Goal: Task Accomplishment & Management: Manage account settings

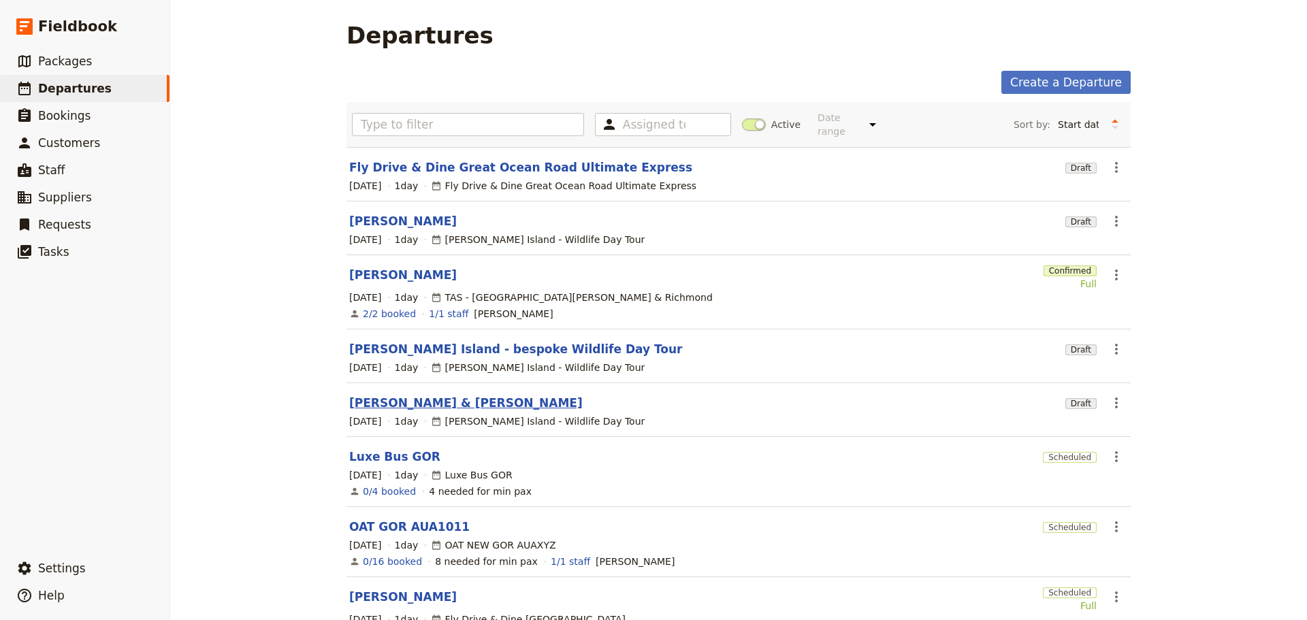
click at [364, 395] on link "[PERSON_NAME] & [PERSON_NAME]" at bounding box center [466, 403] width 234 height 16
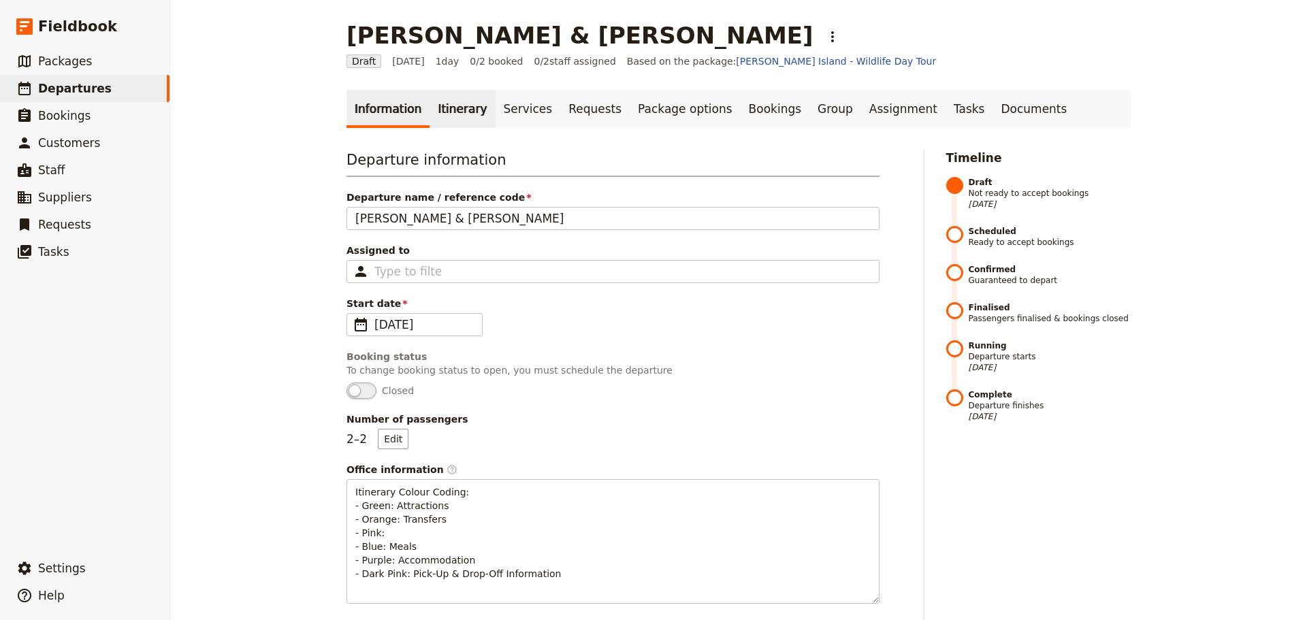
click at [448, 103] on link "Itinerary" at bounding box center [462, 109] width 65 height 38
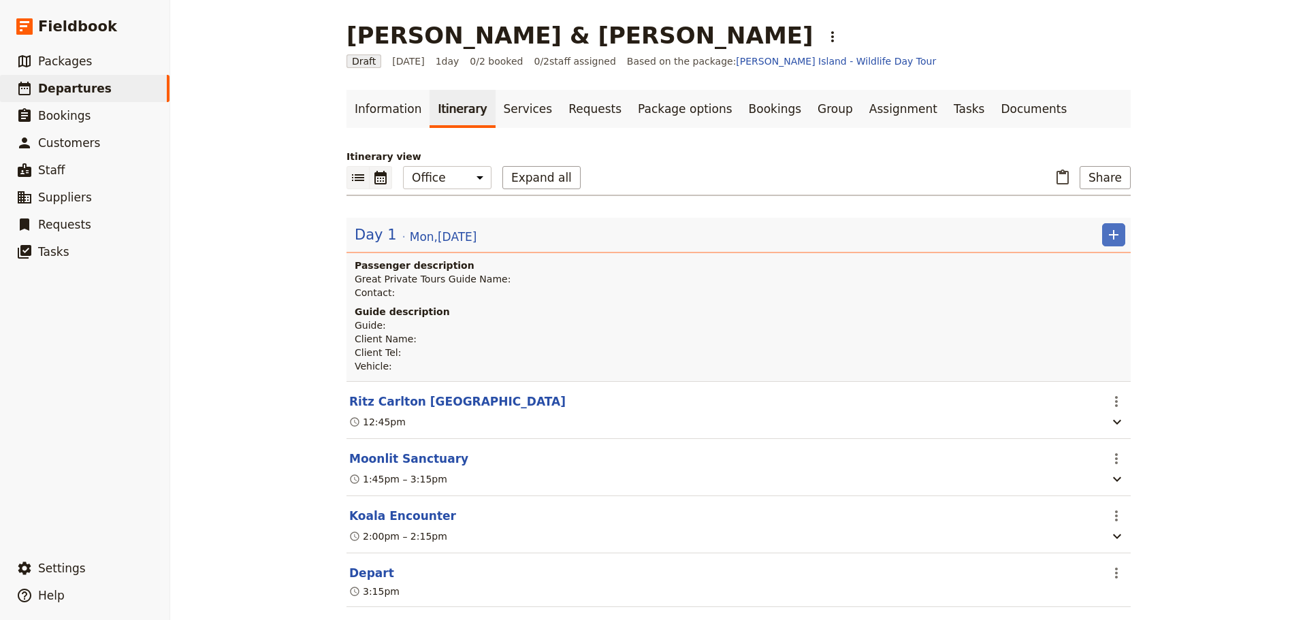
click at [380, 180] on icon "Calendar view" at bounding box center [380, 178] width 16 height 16
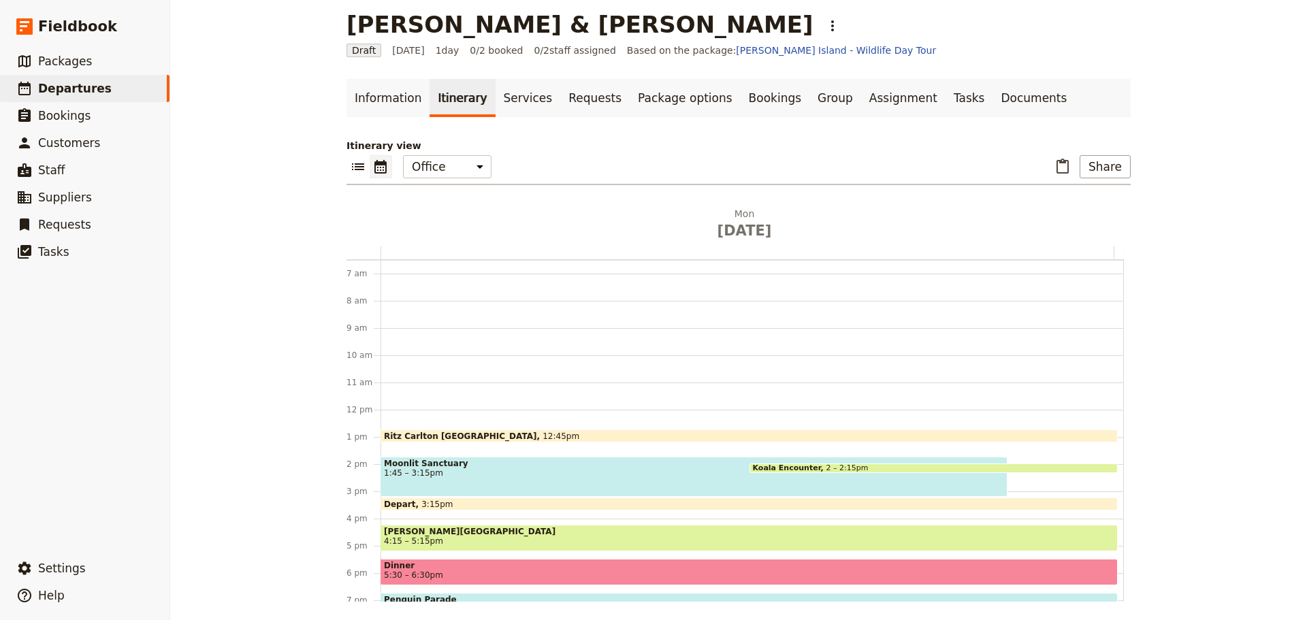
scroll to position [14, 0]
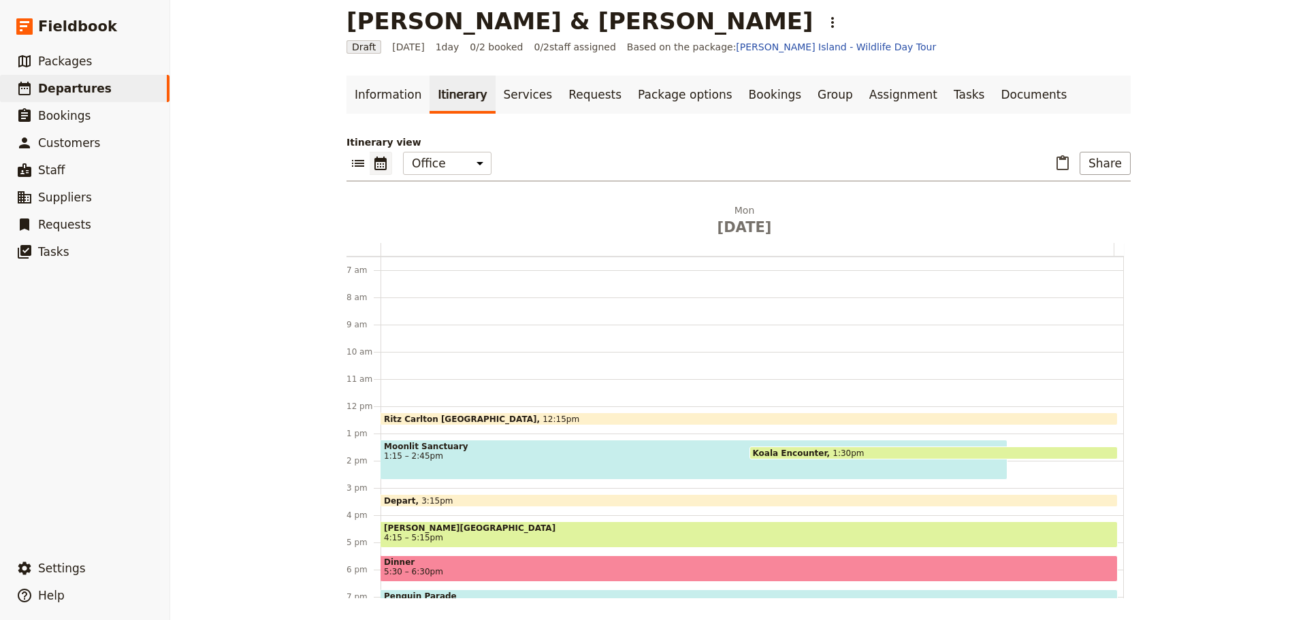
click at [432, 449] on span "Moonlit Sanctuary" at bounding box center [694, 447] width 620 height 10
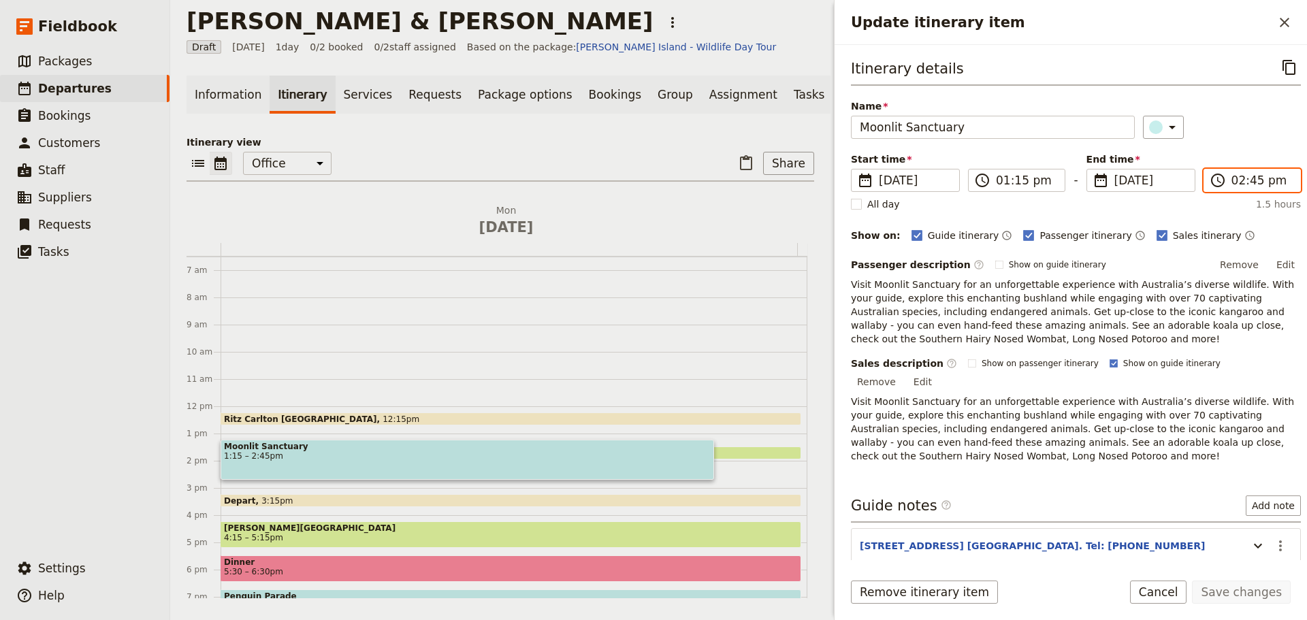
click at [1258, 183] on input "02:45 pm" at bounding box center [1262, 180] width 61 height 16
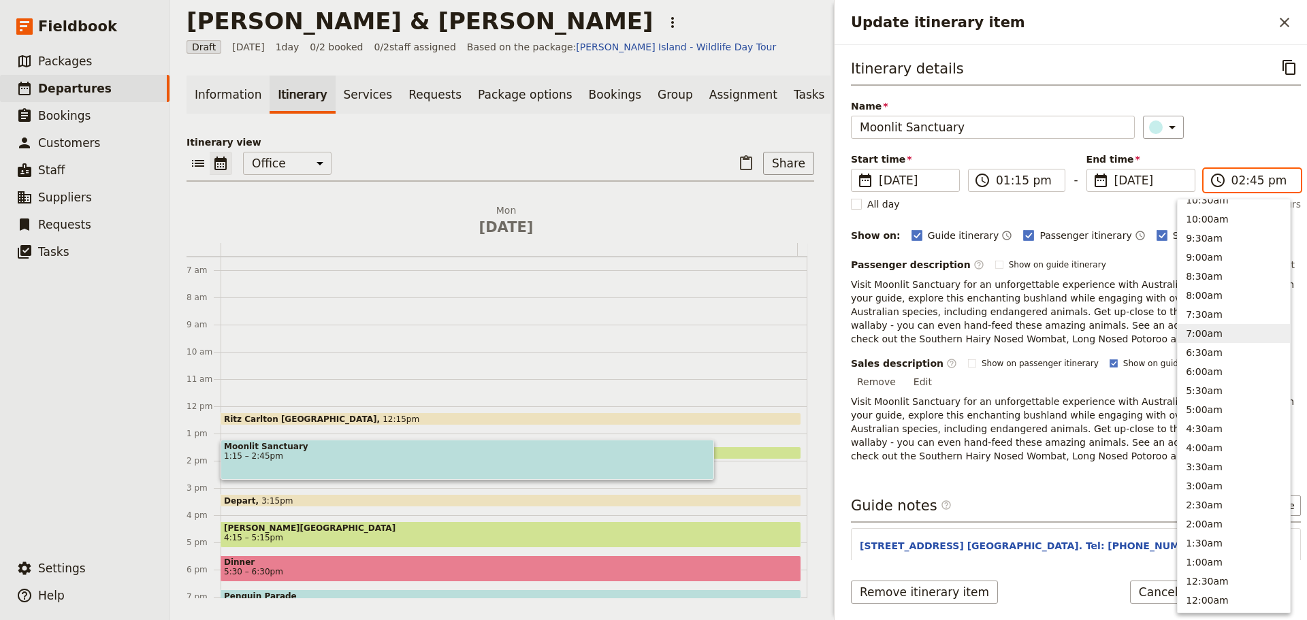
scroll to position [303, 0]
click at [1216, 215] on button "3:30pm ( 2h, 15m )" at bounding box center [1234, 213] width 112 height 19
type input "03:30 pm"
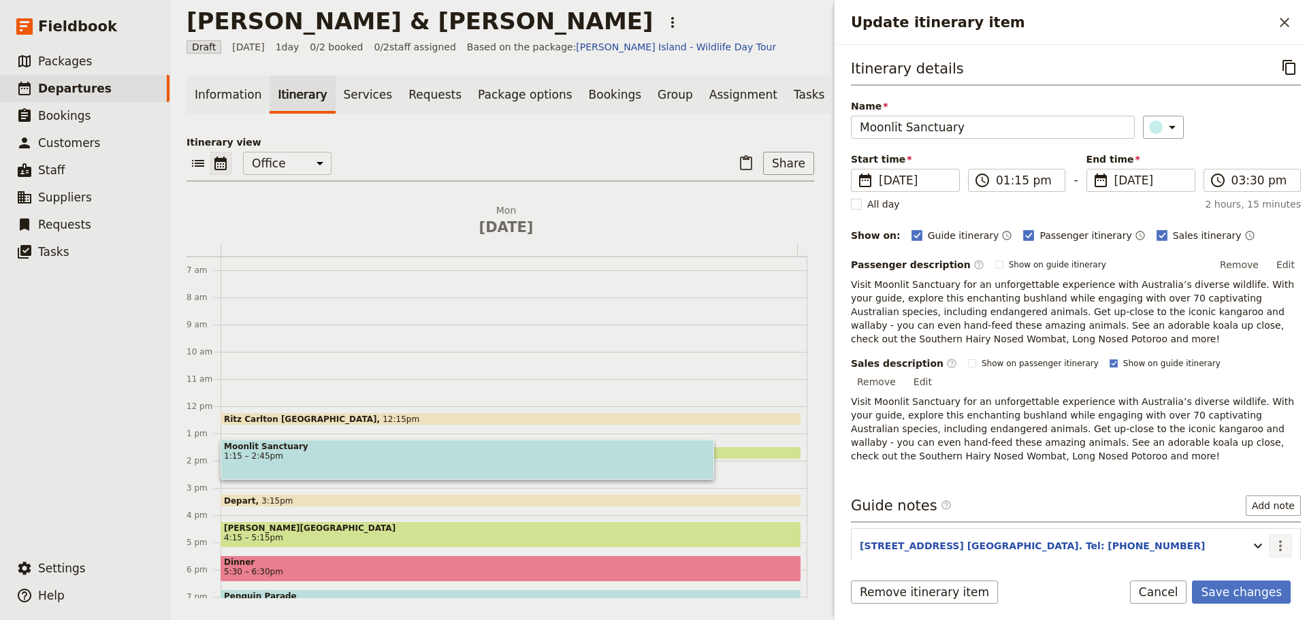
click at [1273, 538] on icon "Actions" at bounding box center [1281, 546] width 16 height 16
click at [1237, 560] on span "Edit note" at bounding box center [1231, 561] width 43 height 14
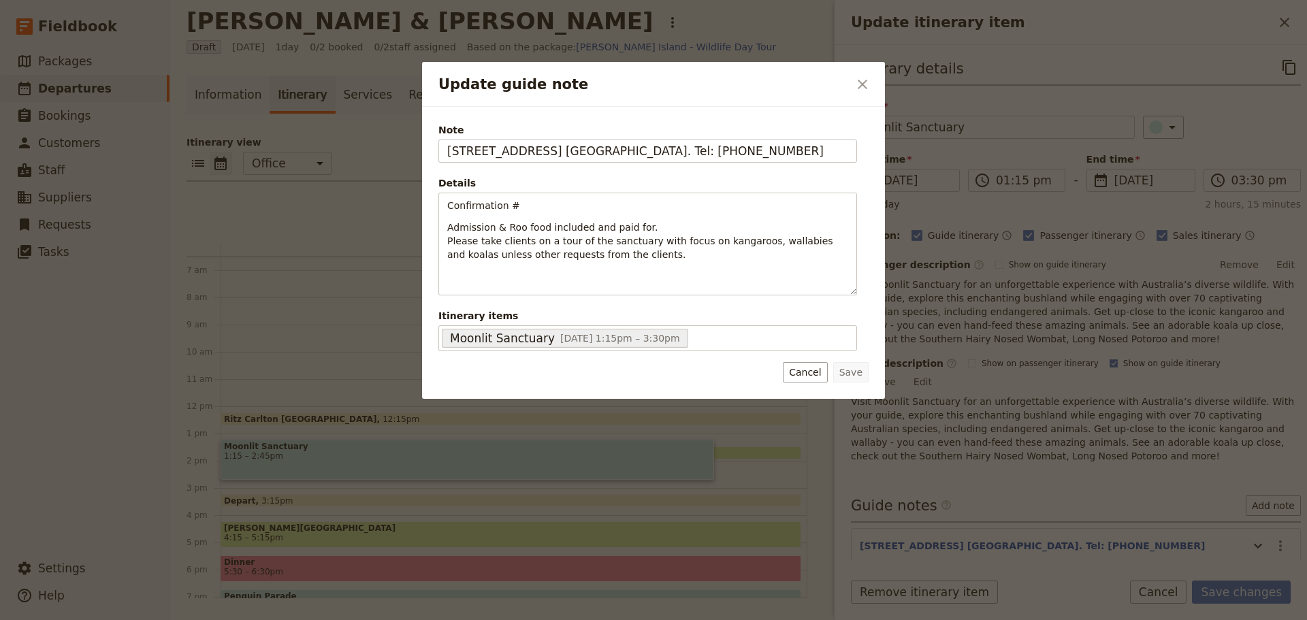
click at [808, 362] on form "Note [STREET_ADDRESS] [GEOGRAPHIC_DATA]. Tel: [PHONE_NUMBER] Details Confirmati…" at bounding box center [654, 252] width 430 height 259
click at [799, 362] on form "Note [STREET_ADDRESS] [GEOGRAPHIC_DATA]. Tel: [PHONE_NUMBER] Details Confirmati…" at bounding box center [654, 252] width 430 height 259
click at [792, 366] on button "Cancel" at bounding box center [805, 372] width 44 height 20
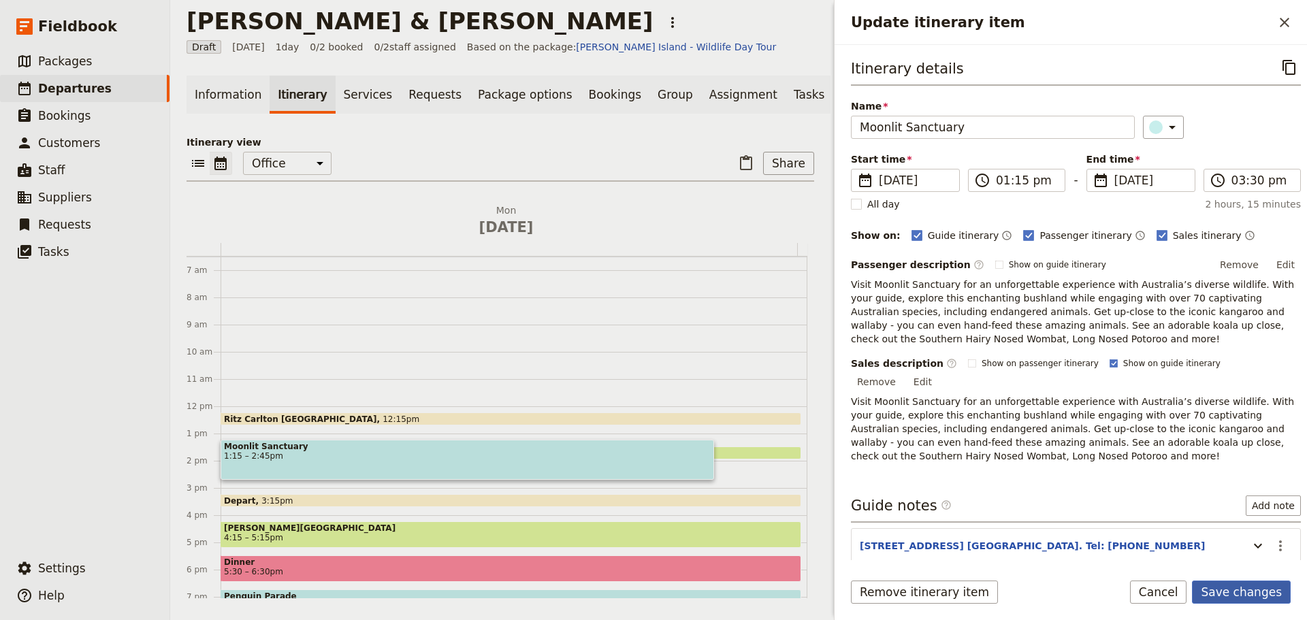
click at [1252, 584] on button "Save changes" at bounding box center [1241, 592] width 99 height 23
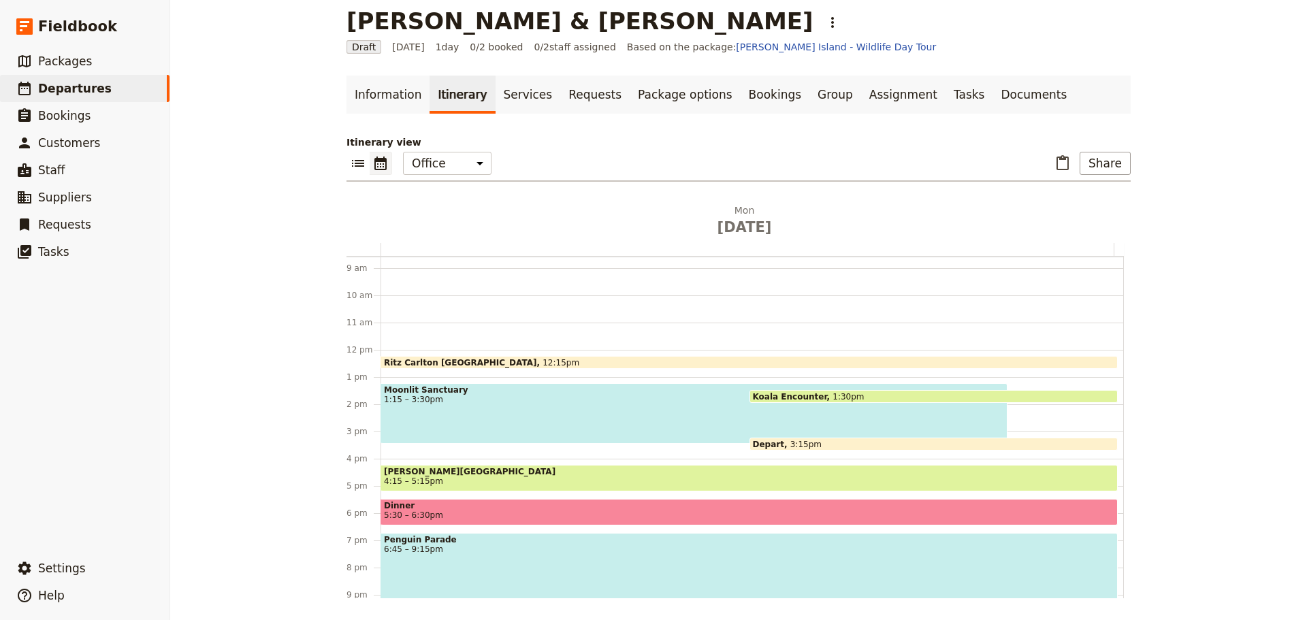
scroll to position [245, 0]
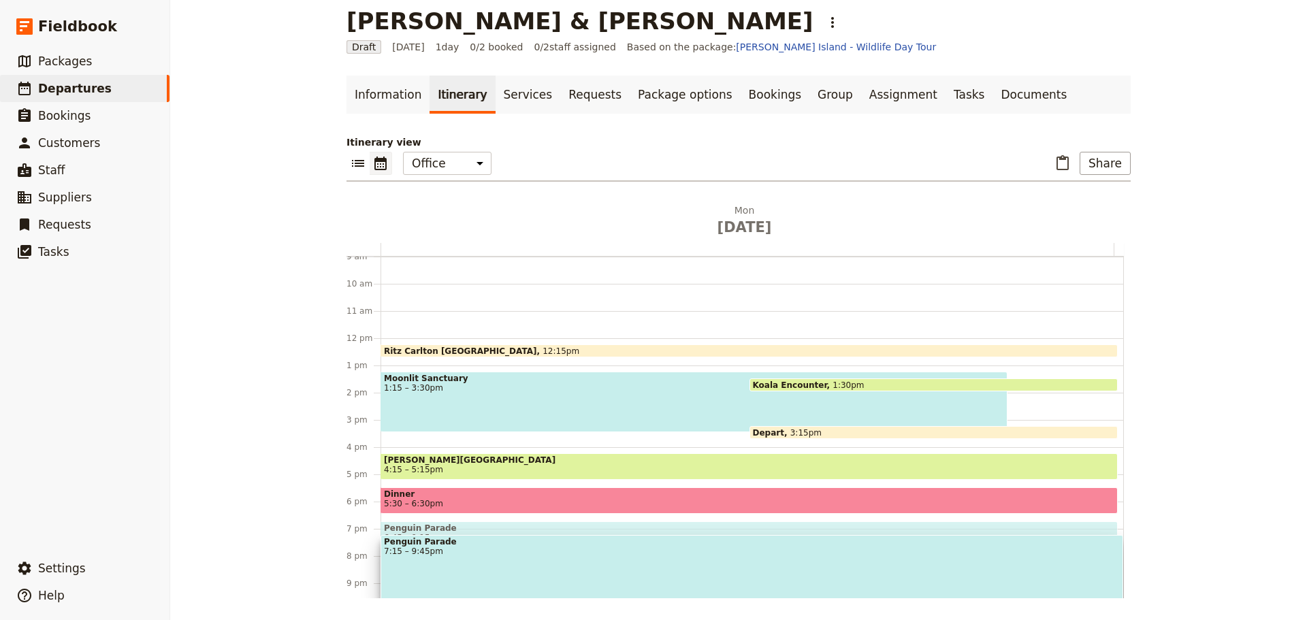
click at [445, 540] on span "Penguin Parade" at bounding box center [752, 542] width 736 height 10
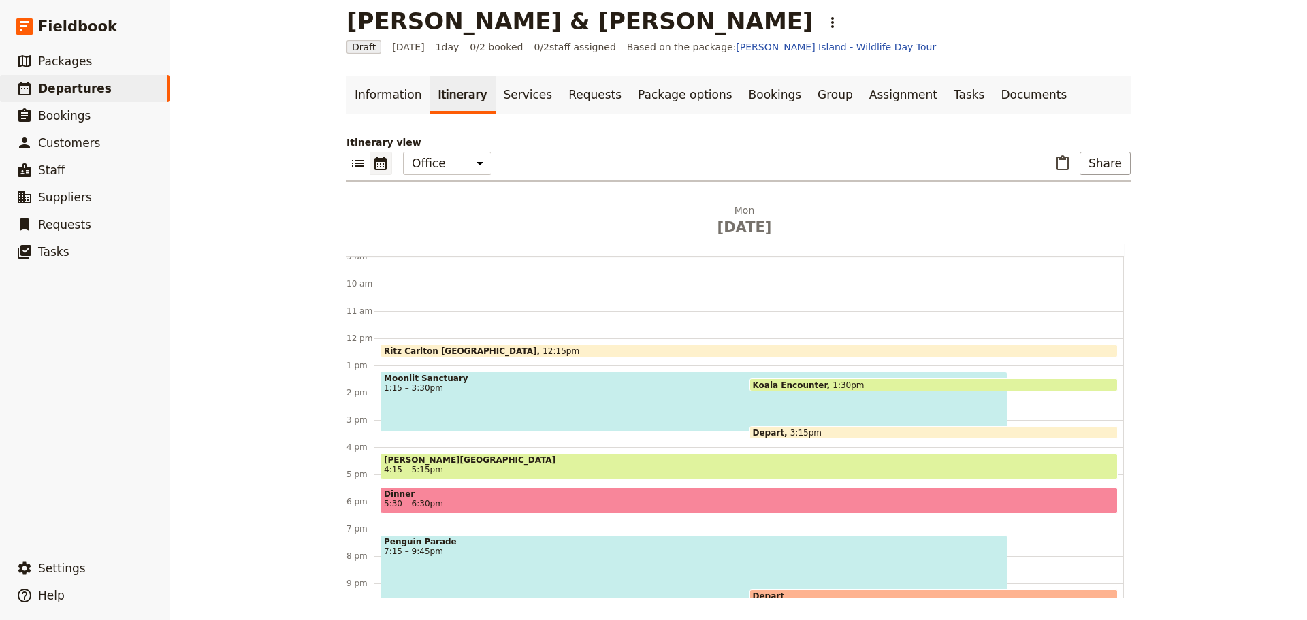
click at [628, 560] on div "Penguin Parade 7:15 – 9:45pm" at bounding box center [694, 568] width 627 height 67
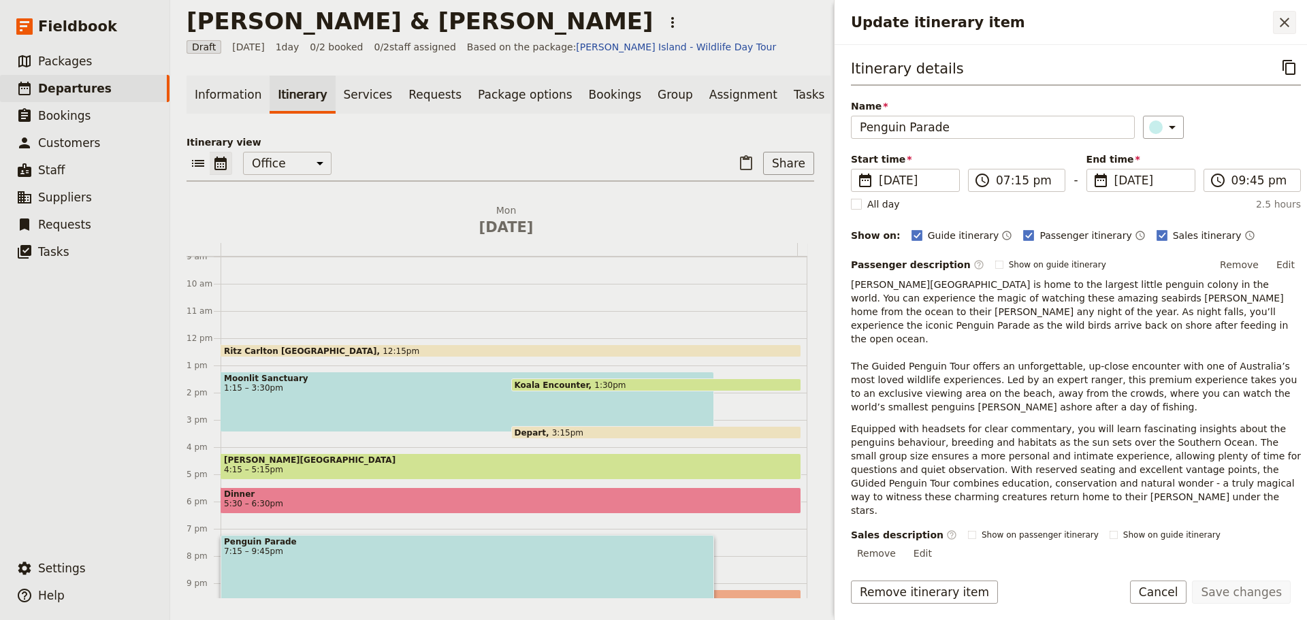
click at [1292, 18] on icon "Close drawer" at bounding box center [1285, 22] width 16 height 16
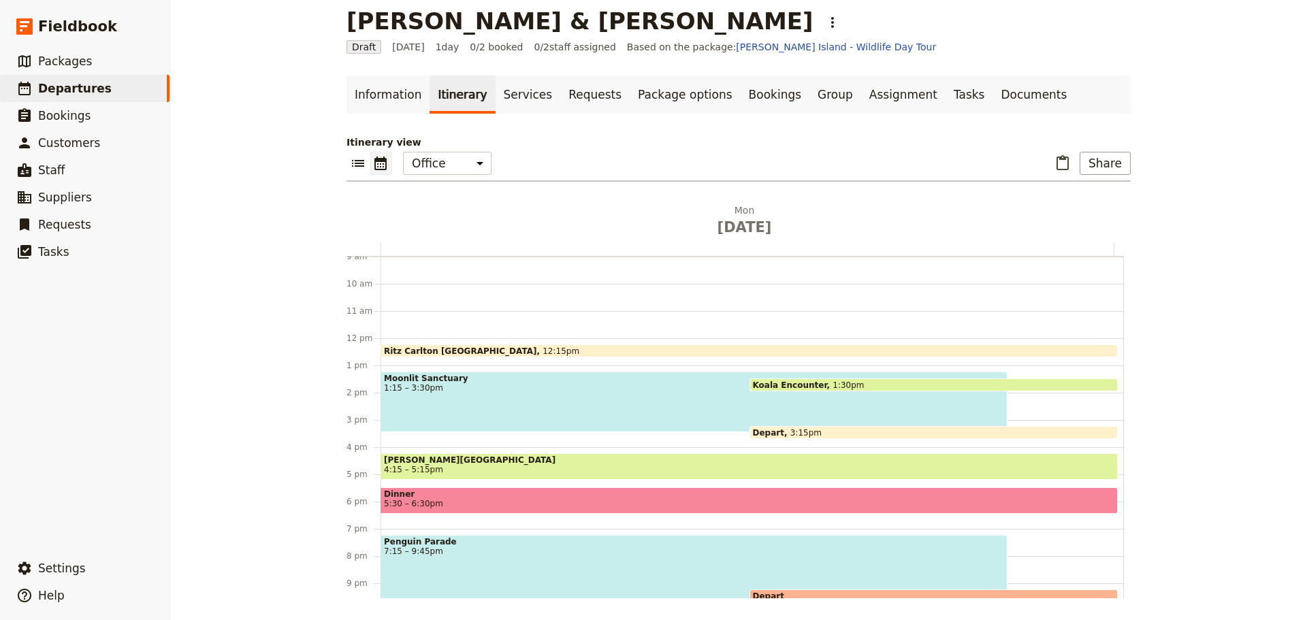
scroll to position [249, 0]
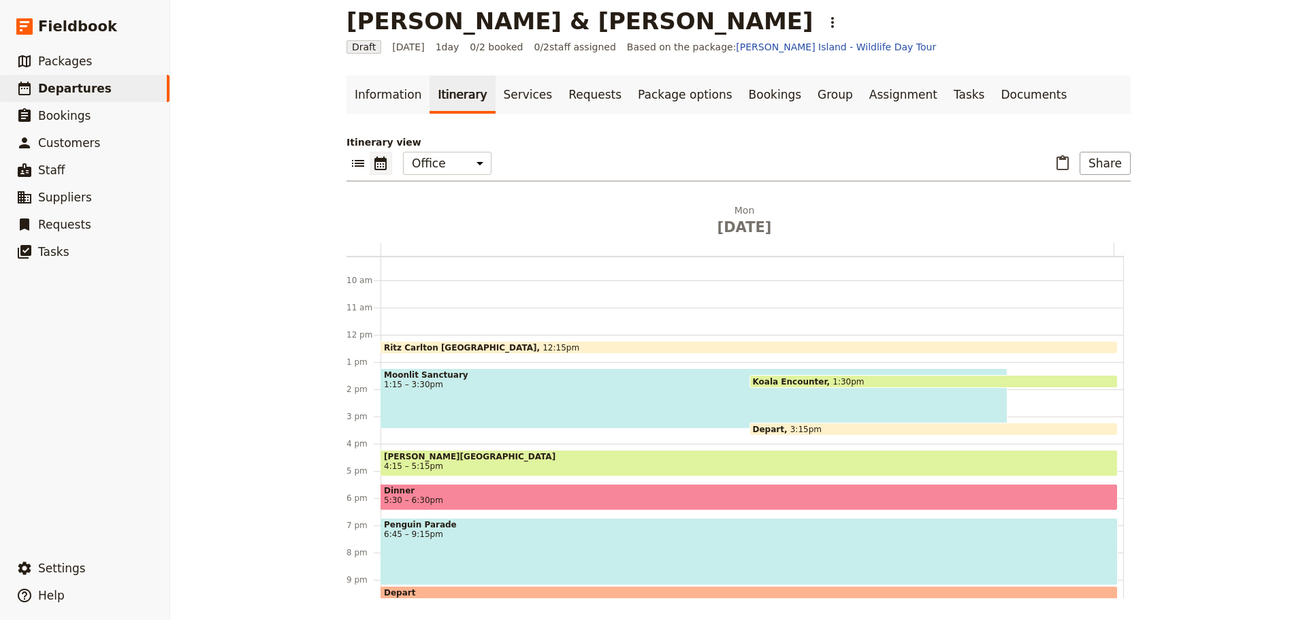
click at [477, 536] on span "6:45 – 9:15pm" at bounding box center [749, 535] width 731 height 10
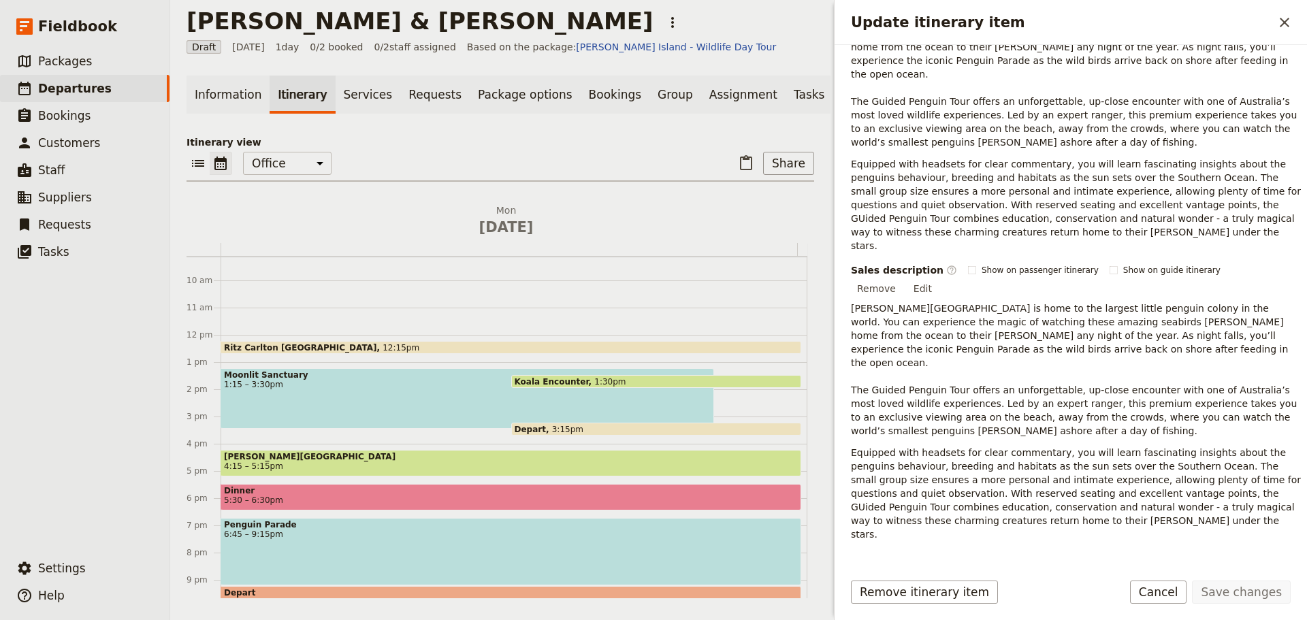
scroll to position [337, 0]
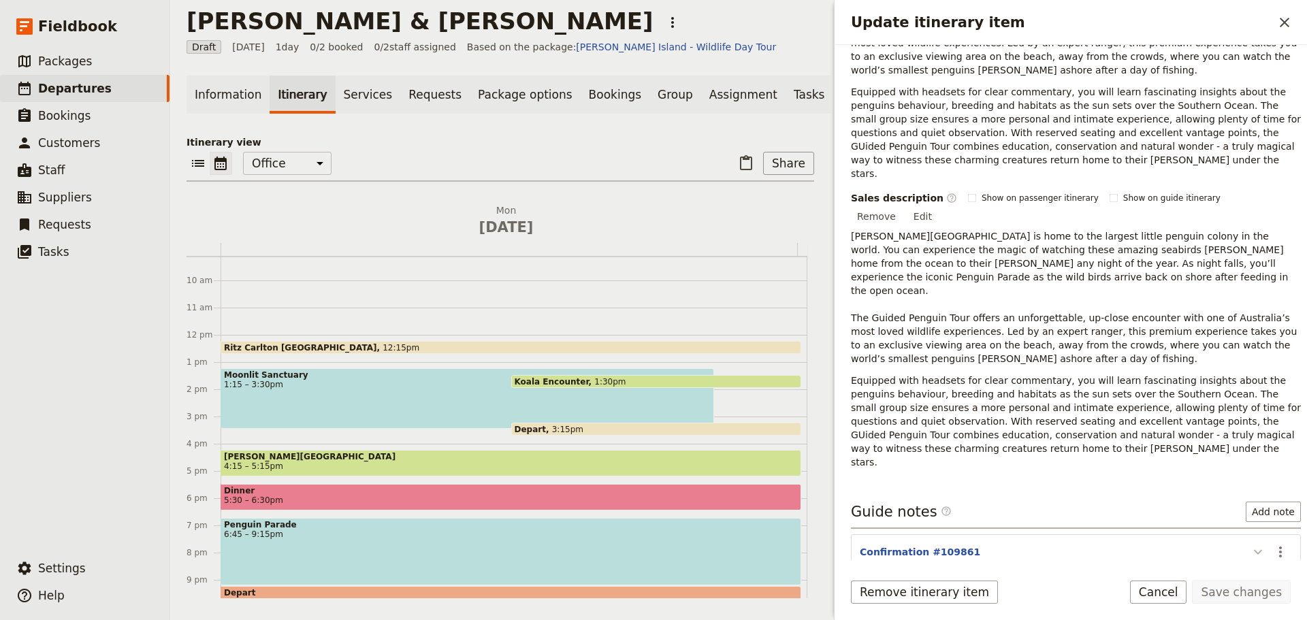
click at [1250, 544] on icon "Update itinerary item" at bounding box center [1258, 552] width 16 height 16
click at [1181, 601] on button "Cancel" at bounding box center [1158, 592] width 57 height 23
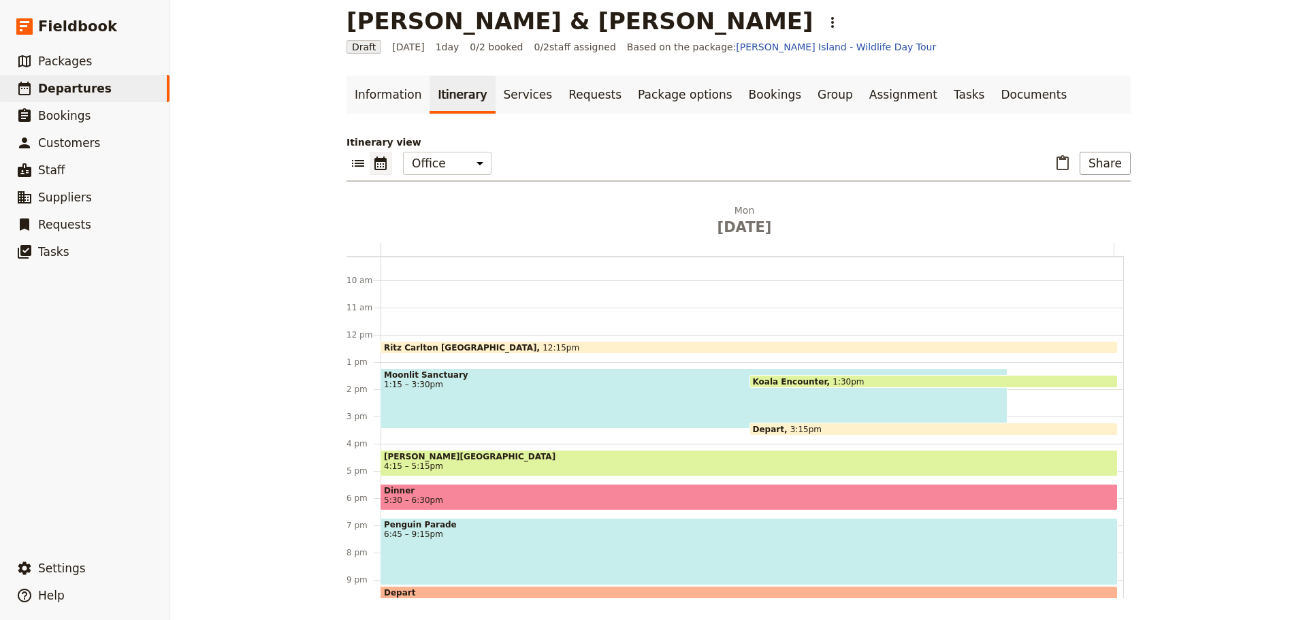
click at [742, 561] on div "Penguin Parade 6:45 – 9:15pm" at bounding box center [749, 551] width 737 height 67
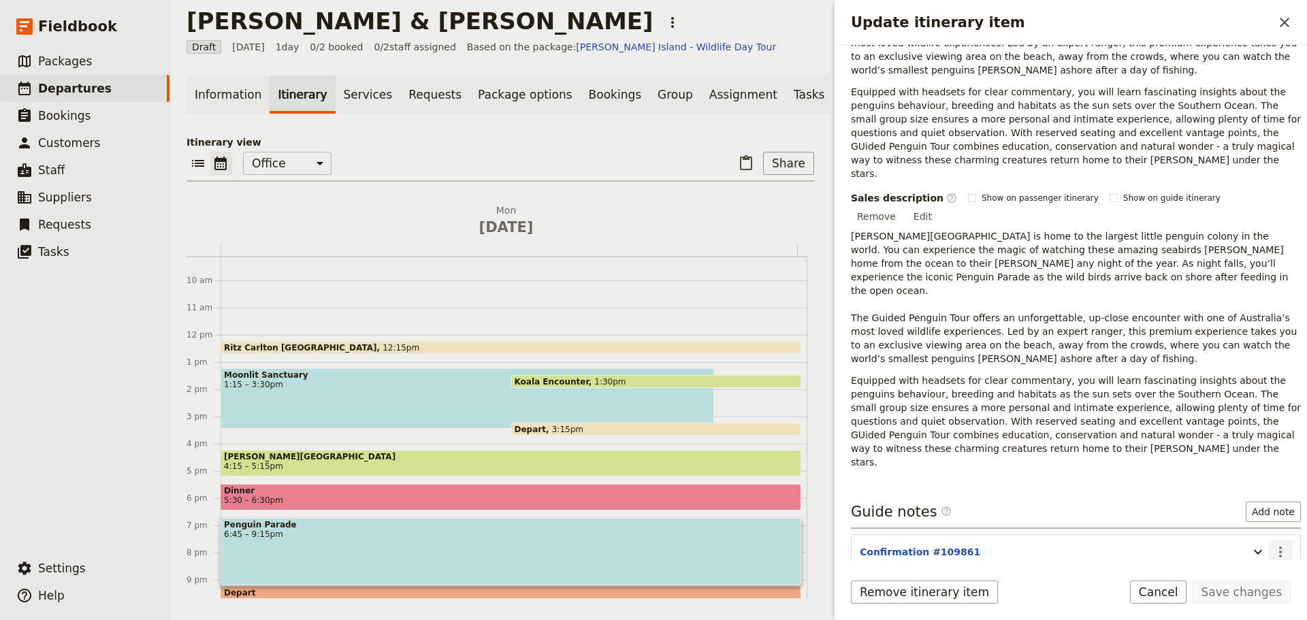
click at [1280, 547] on icon "Actions" at bounding box center [1281, 552] width 3 height 11
click at [1260, 505] on span "Edit note" at bounding box center [1241, 512] width 63 height 14
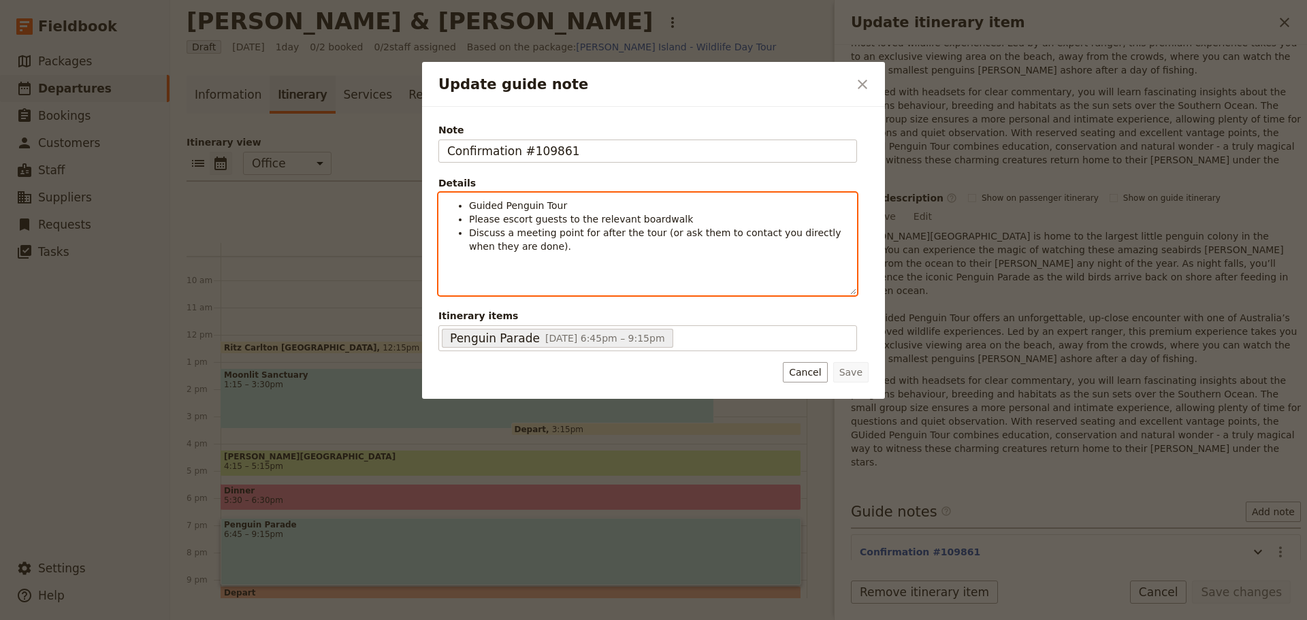
click at [565, 209] on li "Guided Penguin Tour" at bounding box center [658, 206] width 379 height 14
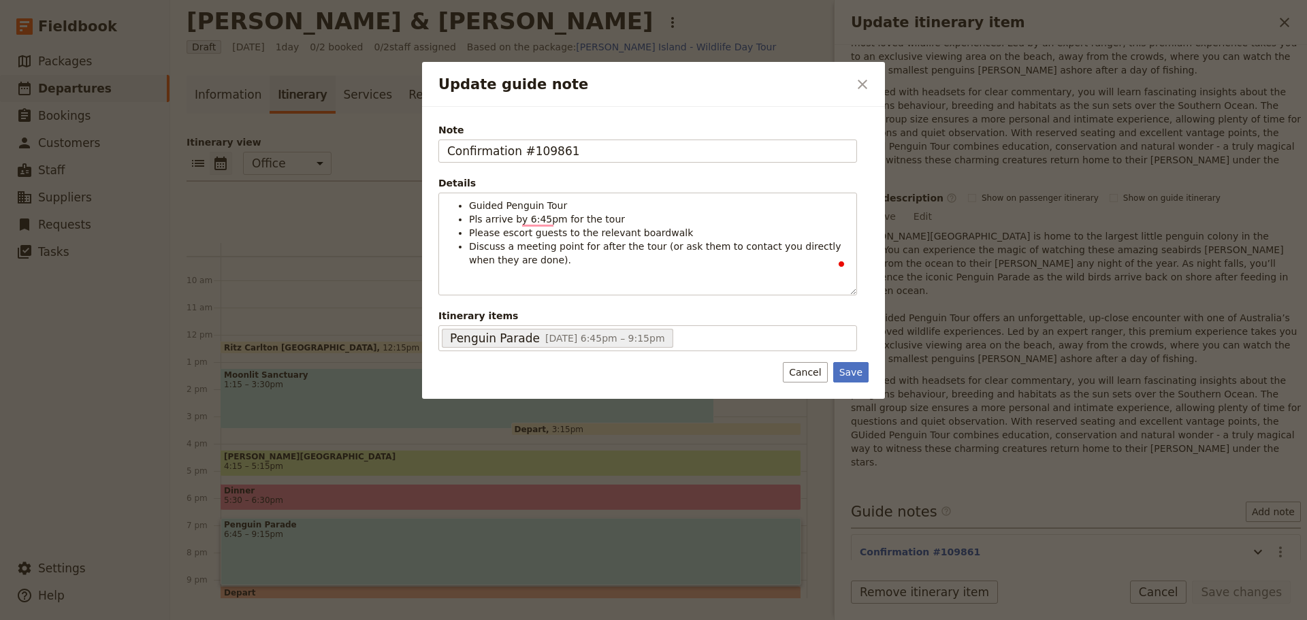
drag, startPoint x: 848, startPoint y: 370, endPoint x: 445, endPoint y: 25, distance: 530.2
click at [848, 364] on button "Save" at bounding box center [850, 372] width 35 height 20
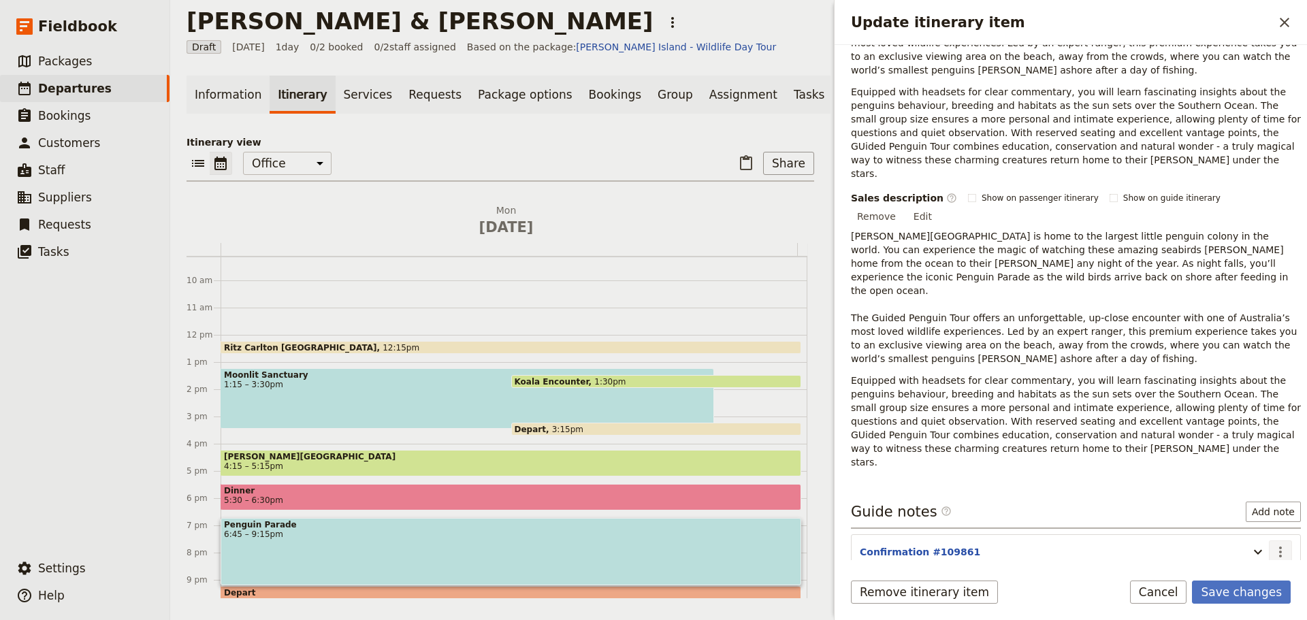
click at [1273, 544] on icon "Actions" at bounding box center [1281, 552] width 16 height 16
click at [1249, 505] on span "Edit note" at bounding box center [1231, 512] width 43 height 14
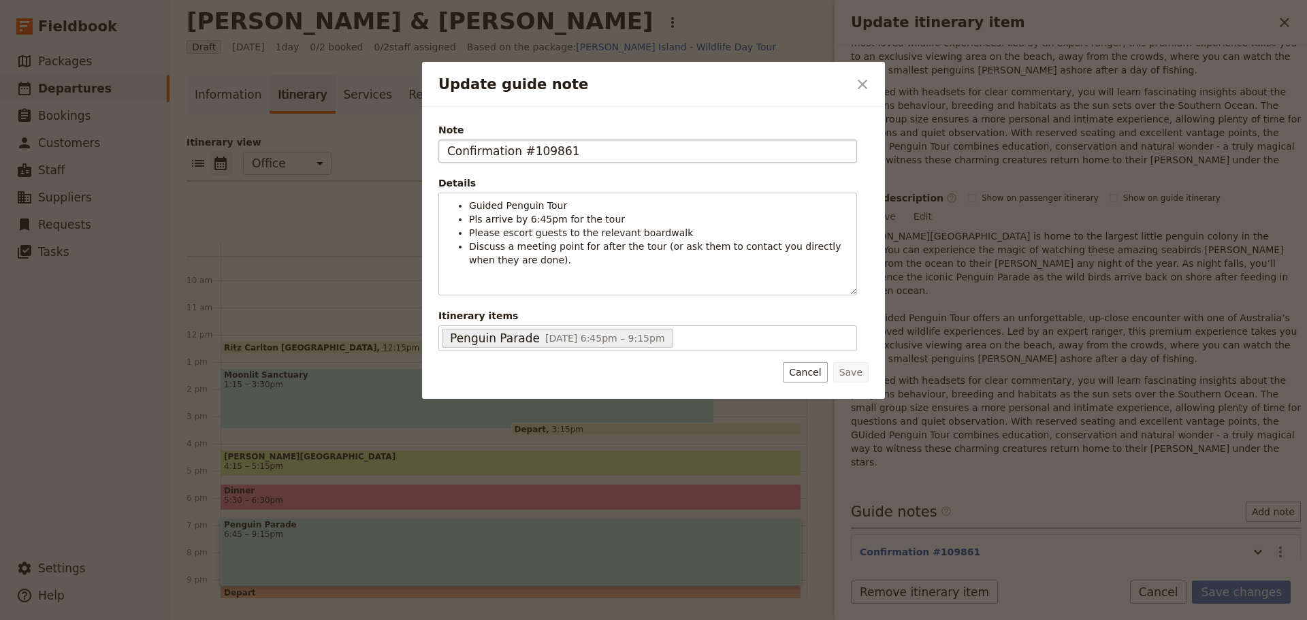
click at [539, 148] on input "Confirmation #109861" at bounding box center [648, 151] width 419 height 23
click at [540, 148] on input "Confirmation #109861" at bounding box center [648, 151] width 419 height 23
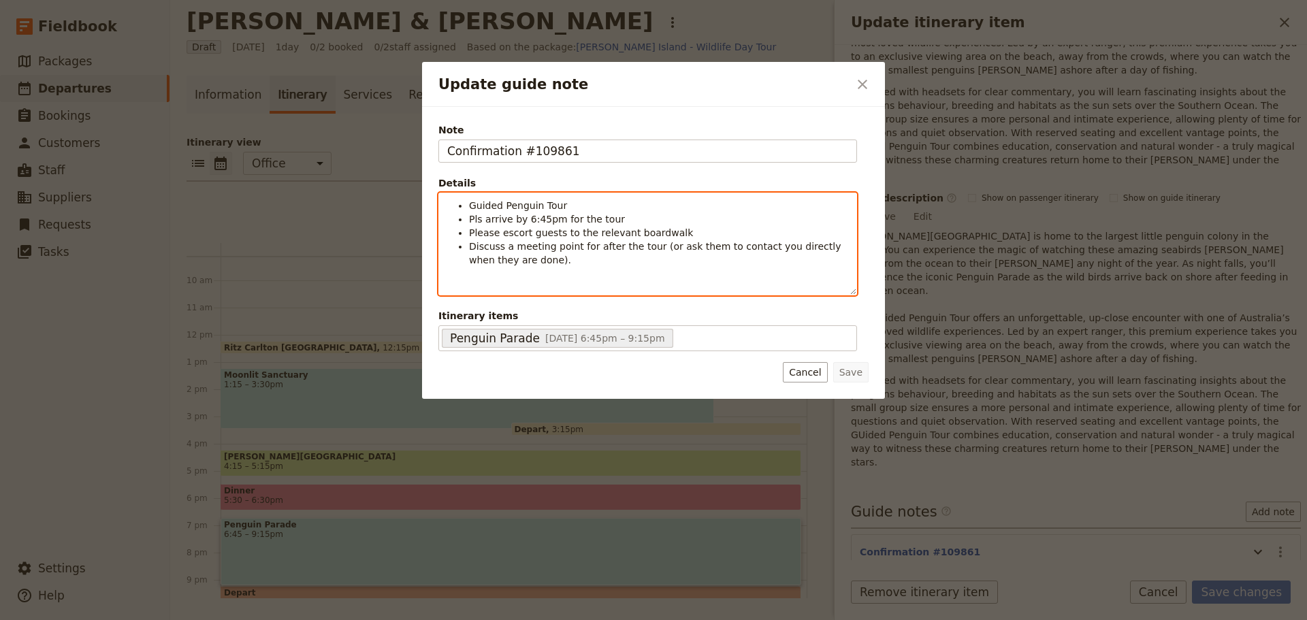
click at [632, 220] on li "Pls arrive by 6:45pm for the tour" at bounding box center [658, 219] width 379 height 14
drag, startPoint x: 666, startPoint y: 232, endPoint x: 622, endPoint y: 232, distance: 44.3
click at [622, 232] on li "Please escort guests to the relevant boardwalk" at bounding box center [658, 233] width 379 height 14
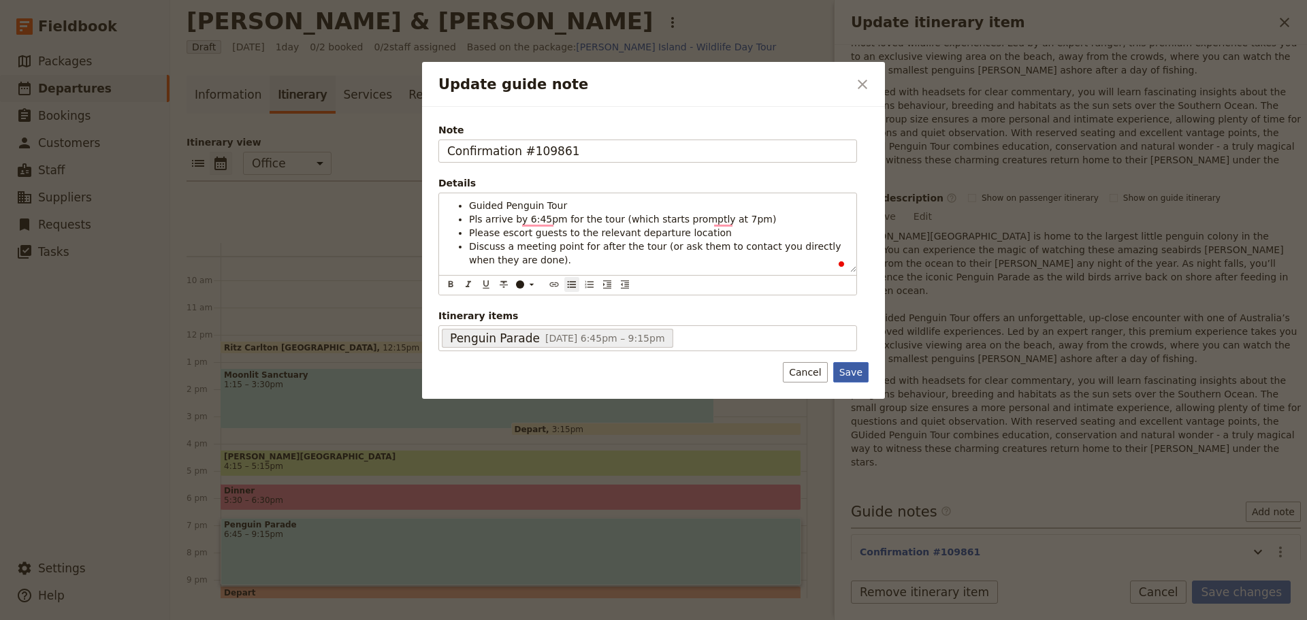
click at [848, 372] on button "Save" at bounding box center [850, 372] width 35 height 20
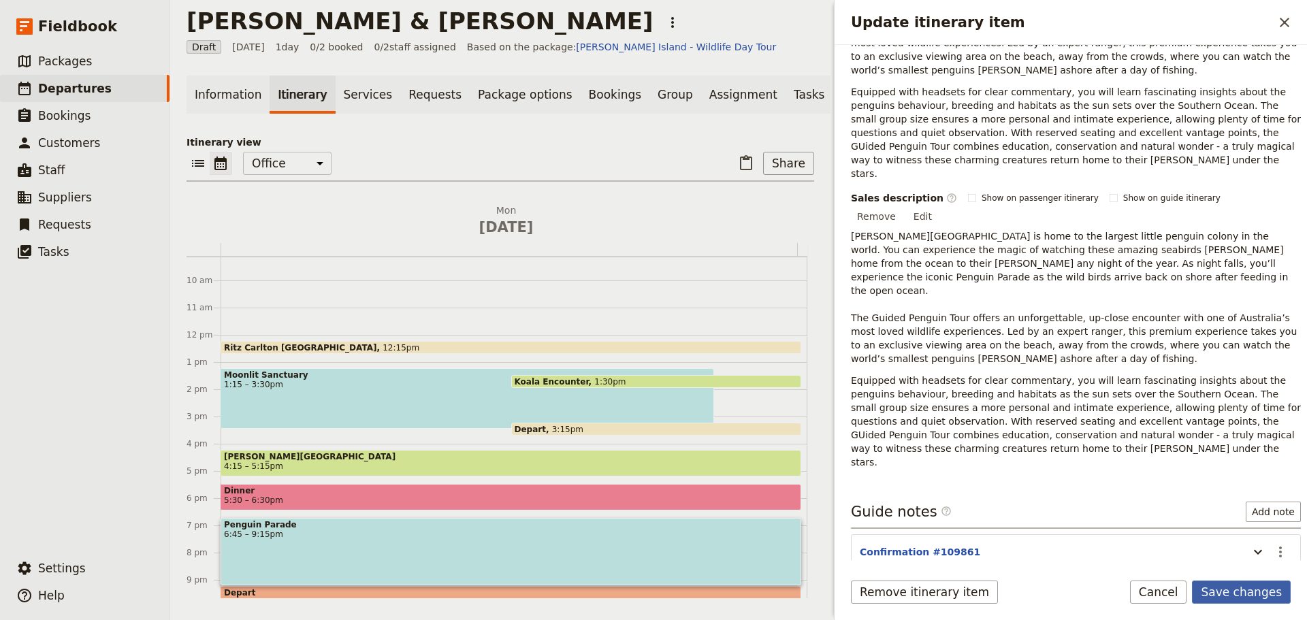
click at [1250, 598] on button "Save changes" at bounding box center [1241, 592] width 99 height 23
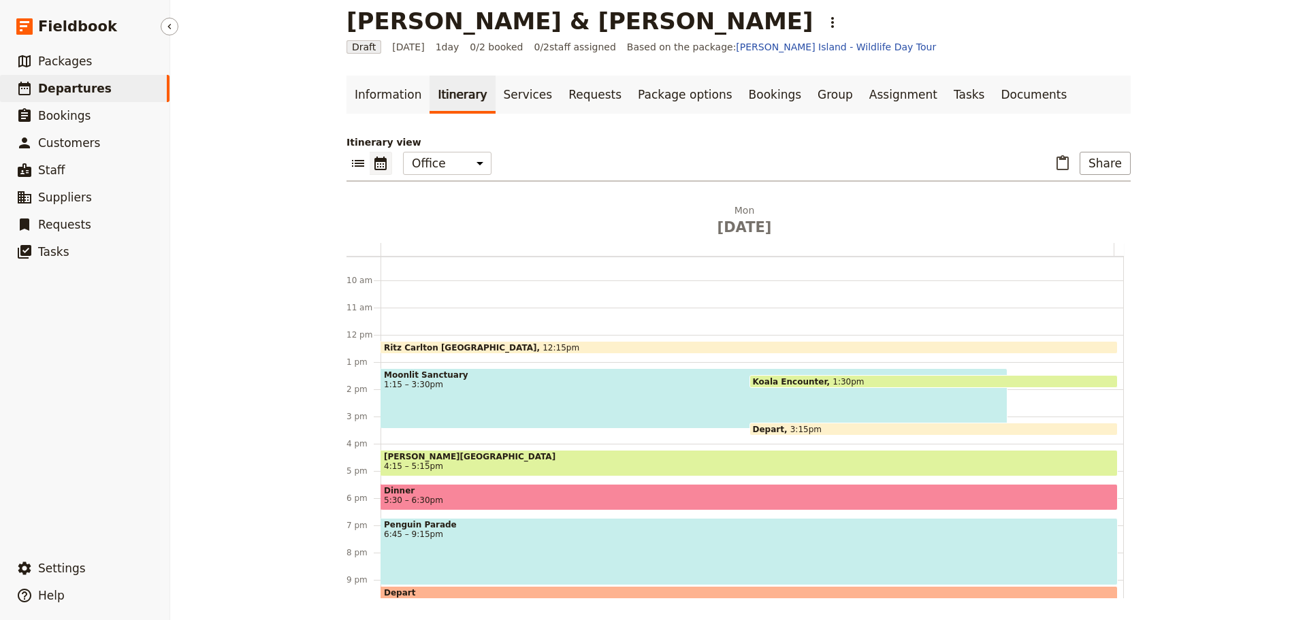
click at [54, 84] on span "Departures" at bounding box center [75, 89] width 74 height 14
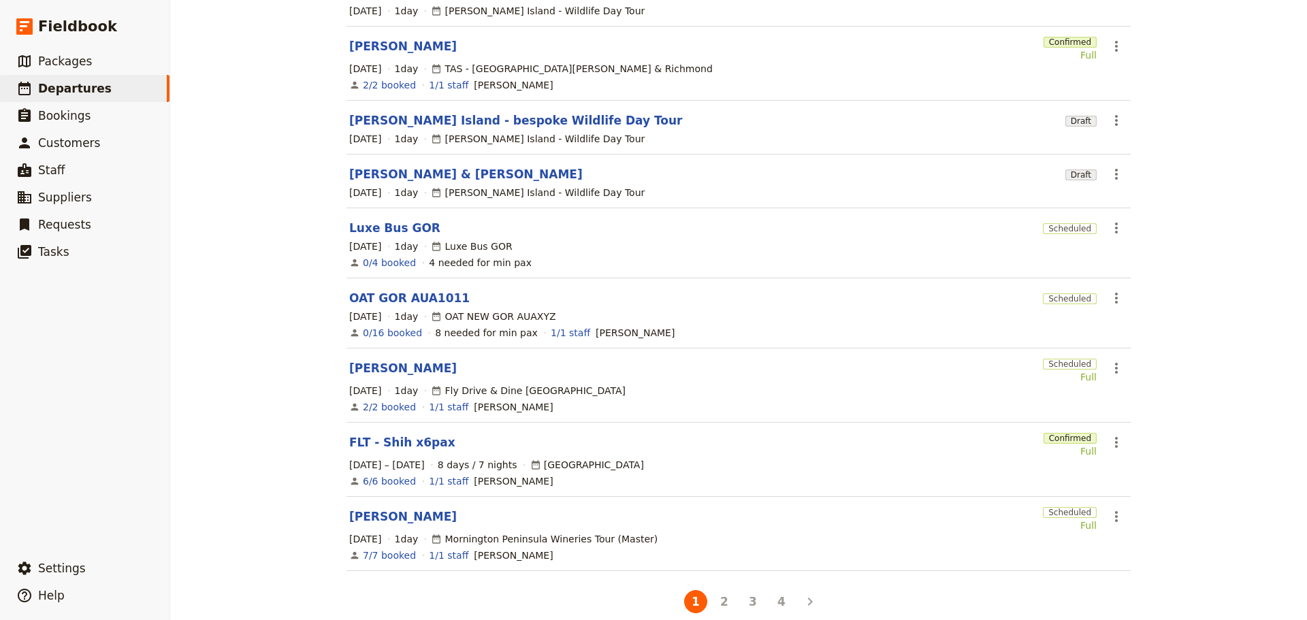
scroll to position [236, 0]
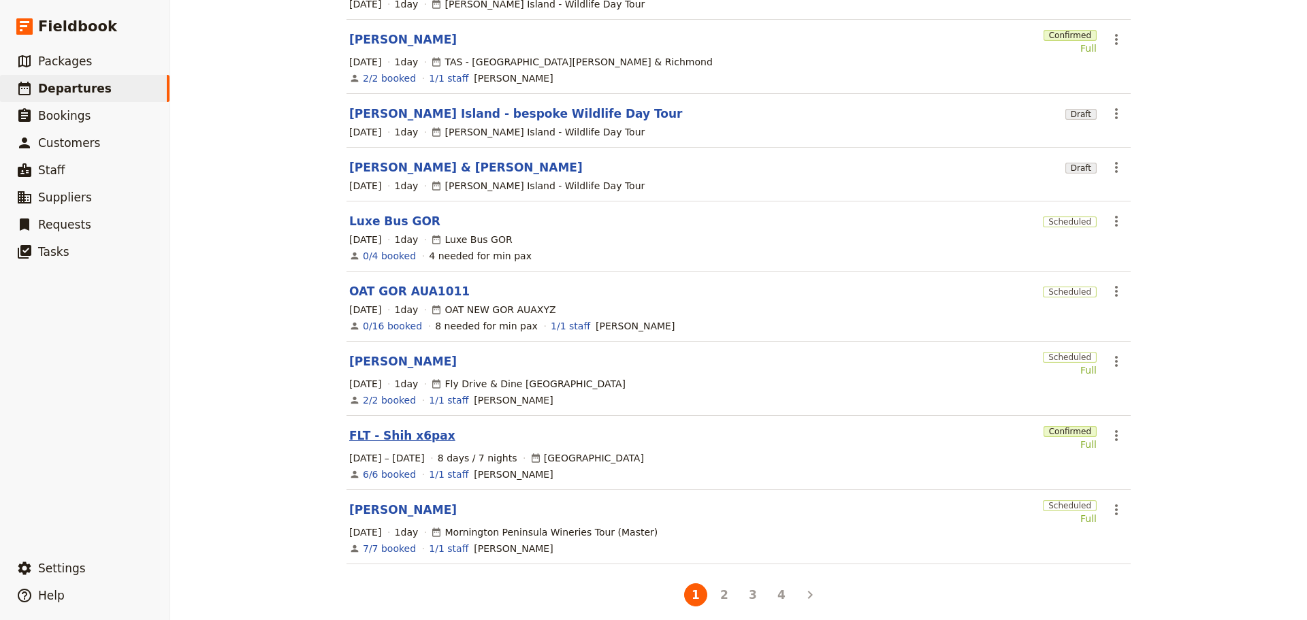
click at [369, 428] on link "FLT - Shih x6pax" at bounding box center [402, 436] width 106 height 16
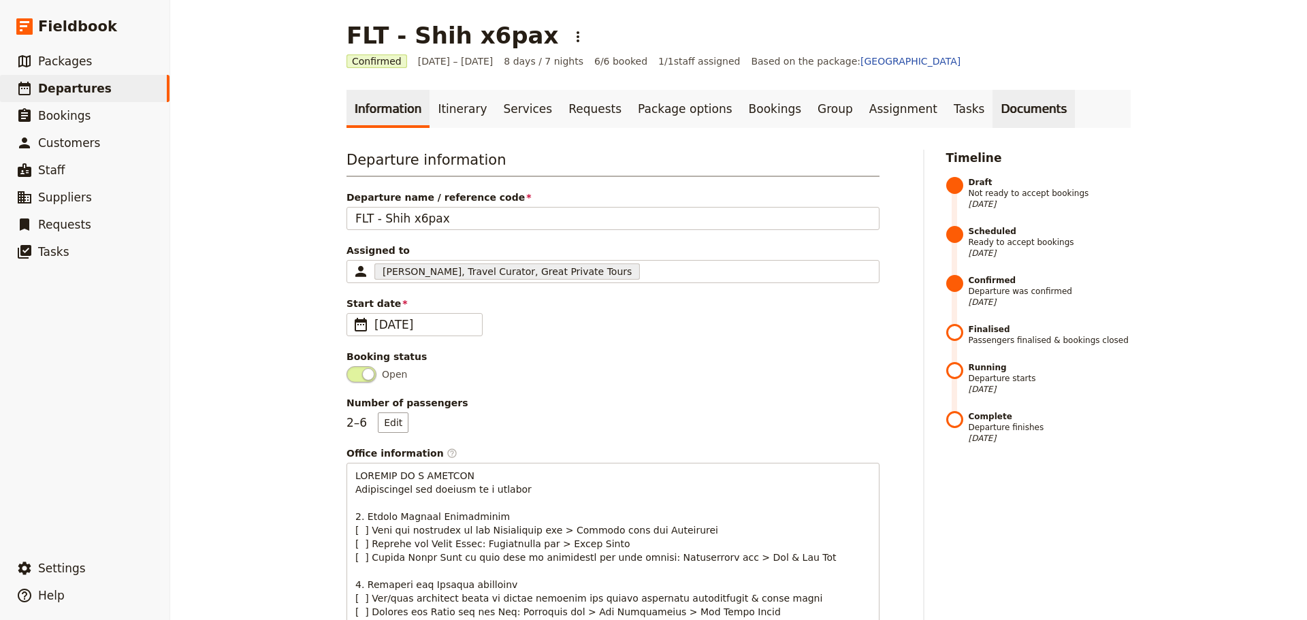
click at [993, 114] on link "Documents" at bounding box center [1034, 109] width 82 height 38
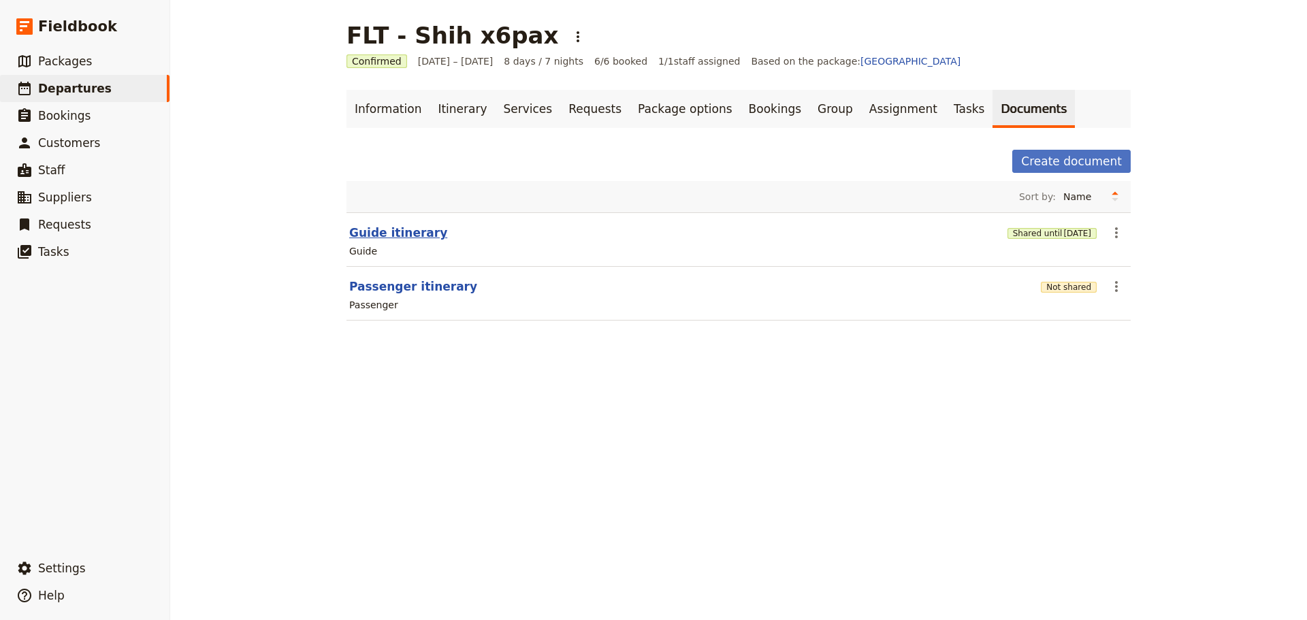
click at [375, 231] on button "Guide itinerary" at bounding box center [398, 233] width 98 height 16
select select "STAFF"
select select "RUN_SHEET"
select select "DEFAULT"
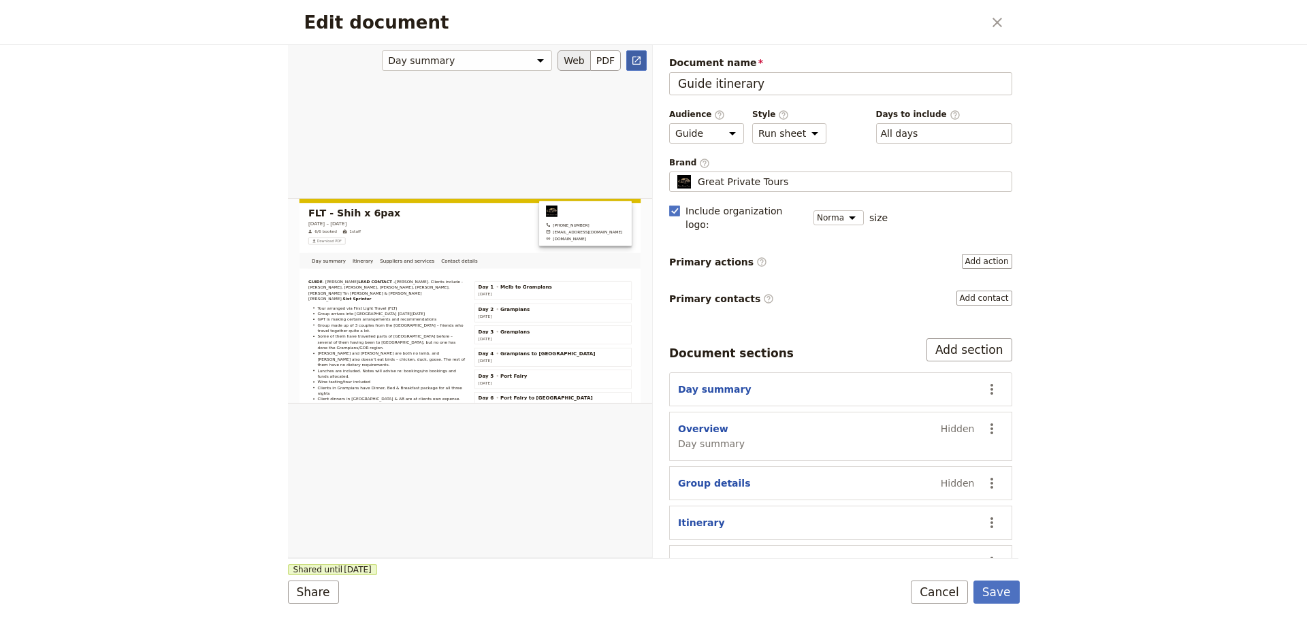
click at [639, 62] on icon "Open full preview" at bounding box center [636, 60] width 11 height 11
click at [991, 593] on button "Save" at bounding box center [997, 592] width 46 height 23
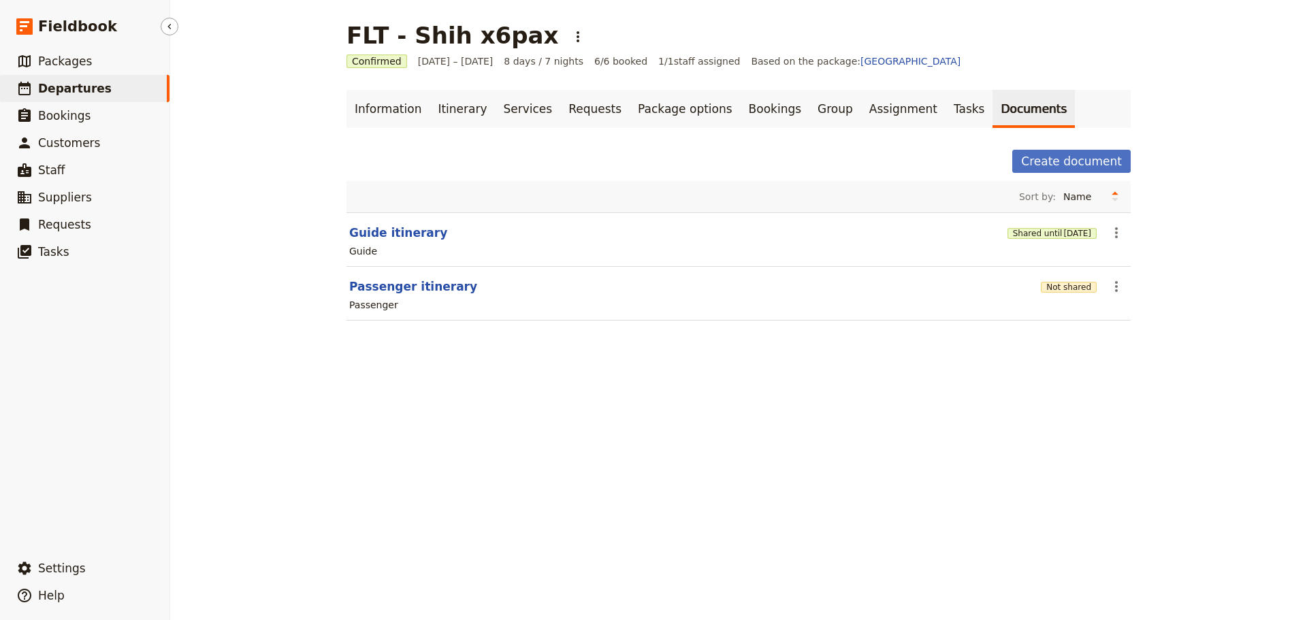
click at [66, 88] on span "Departures" at bounding box center [75, 89] width 74 height 14
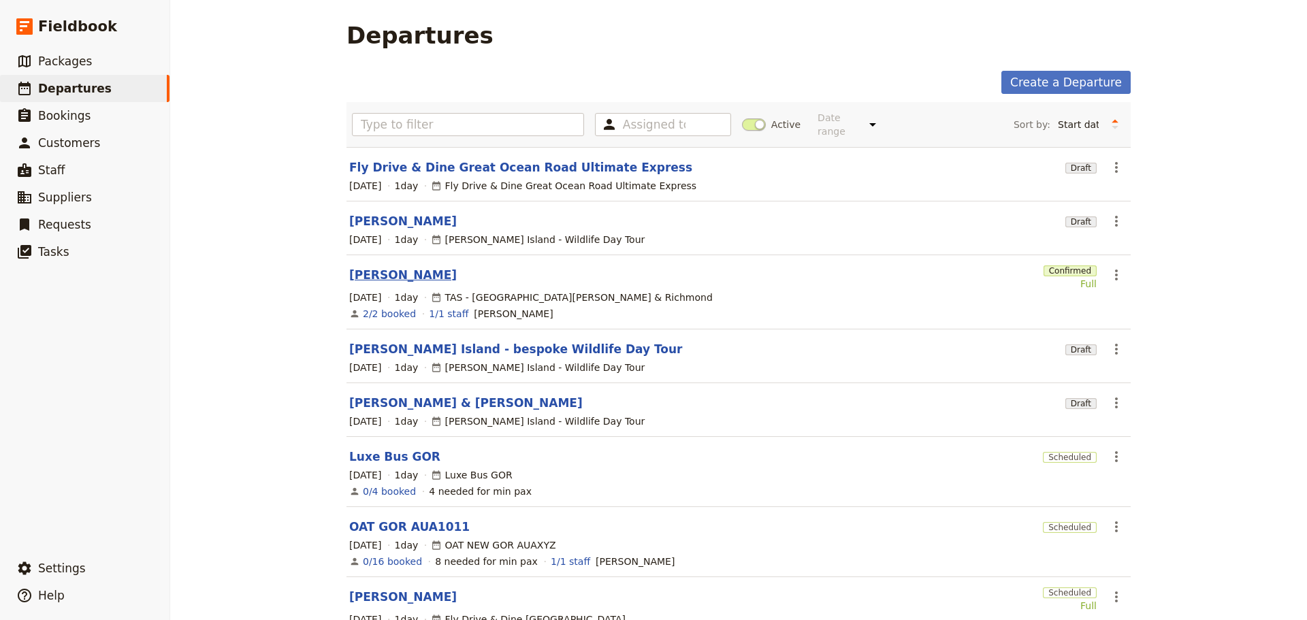
click at [377, 268] on link "[PERSON_NAME]" at bounding box center [403, 275] width 108 height 16
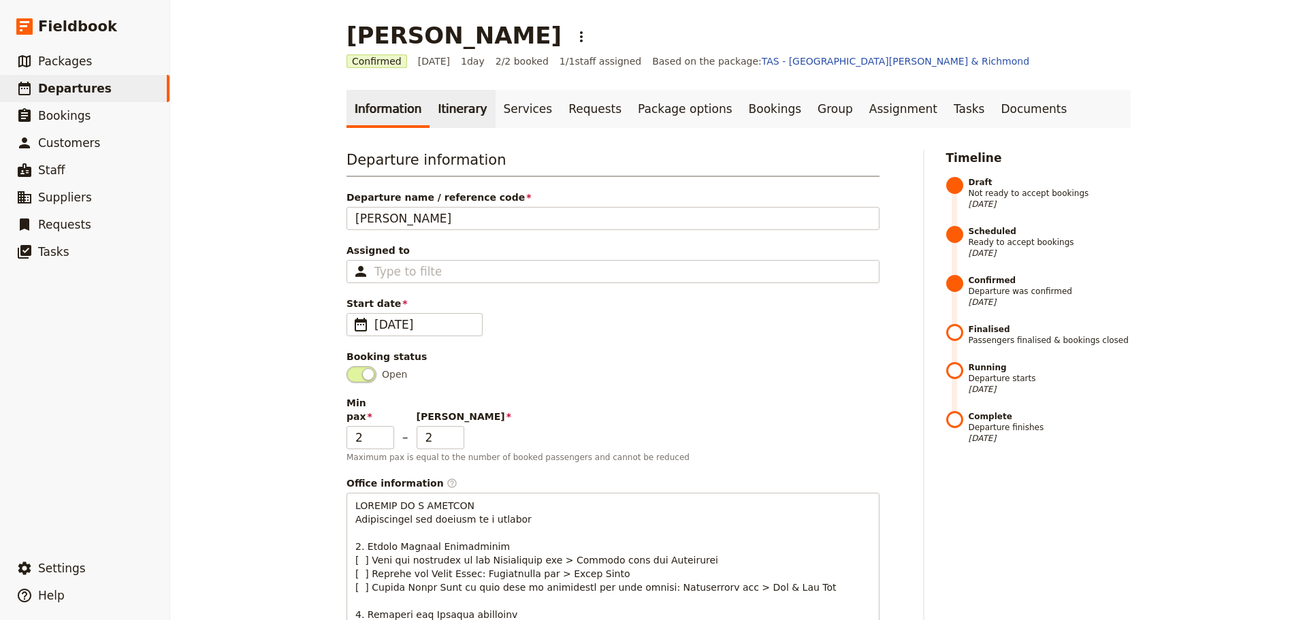
click at [461, 110] on link "Itinerary" at bounding box center [462, 109] width 65 height 38
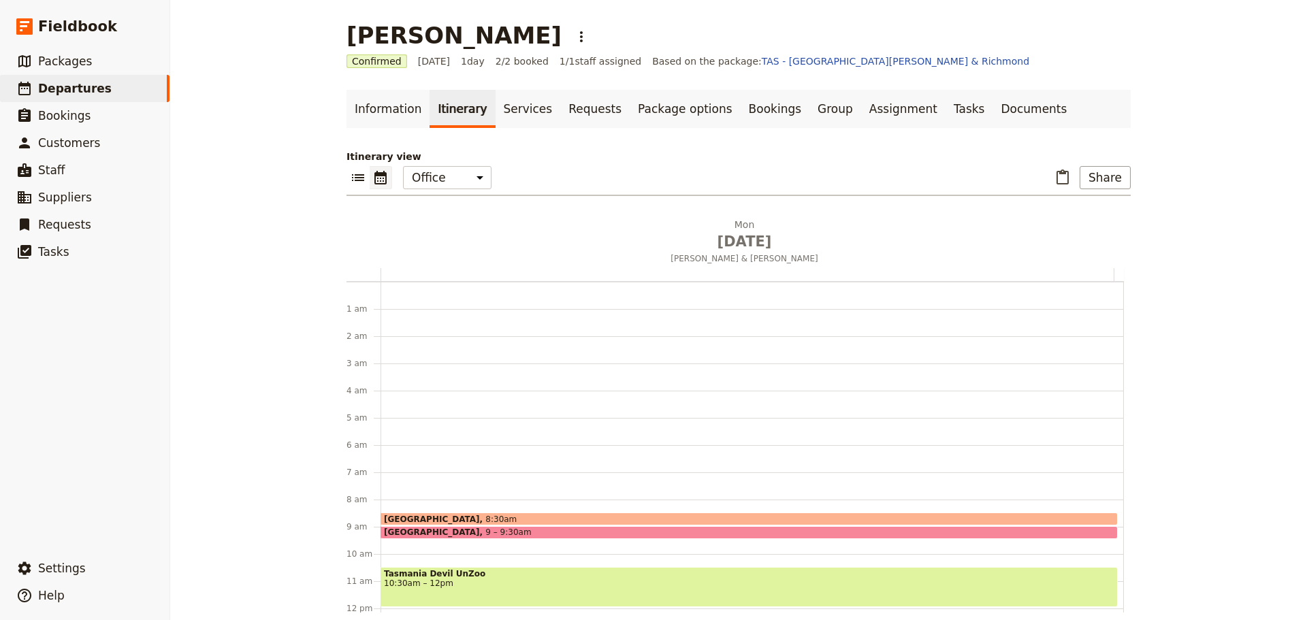
scroll to position [177, 0]
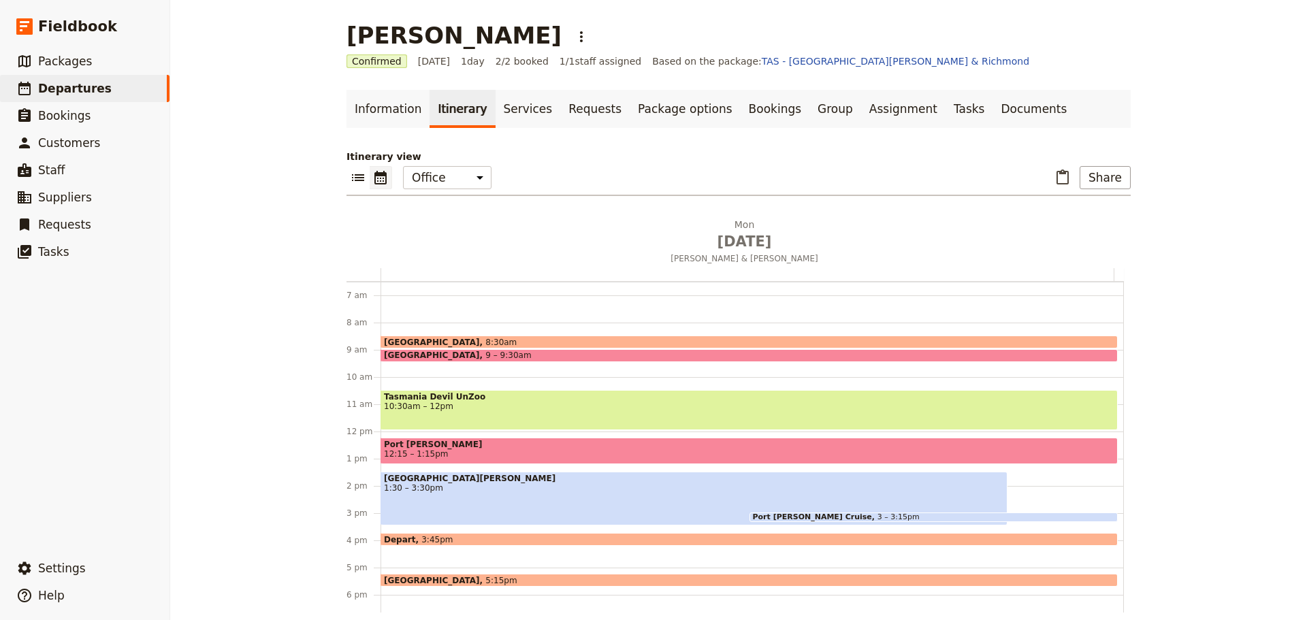
click at [457, 492] on span "1:30 – 3:30pm" at bounding box center [694, 488] width 620 height 10
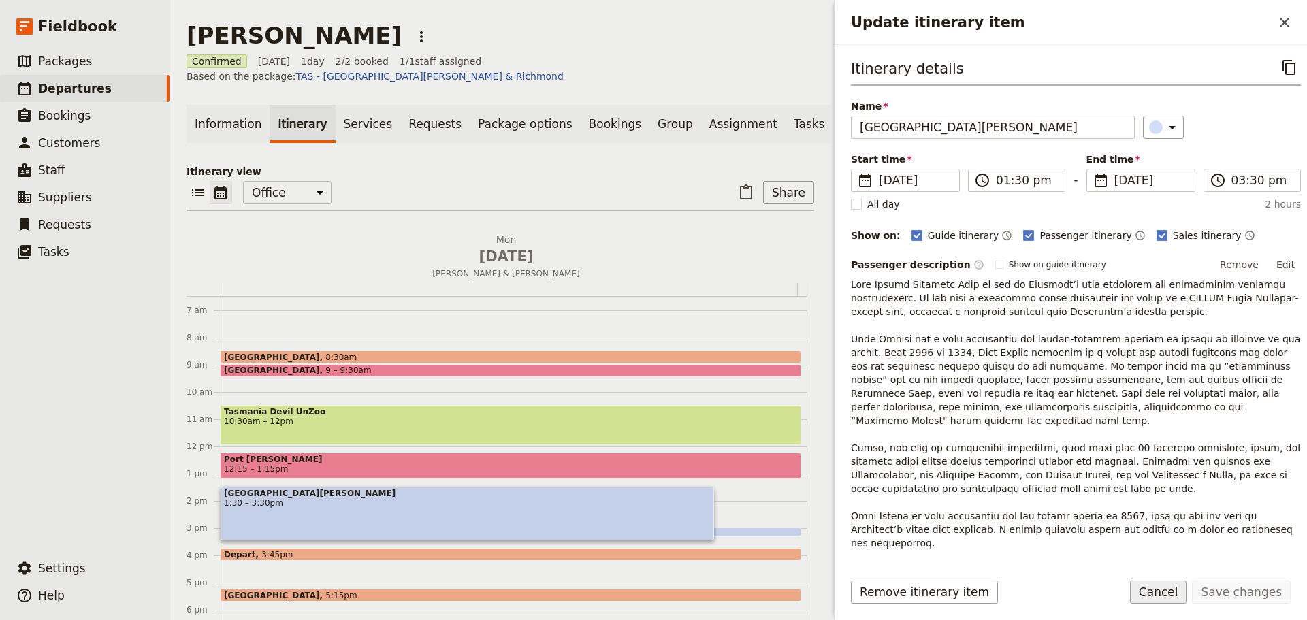
click at [1164, 590] on button "Cancel" at bounding box center [1158, 592] width 57 height 23
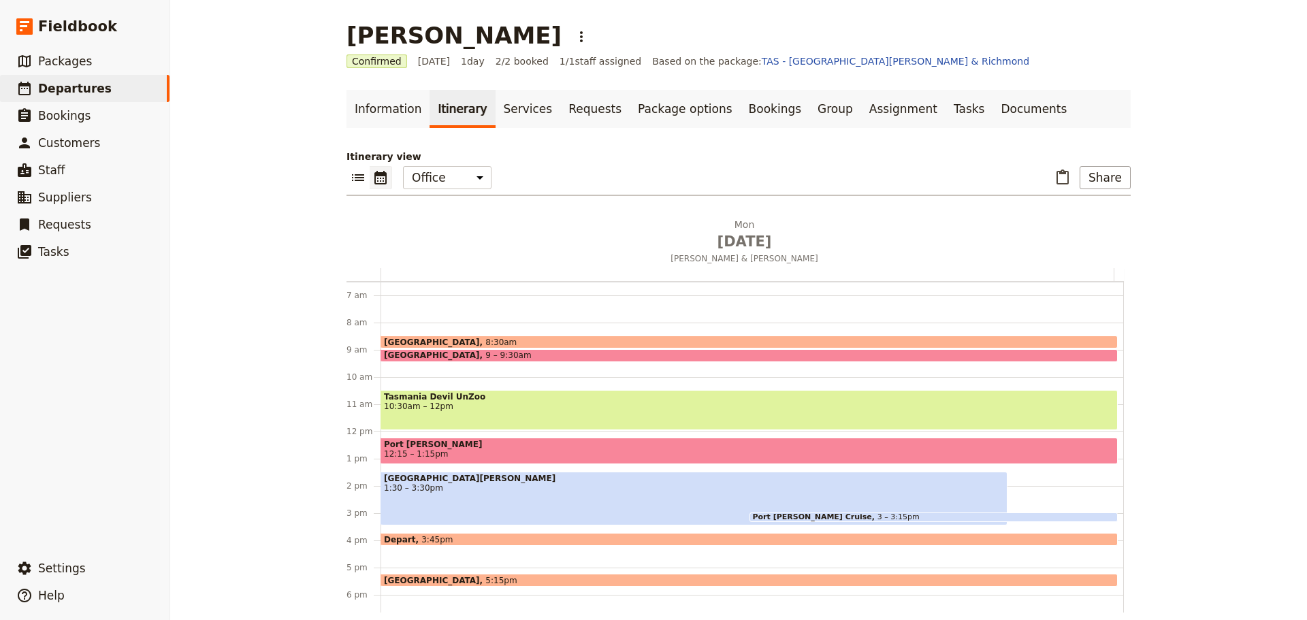
click at [515, 499] on div "[GEOGRAPHIC_DATA][PERSON_NAME] 1:30 – 3:30pm" at bounding box center [694, 499] width 627 height 54
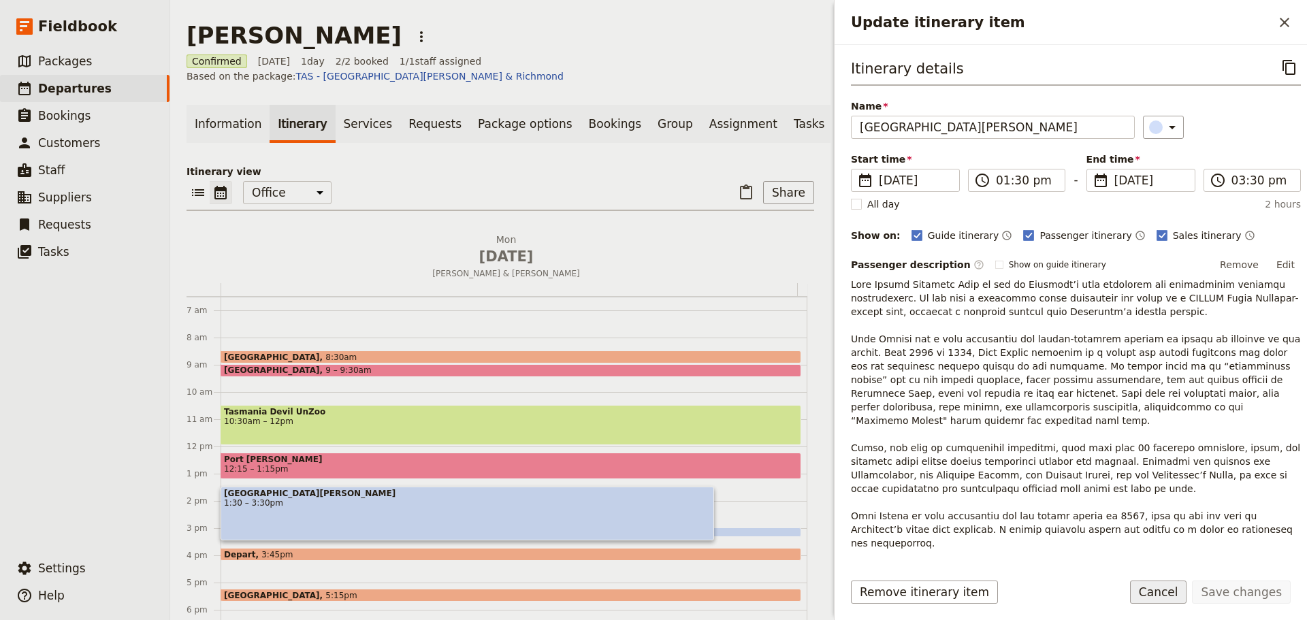
click at [1162, 586] on button "Cancel" at bounding box center [1158, 592] width 57 height 23
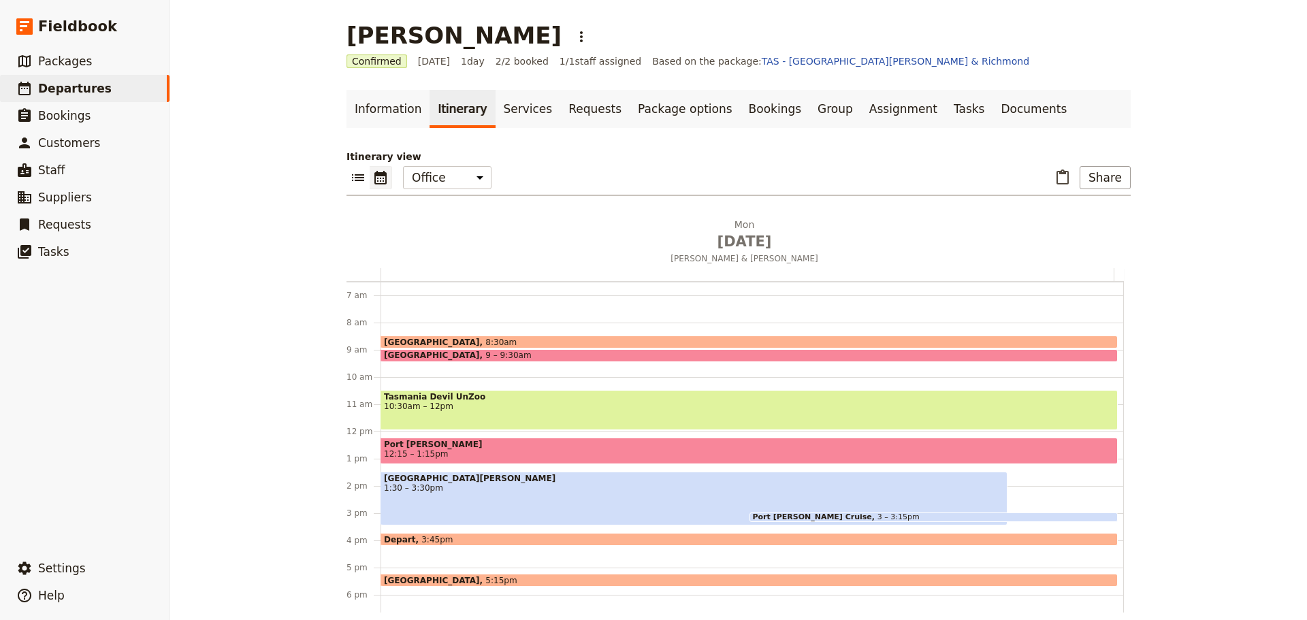
click at [878, 513] on span "3 – 3:15pm" at bounding box center [899, 517] width 42 height 8
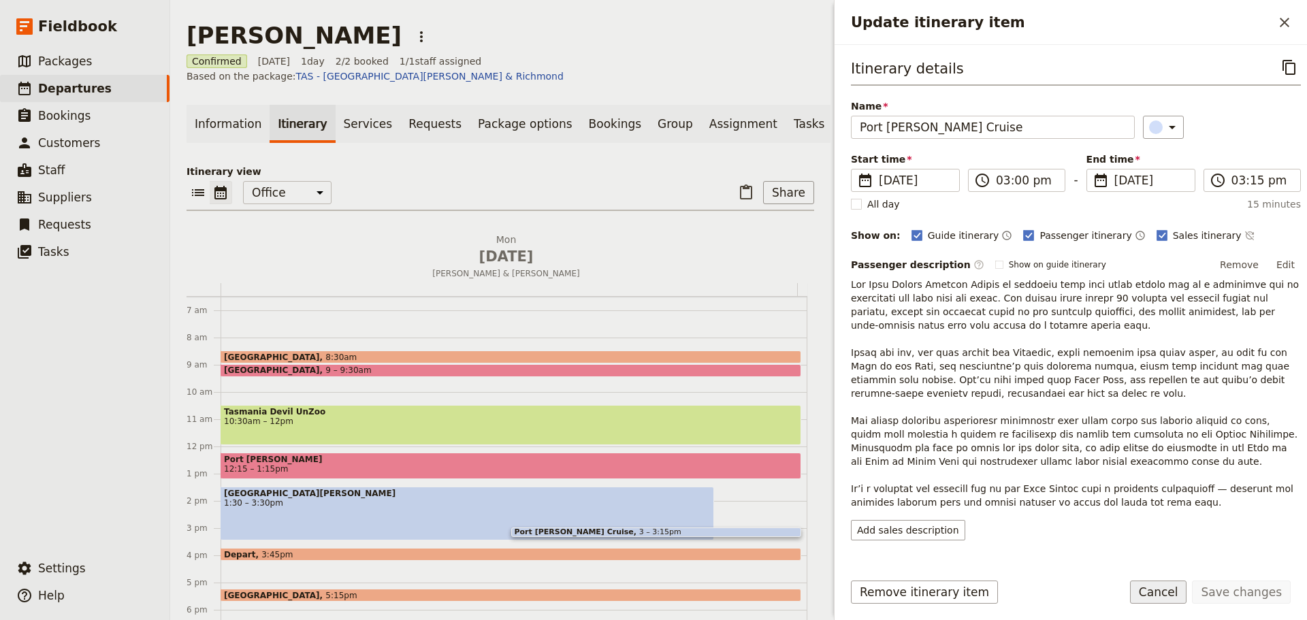
click at [1181, 603] on button "Cancel" at bounding box center [1158, 592] width 57 height 23
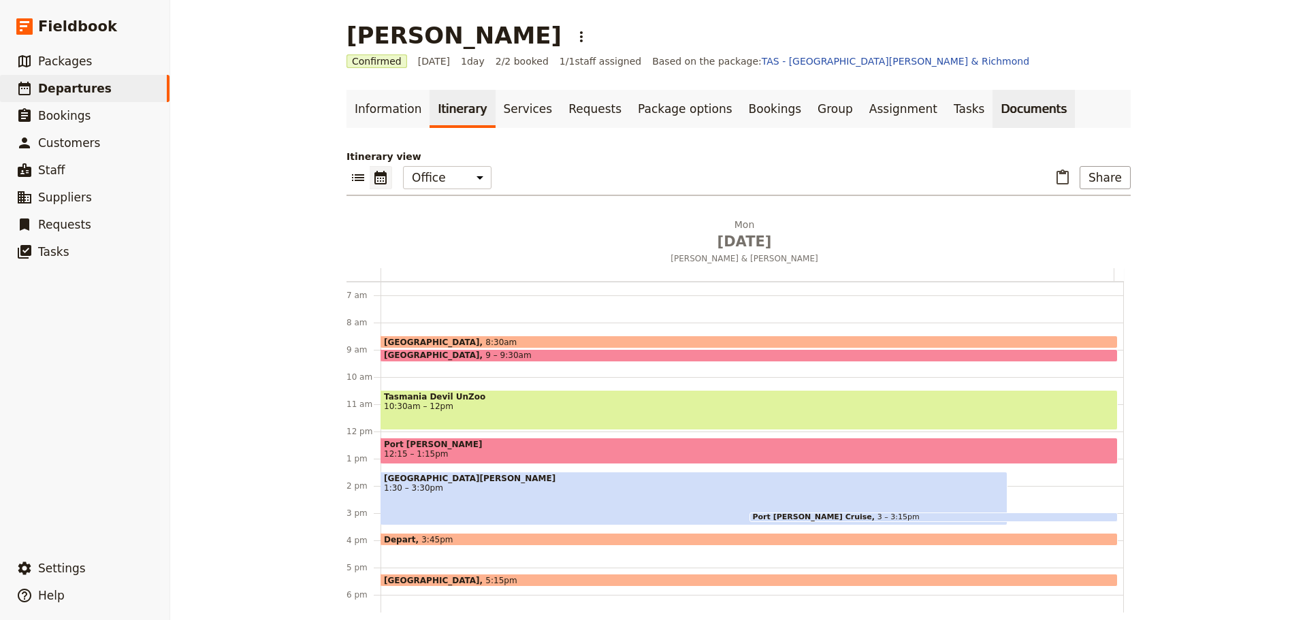
click at [993, 116] on link "Documents" at bounding box center [1034, 109] width 82 height 38
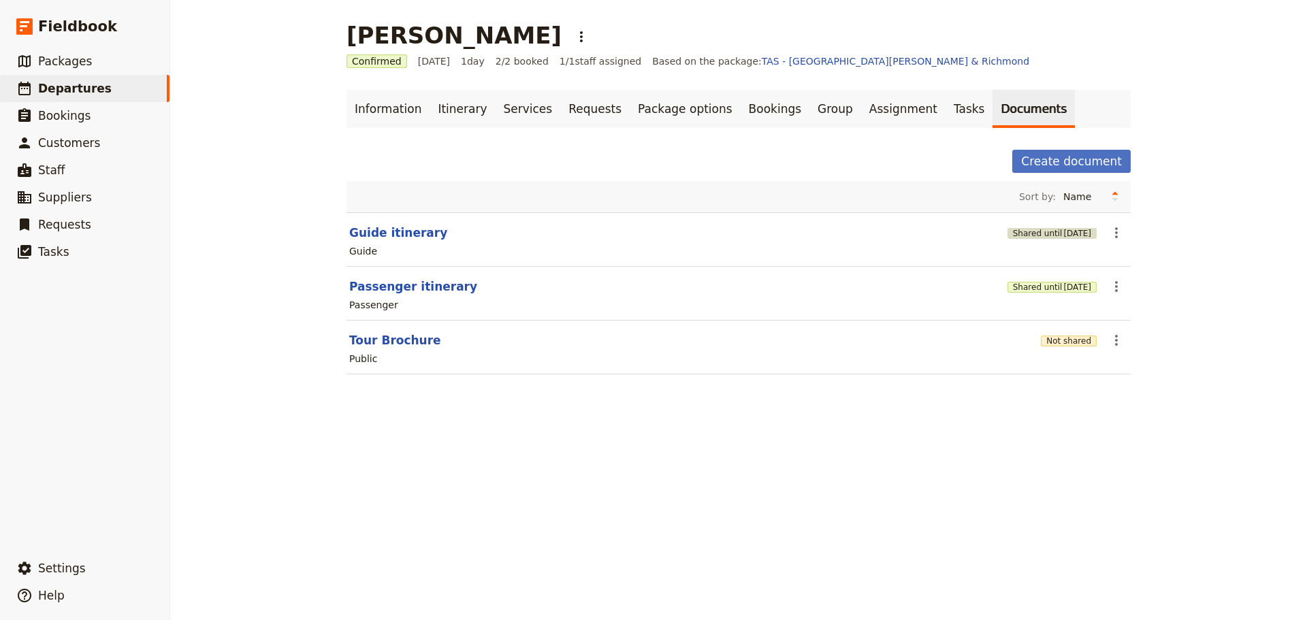
click at [1064, 234] on span "[DATE]" at bounding box center [1078, 233] width 28 height 11
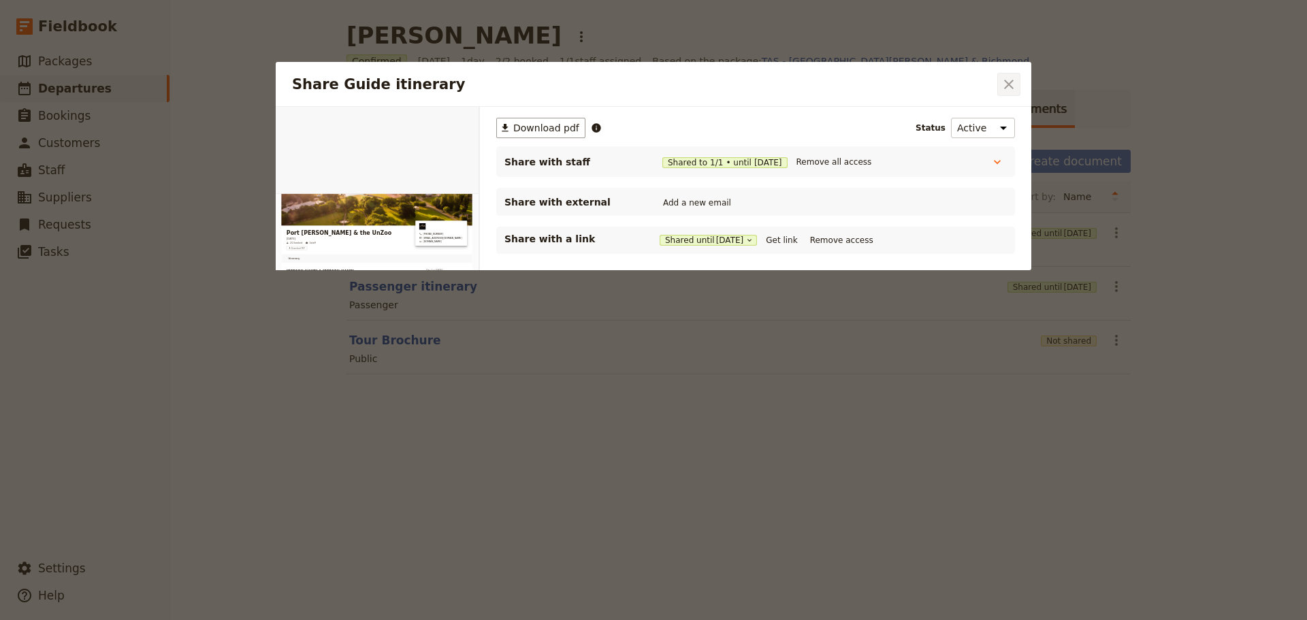
click at [1010, 91] on icon "Close dialog" at bounding box center [1009, 84] width 16 height 16
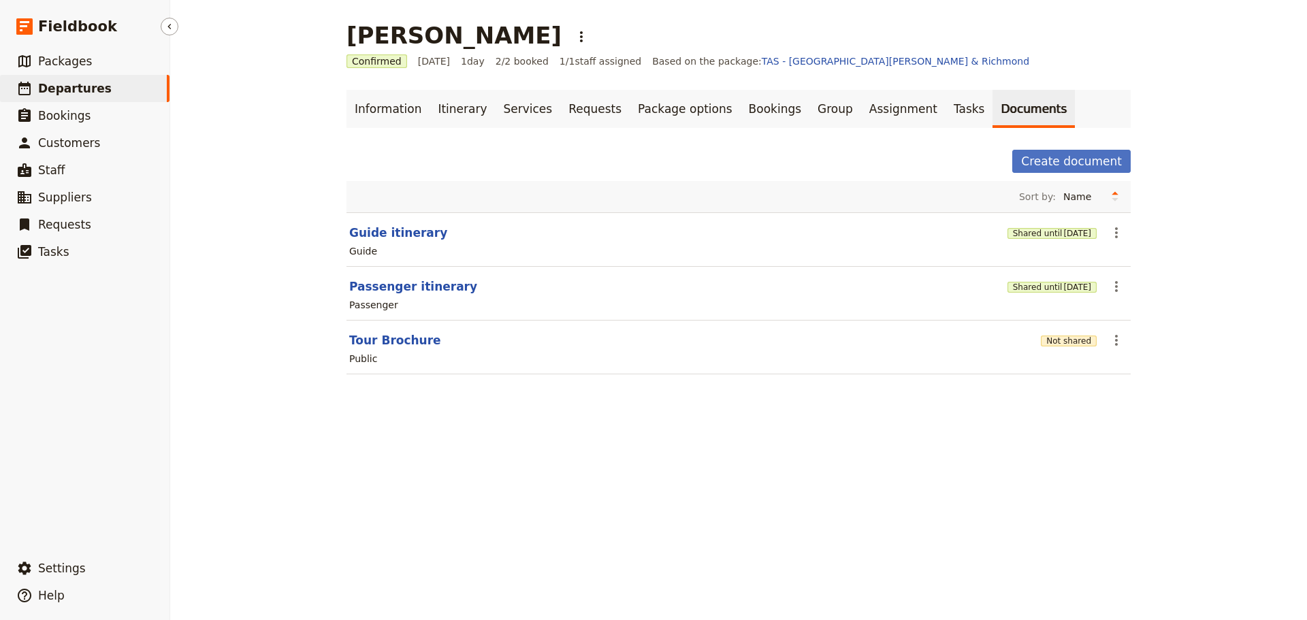
click at [74, 97] on link "​ Departures" at bounding box center [85, 88] width 170 height 27
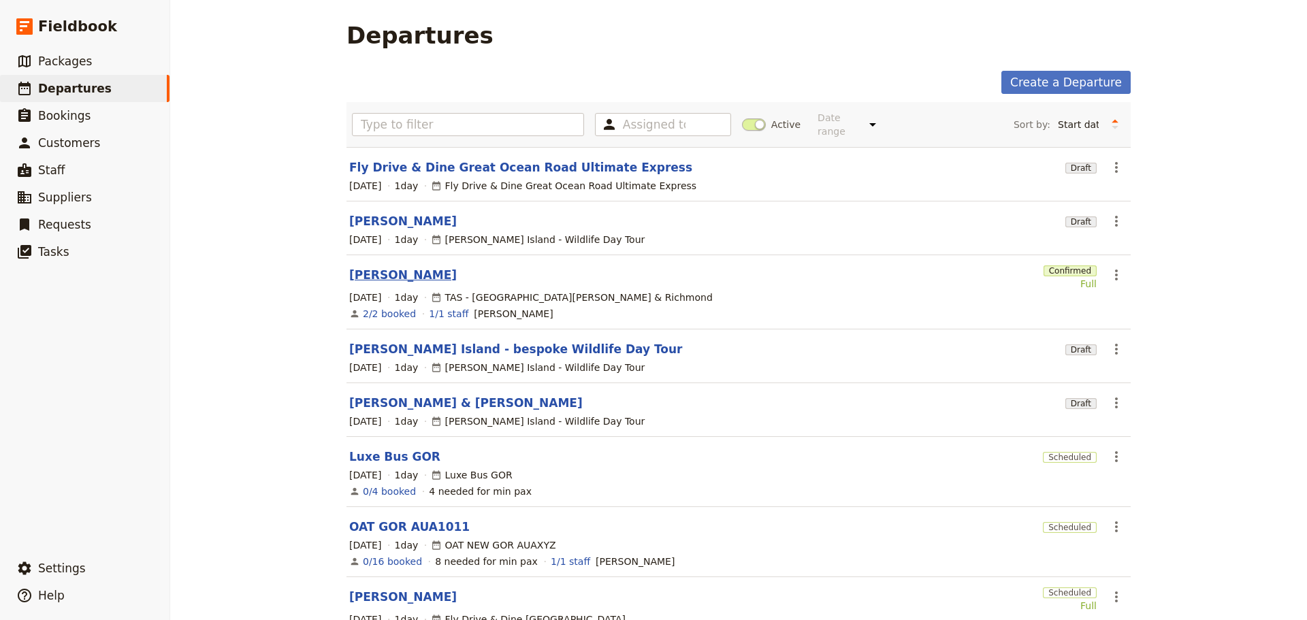
click at [369, 267] on link "[PERSON_NAME]" at bounding box center [403, 275] width 108 height 16
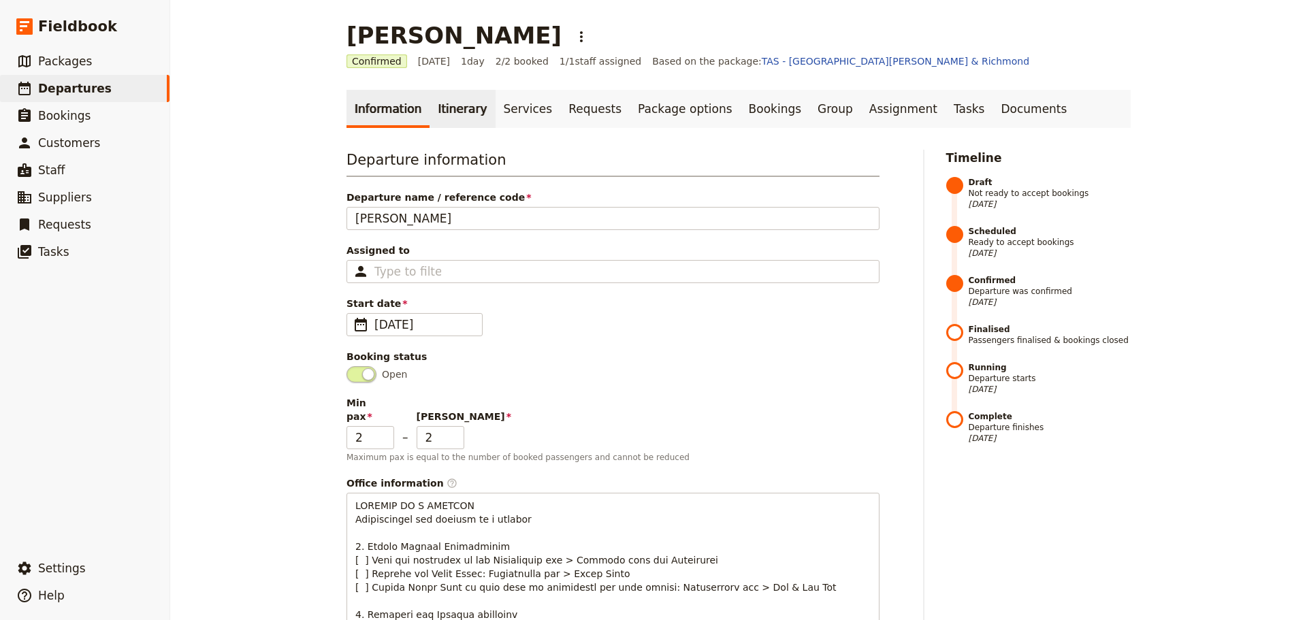
click at [430, 104] on link "Itinerary" at bounding box center [462, 109] width 65 height 38
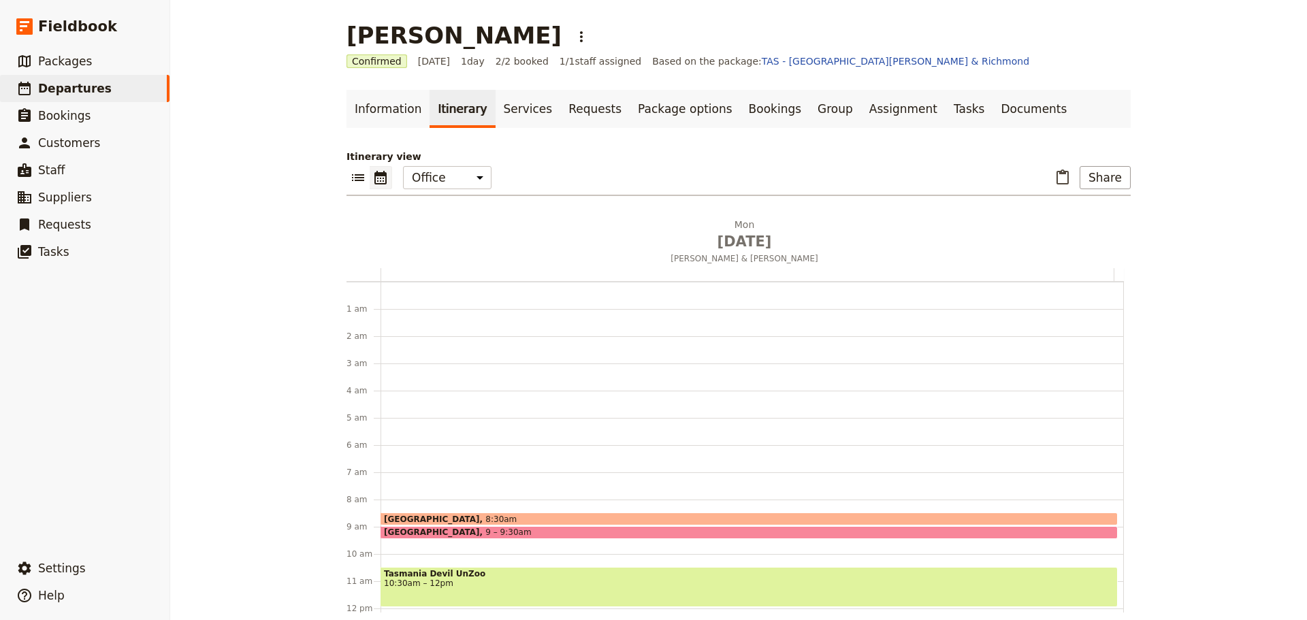
scroll to position [177, 0]
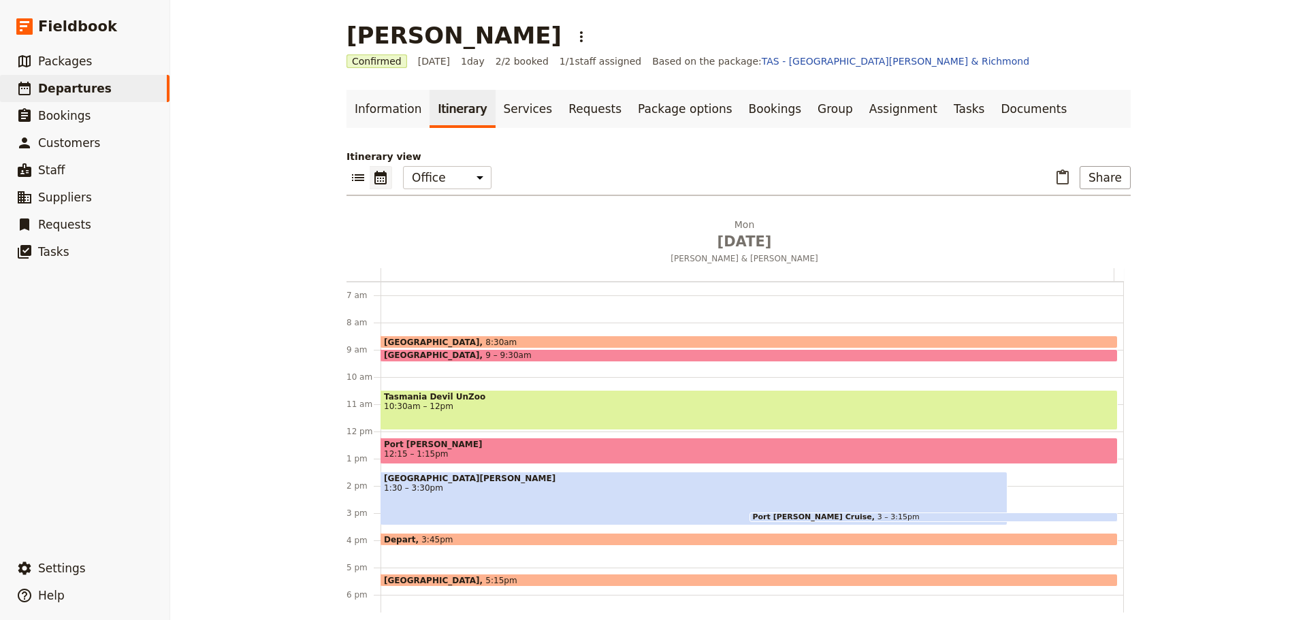
click at [435, 498] on div "[GEOGRAPHIC_DATA][PERSON_NAME] 1:30 – 3:30pm" at bounding box center [694, 499] width 627 height 54
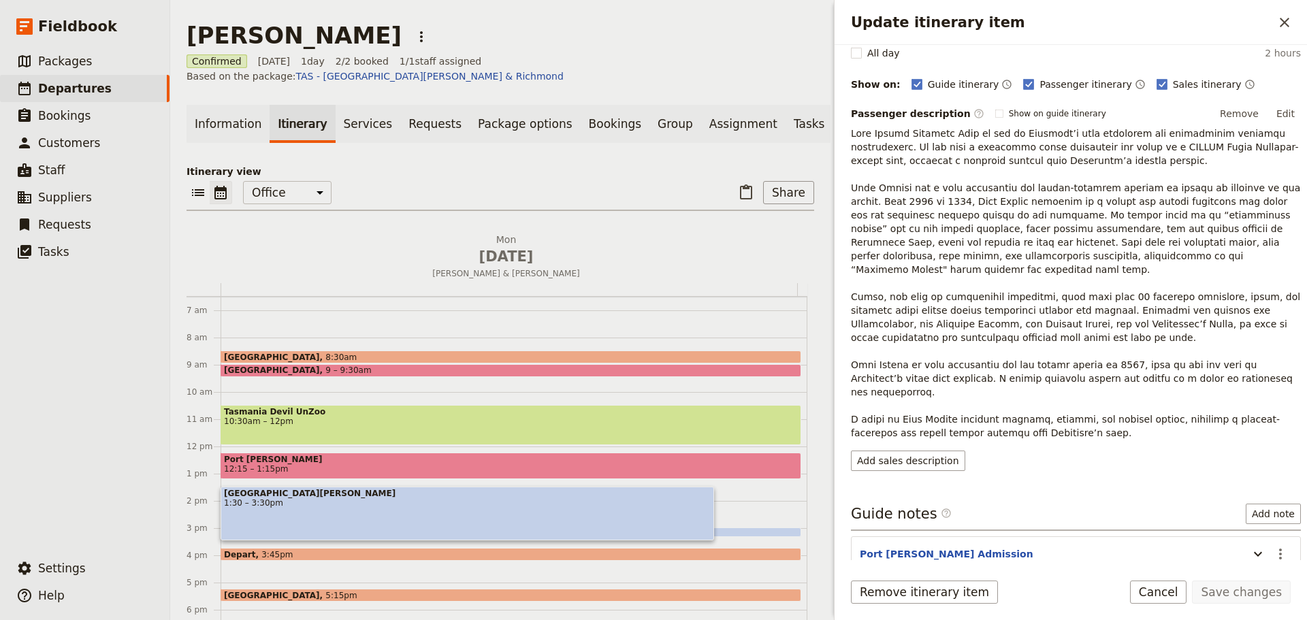
scroll to position [195, 0]
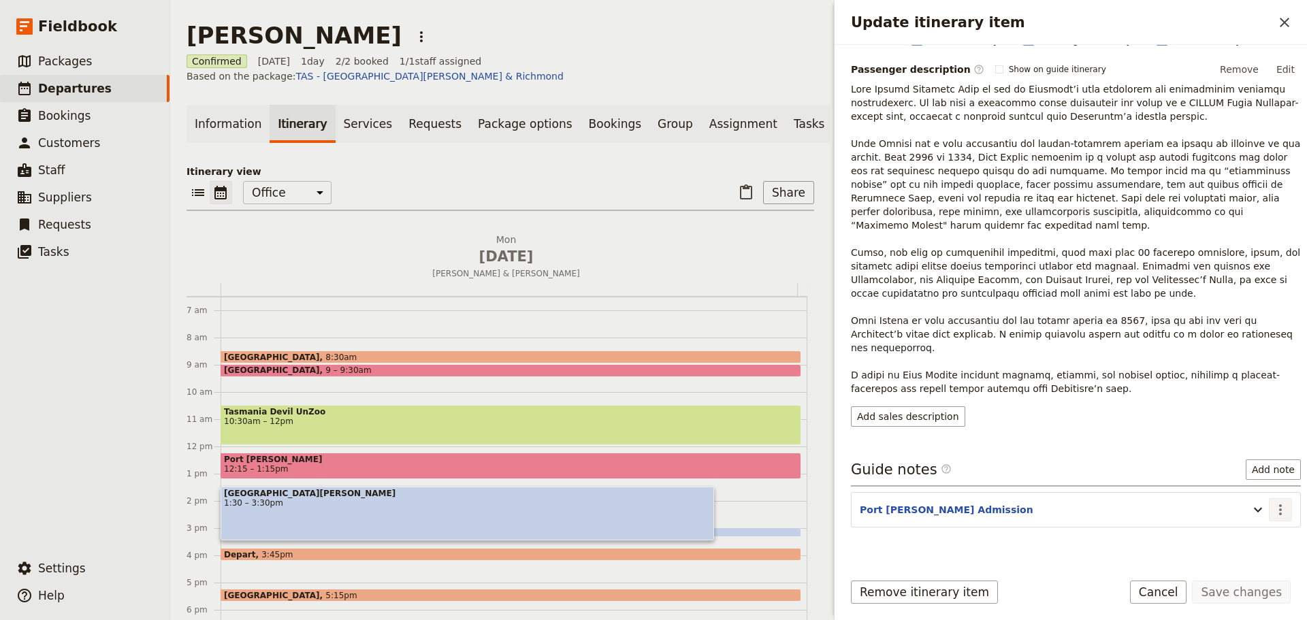
click at [1273, 502] on icon "Actions" at bounding box center [1281, 510] width 16 height 16
click at [1253, 513] on span "Edit note" at bounding box center [1231, 512] width 43 height 14
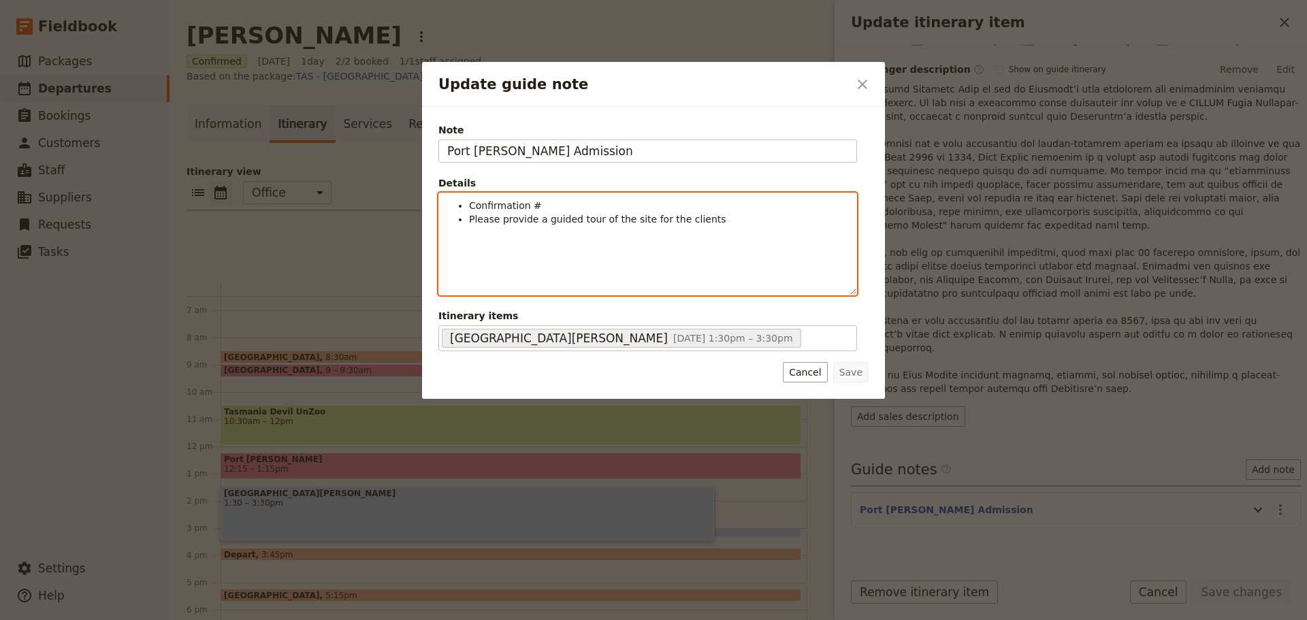
click at [565, 206] on li "Confirmation #" at bounding box center [658, 206] width 379 height 14
drag, startPoint x: 503, startPoint y: 206, endPoint x: 432, endPoint y: 206, distance: 71.5
click at [432, 206] on div "Note Port [PERSON_NAME] Admission Details Confirmation # 3113845 Please provide…" at bounding box center [653, 253] width 463 height 292
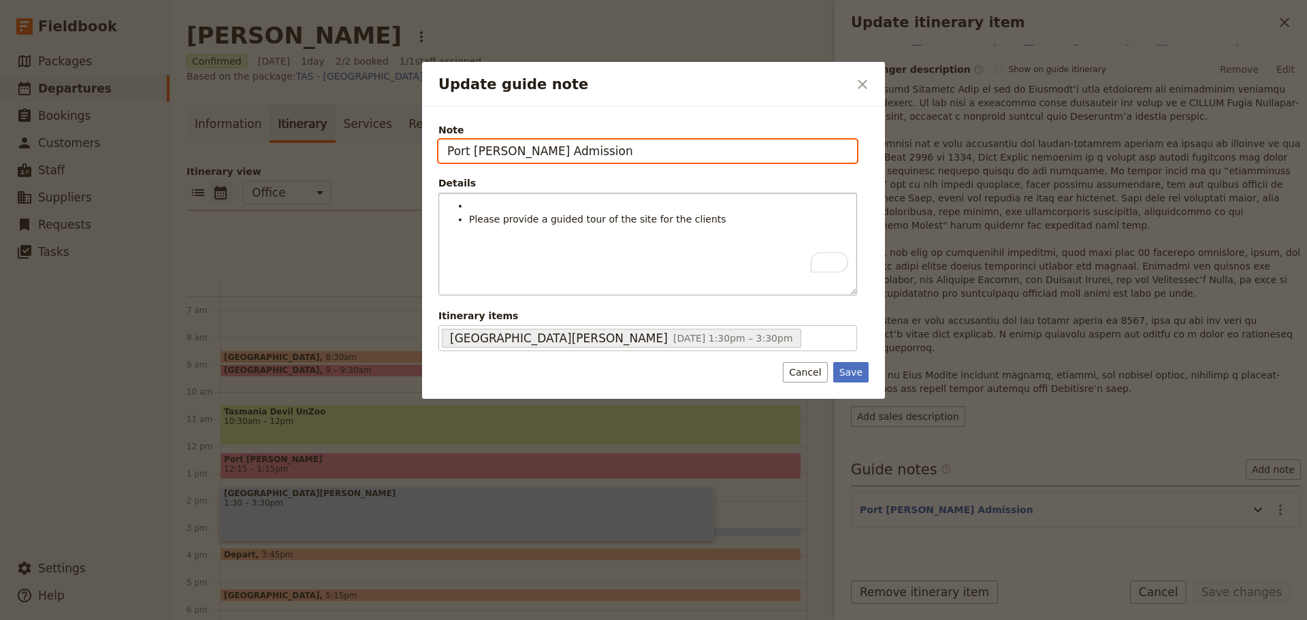
drag, startPoint x: 578, startPoint y: 148, endPoint x: 379, endPoint y: 145, distance: 199.6
click at [379, 620] on div "Update guide note ​ Note Port [PERSON_NAME] Admission Details Please provide a …" at bounding box center [653, 620] width 1307 height 0
paste input "Confirmation #3113845"
type input "Confirmation #3113845"
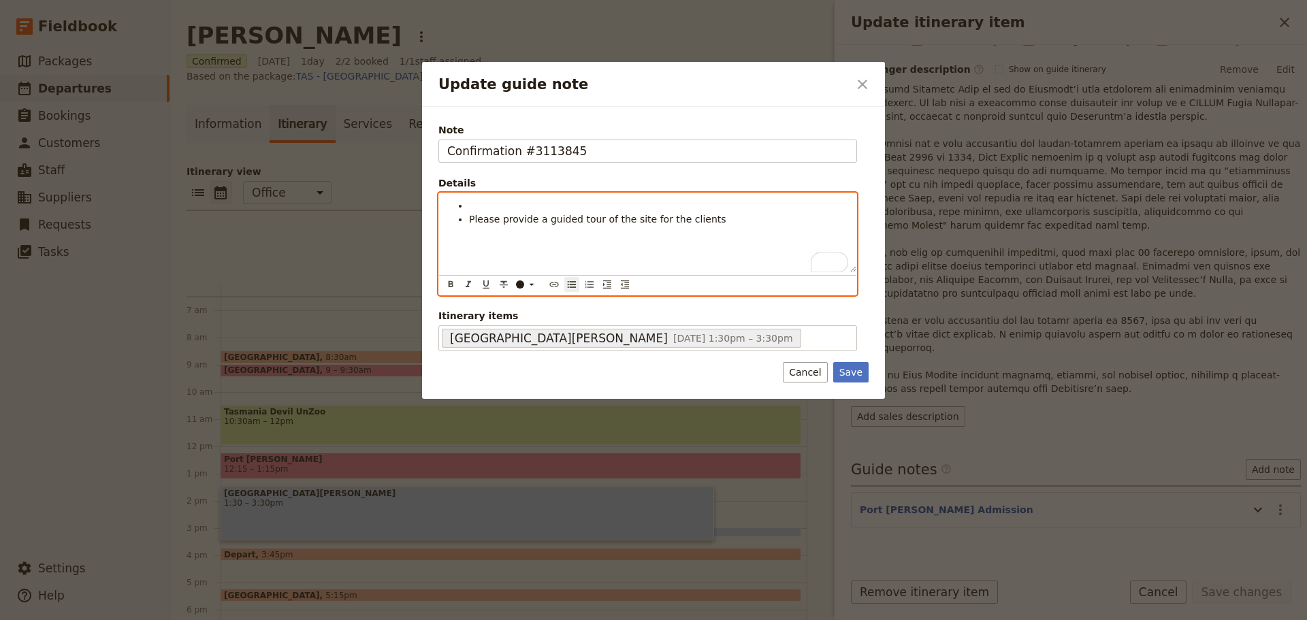
click at [466, 224] on ul "Please provide a guided tour of the site for the clients" at bounding box center [647, 212] width 401 height 27
click at [724, 206] on li "Please provide a guided tour of the site for the clients" at bounding box center [658, 206] width 379 height 14
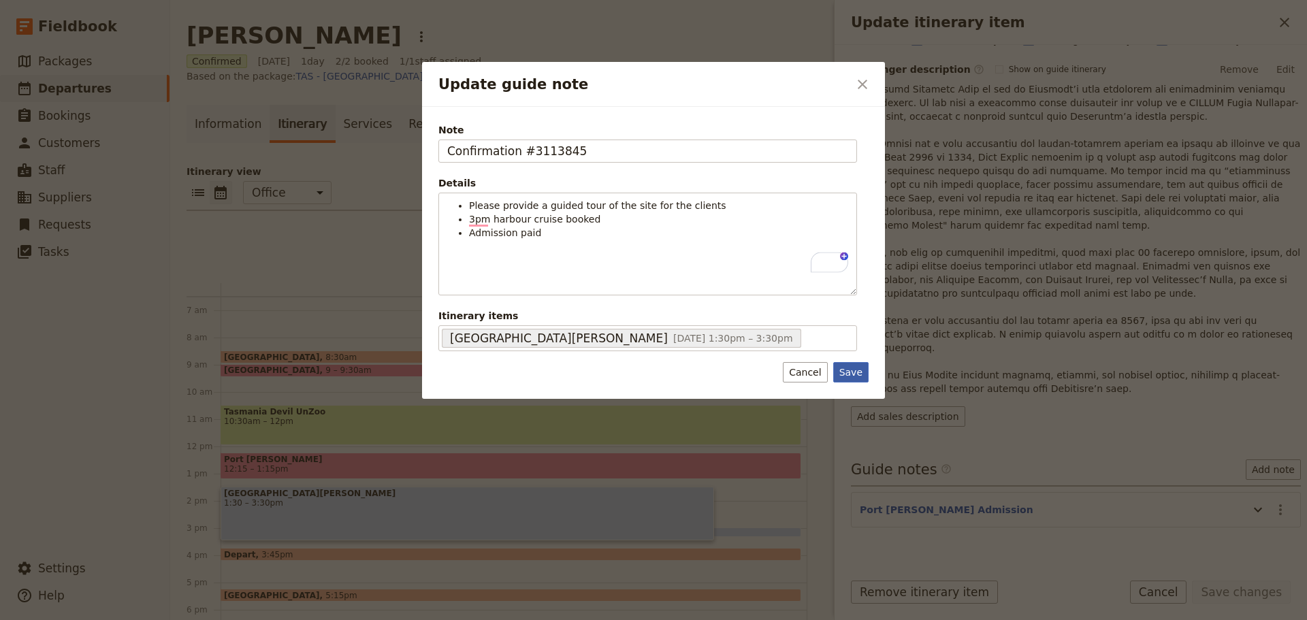
click at [845, 370] on button "Save" at bounding box center [850, 372] width 35 height 20
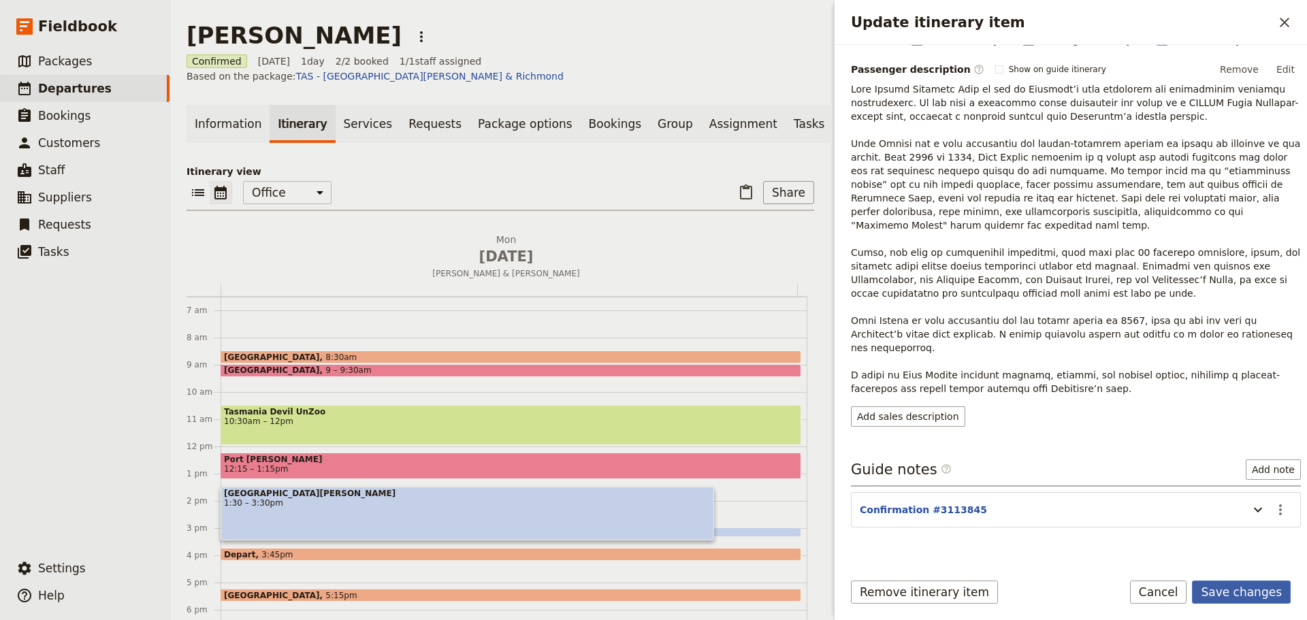
click at [1271, 591] on button "Save changes" at bounding box center [1241, 592] width 99 height 23
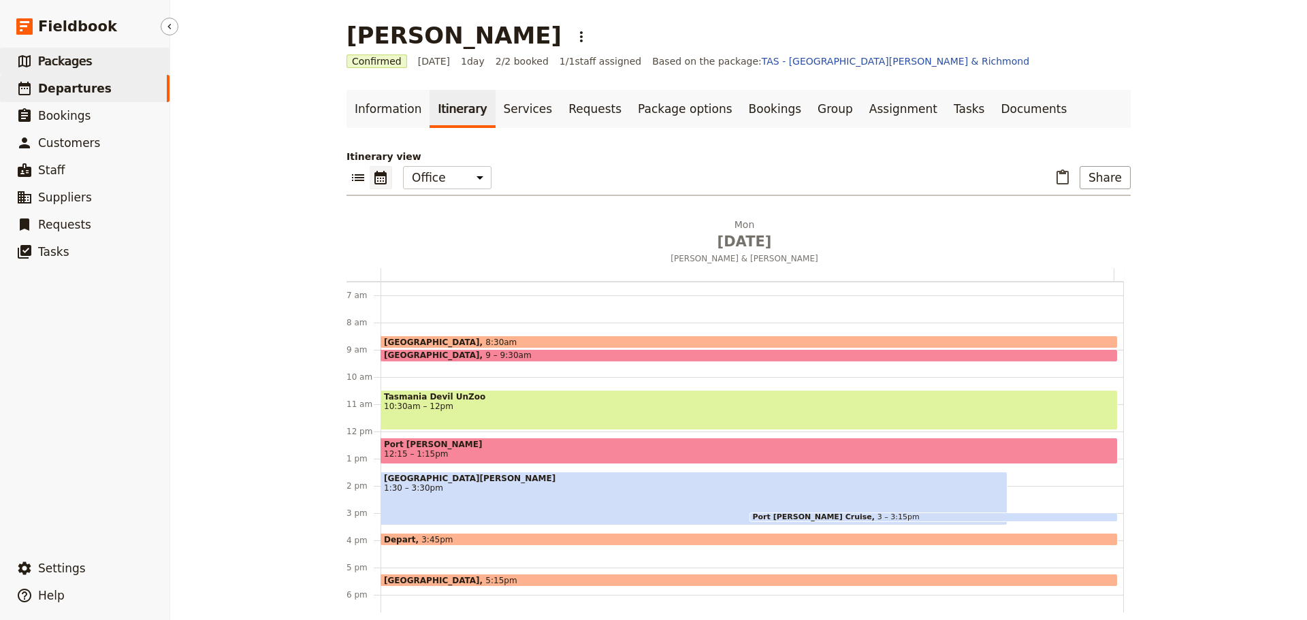
click at [68, 72] on link "​ Packages" at bounding box center [85, 61] width 170 height 27
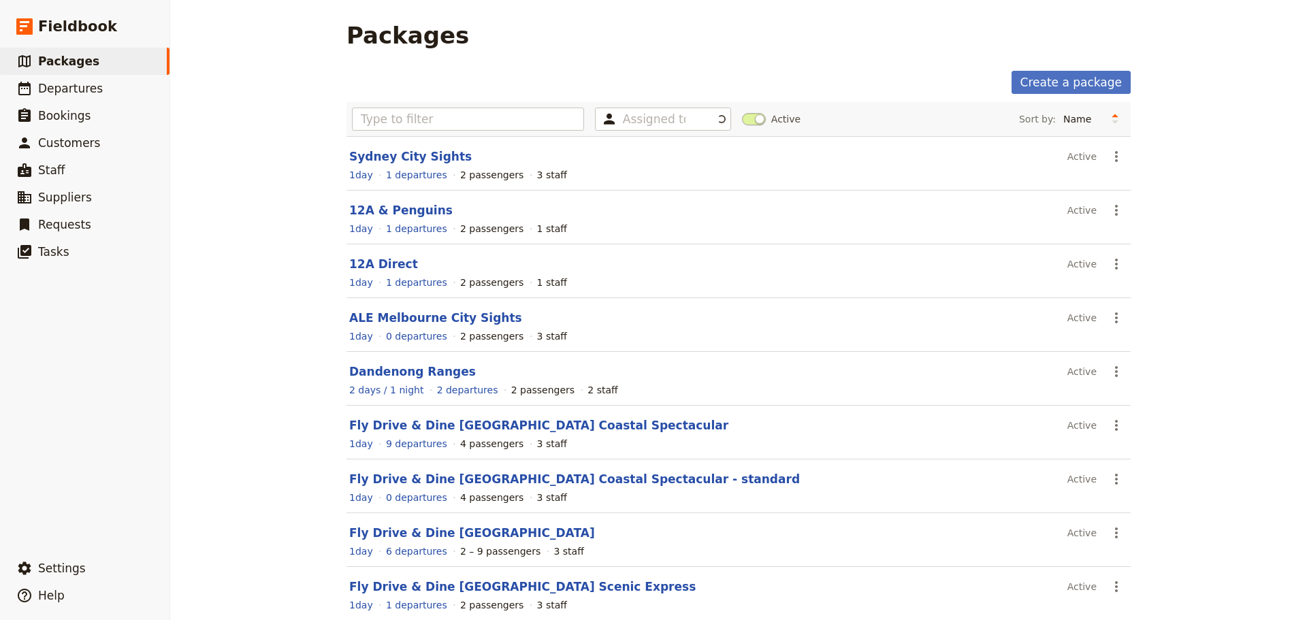
scroll to position [121, 0]
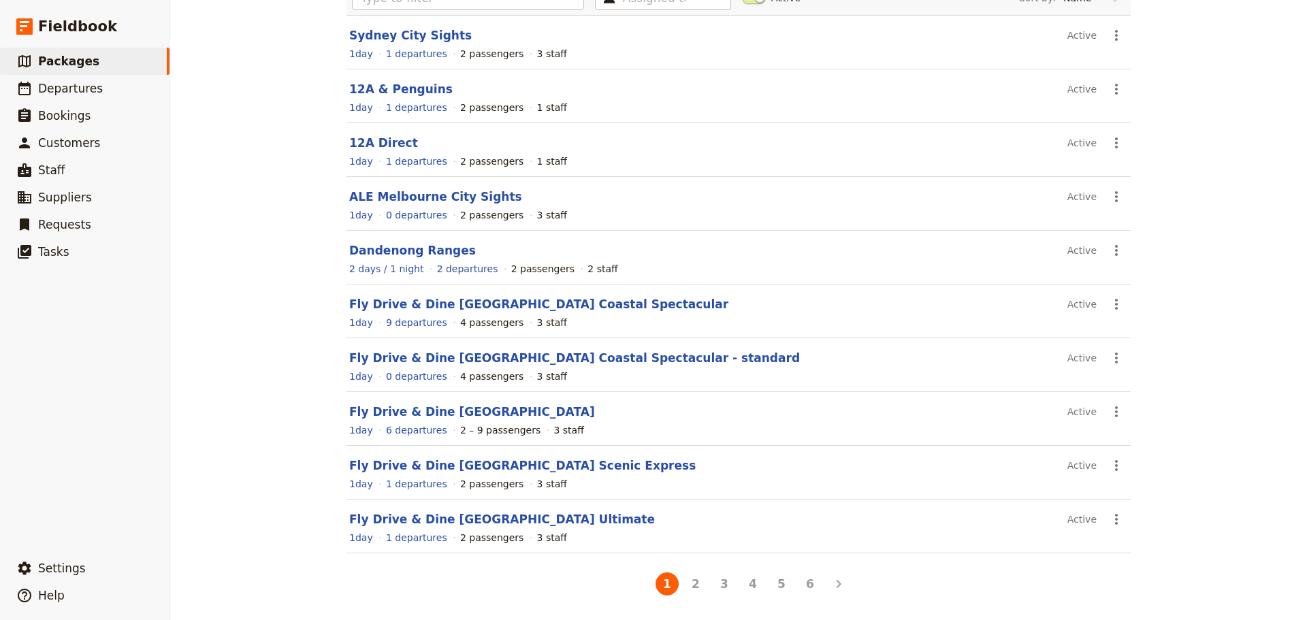
click at [739, 581] on li "4" at bounding box center [753, 584] width 29 height 29
click at [748, 583] on button "4" at bounding box center [753, 584] width 23 height 23
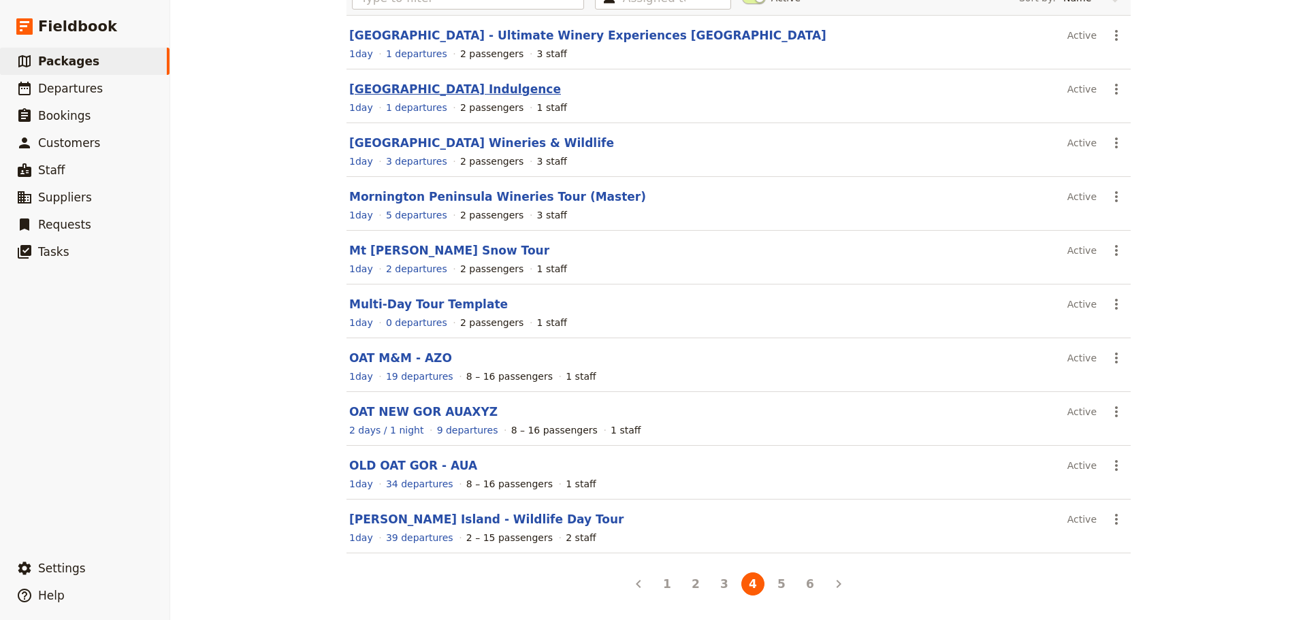
click at [393, 86] on link "[GEOGRAPHIC_DATA] Indulgence" at bounding box center [455, 89] width 212 height 14
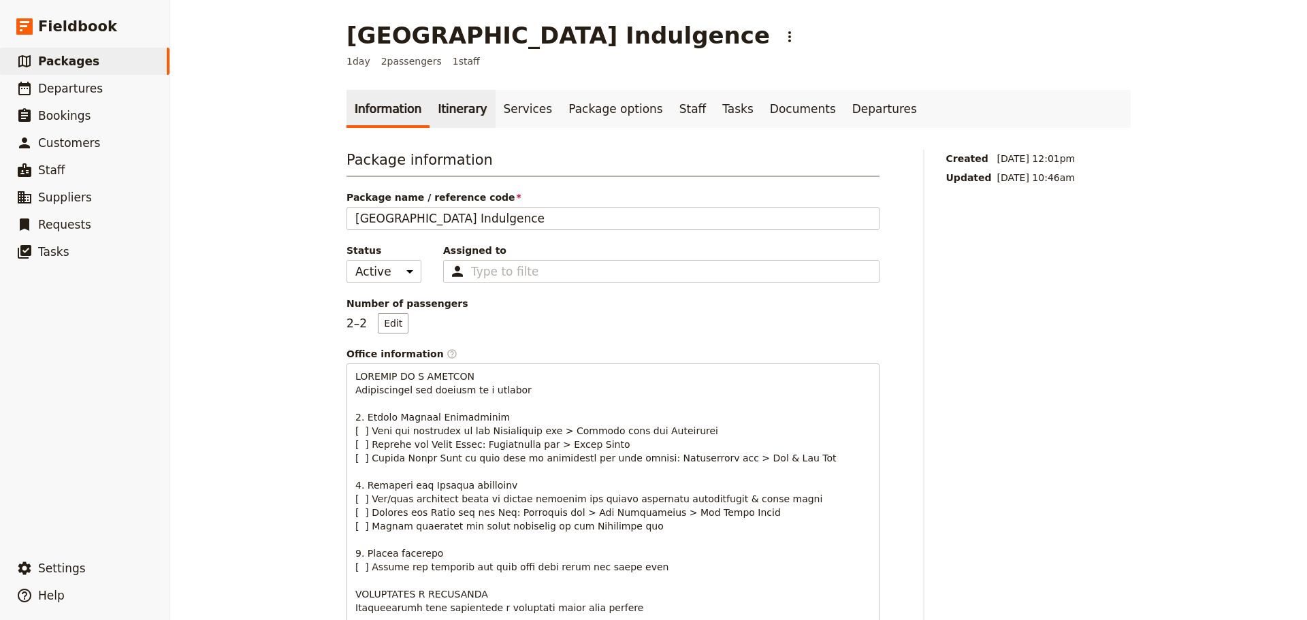
click at [447, 116] on link "Itinerary" at bounding box center [462, 109] width 65 height 38
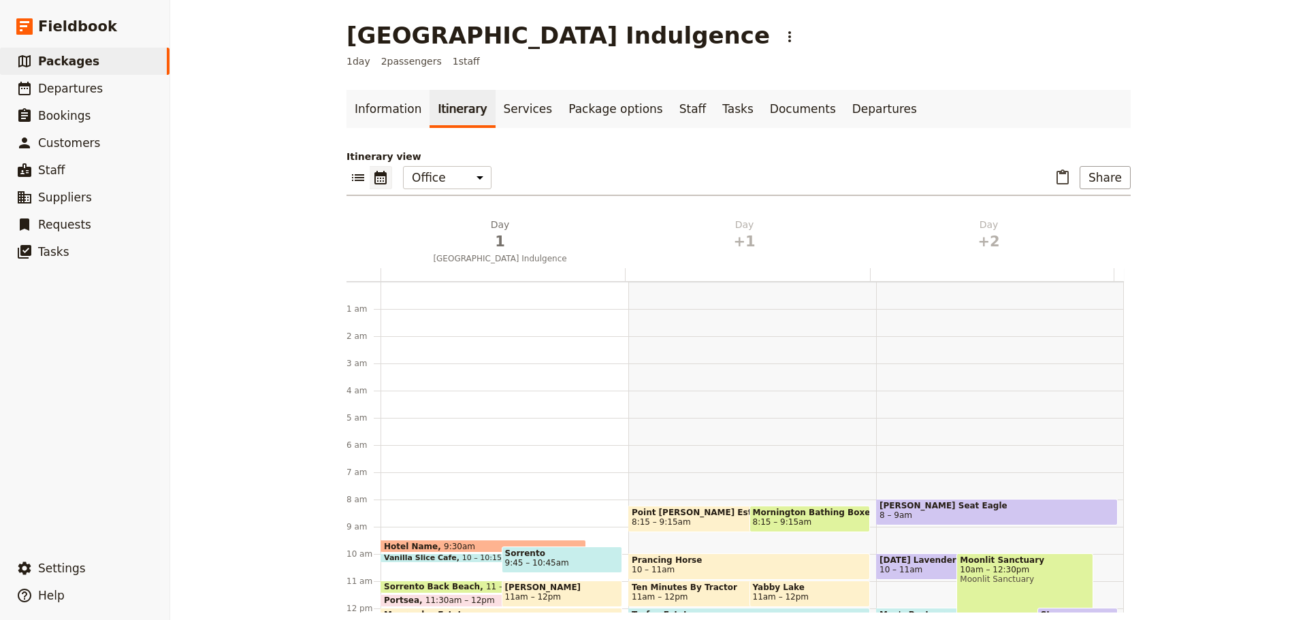
scroll to position [177, 0]
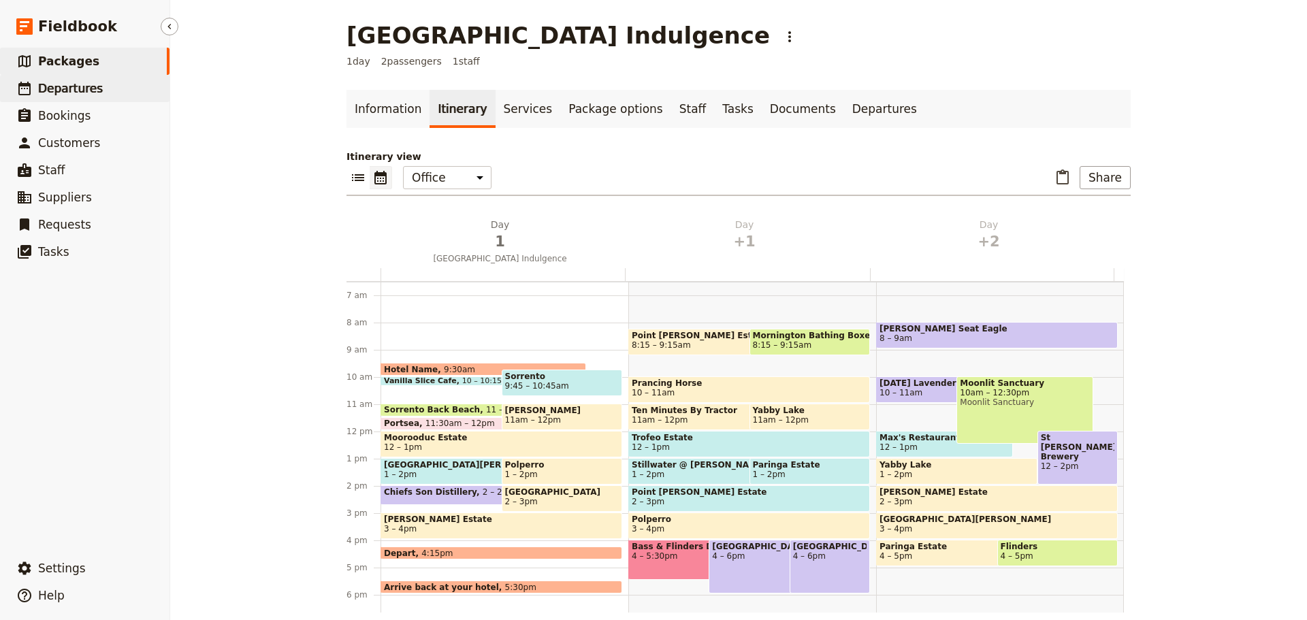
click at [57, 90] on span "Departures" at bounding box center [70, 89] width 65 height 14
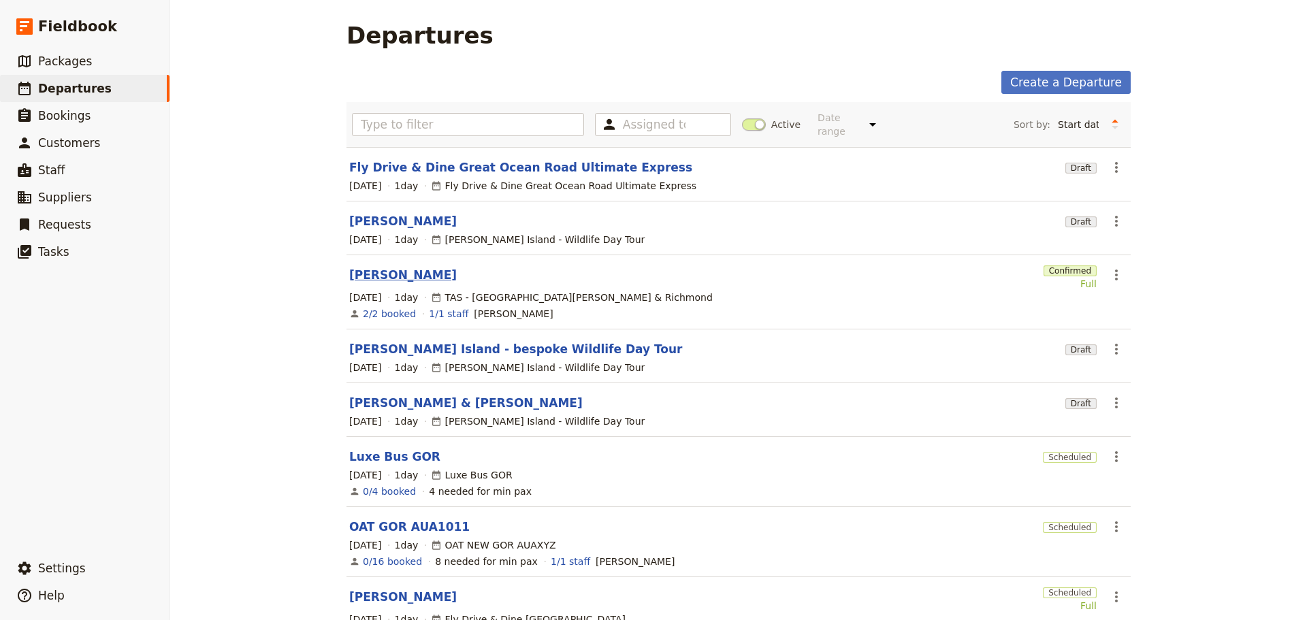
click at [360, 267] on link "[PERSON_NAME]" at bounding box center [403, 275] width 108 height 16
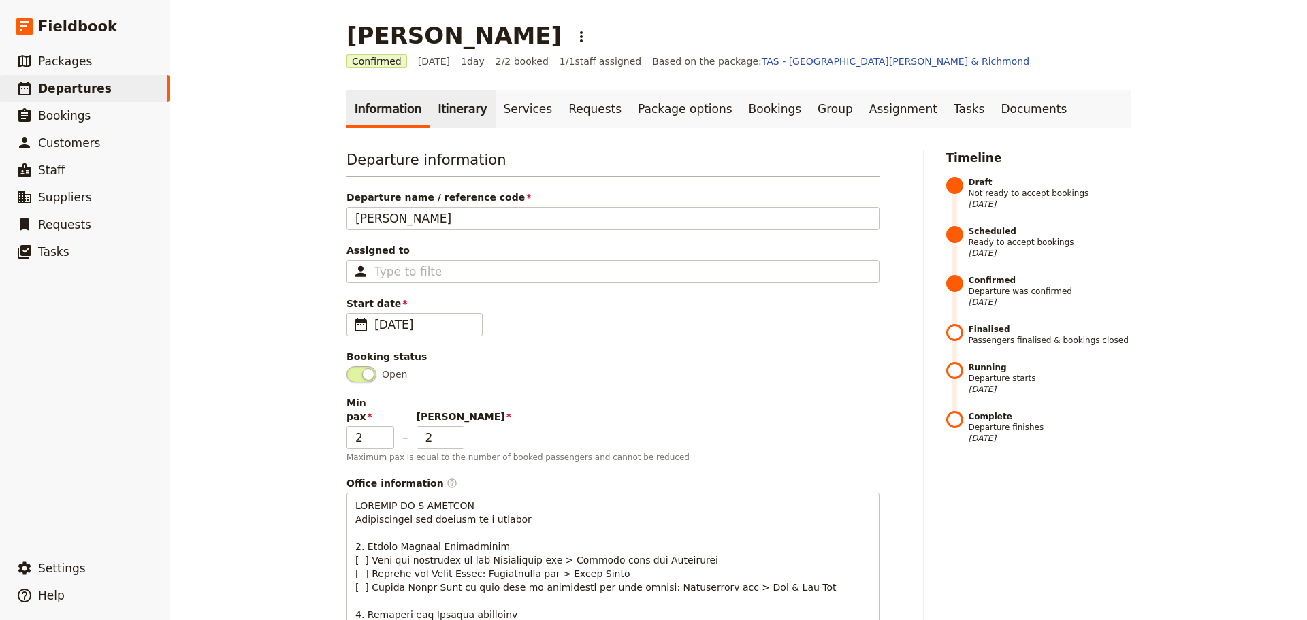
click at [459, 106] on link "Itinerary" at bounding box center [462, 109] width 65 height 38
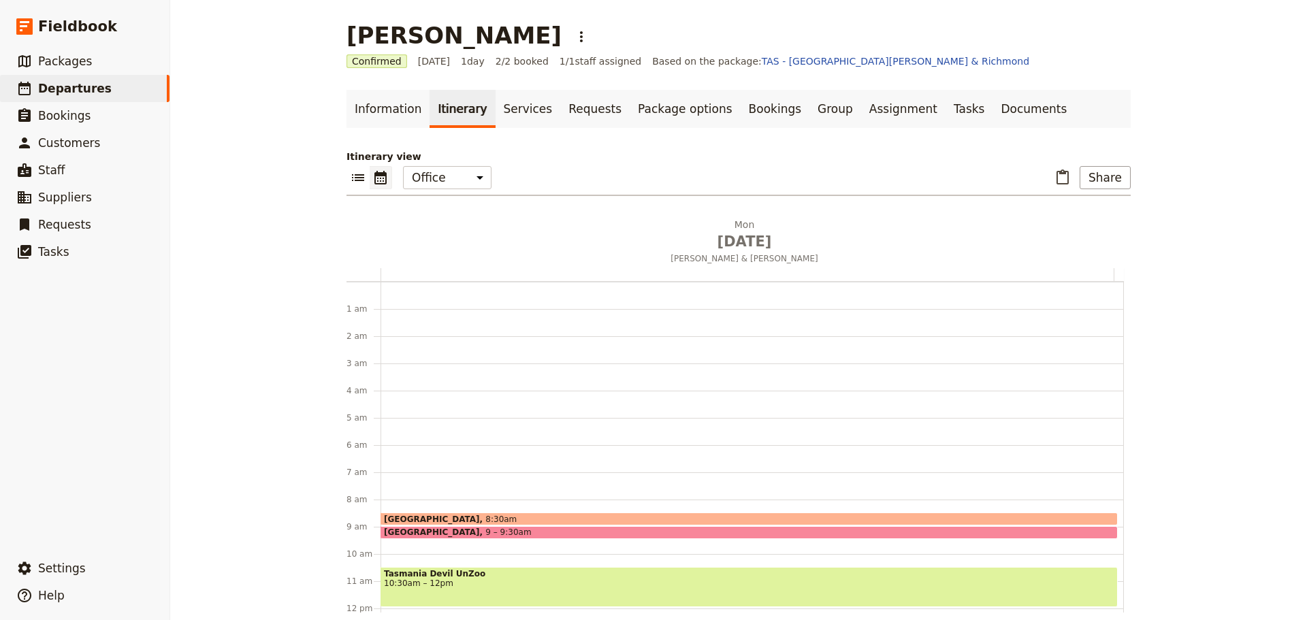
scroll to position [177, 0]
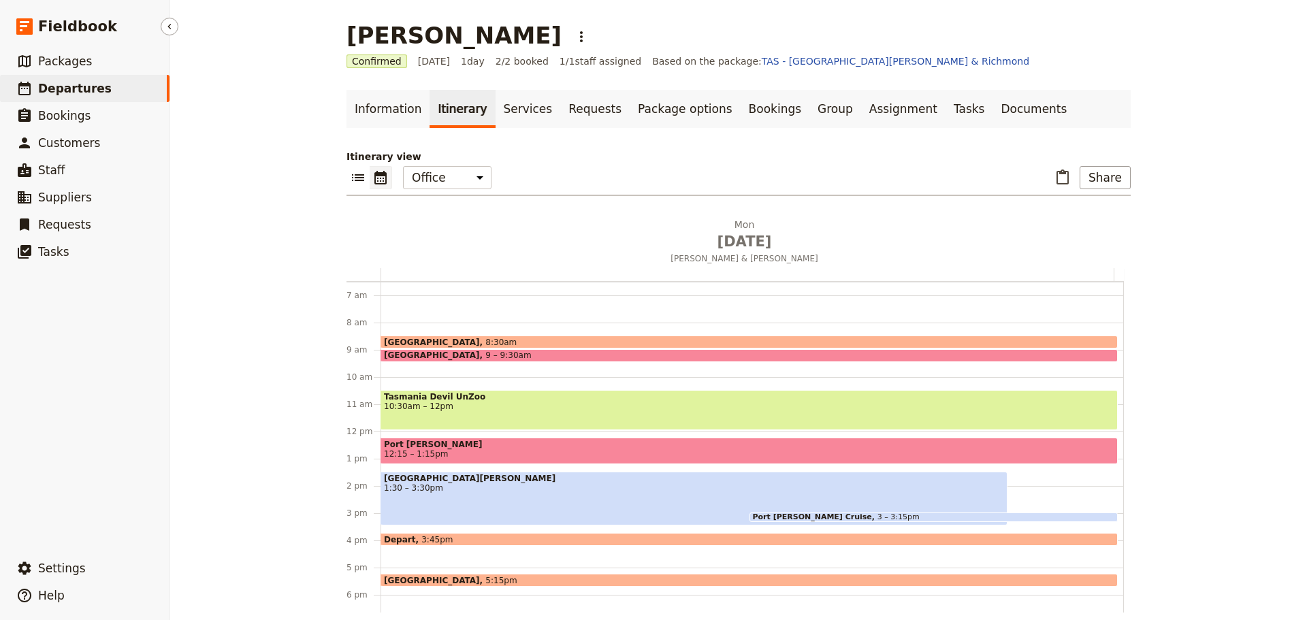
click at [119, 90] on link "​ Departures" at bounding box center [85, 88] width 170 height 27
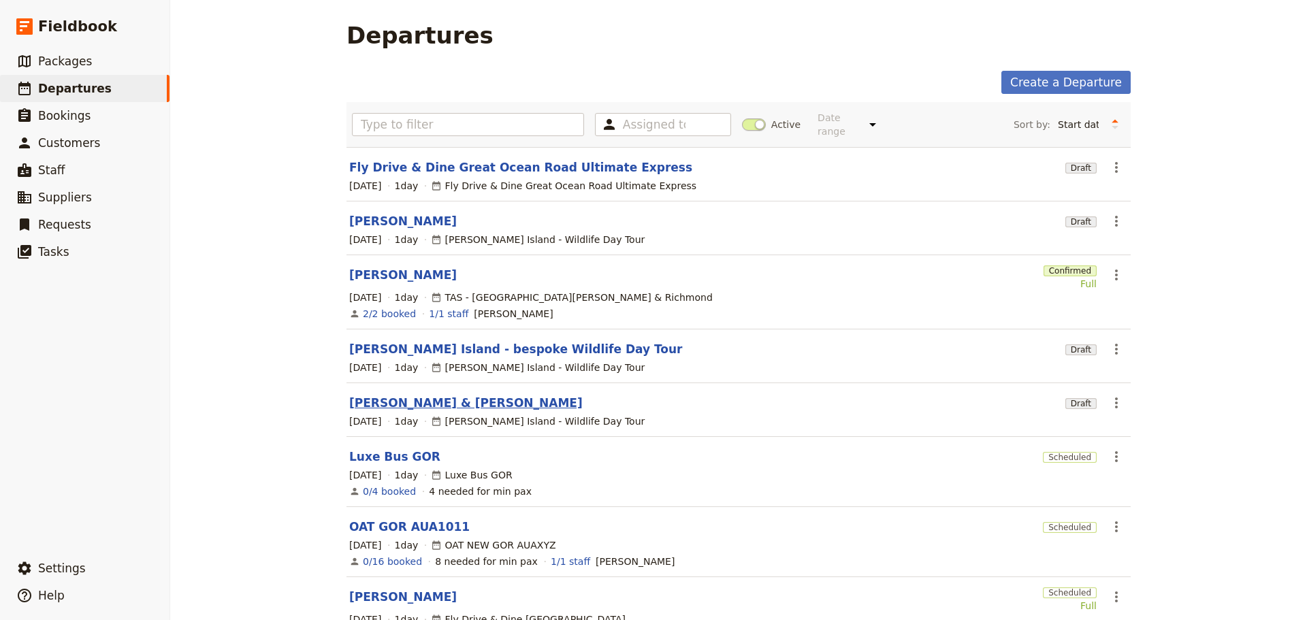
click at [422, 395] on link "[PERSON_NAME] & [PERSON_NAME]" at bounding box center [466, 403] width 234 height 16
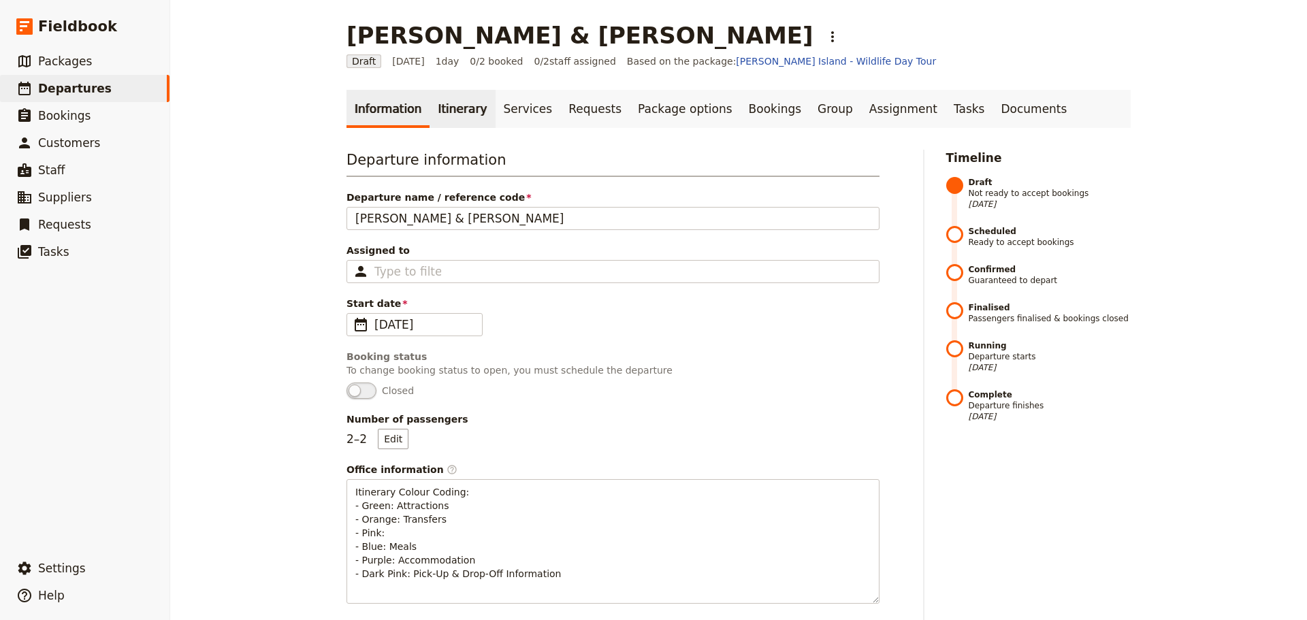
click at [449, 118] on link "Itinerary" at bounding box center [462, 109] width 65 height 38
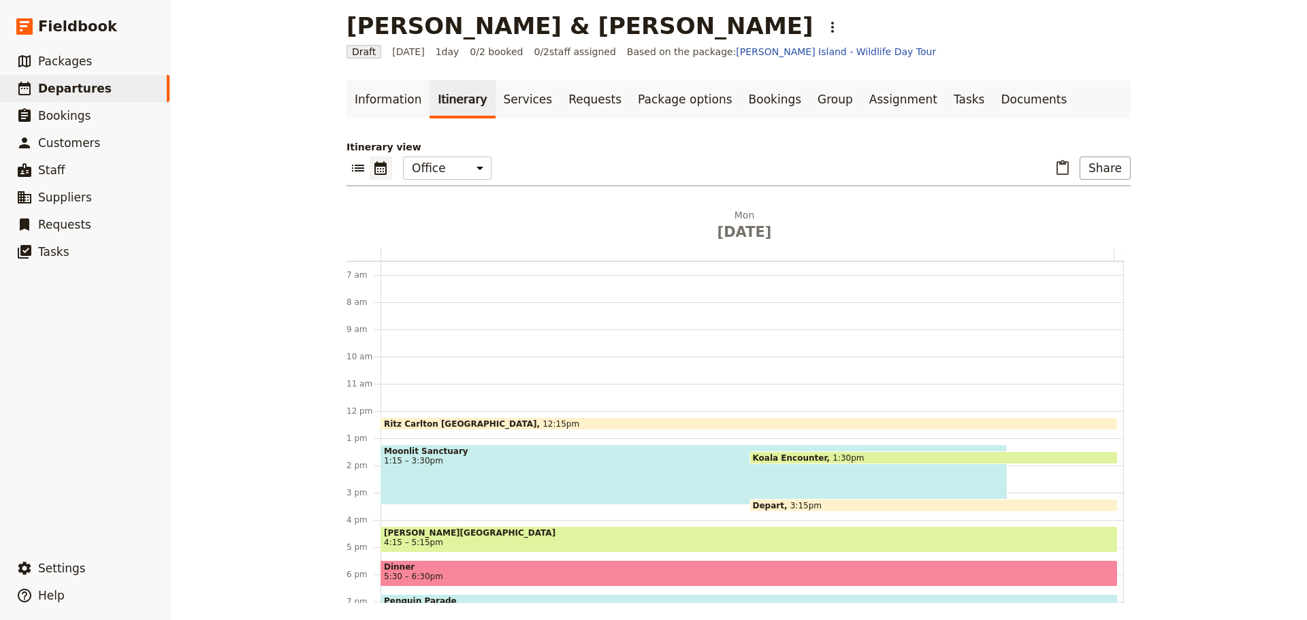
scroll to position [14, 0]
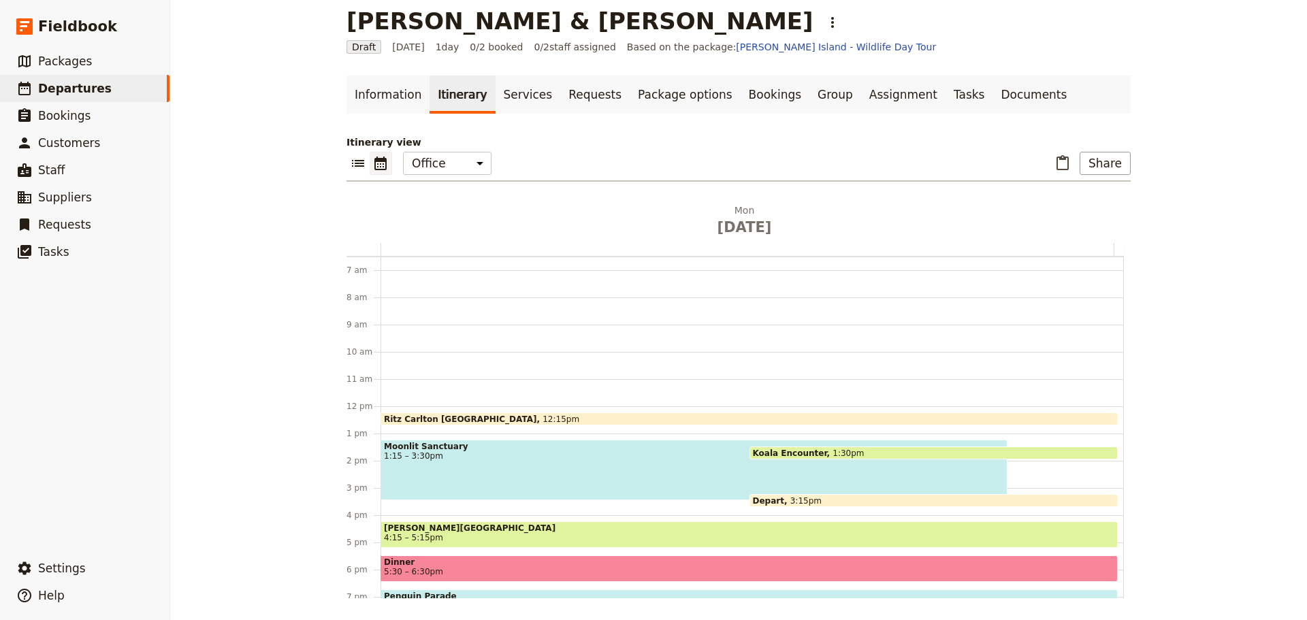
click at [767, 496] on span "Depart" at bounding box center [771, 500] width 37 height 9
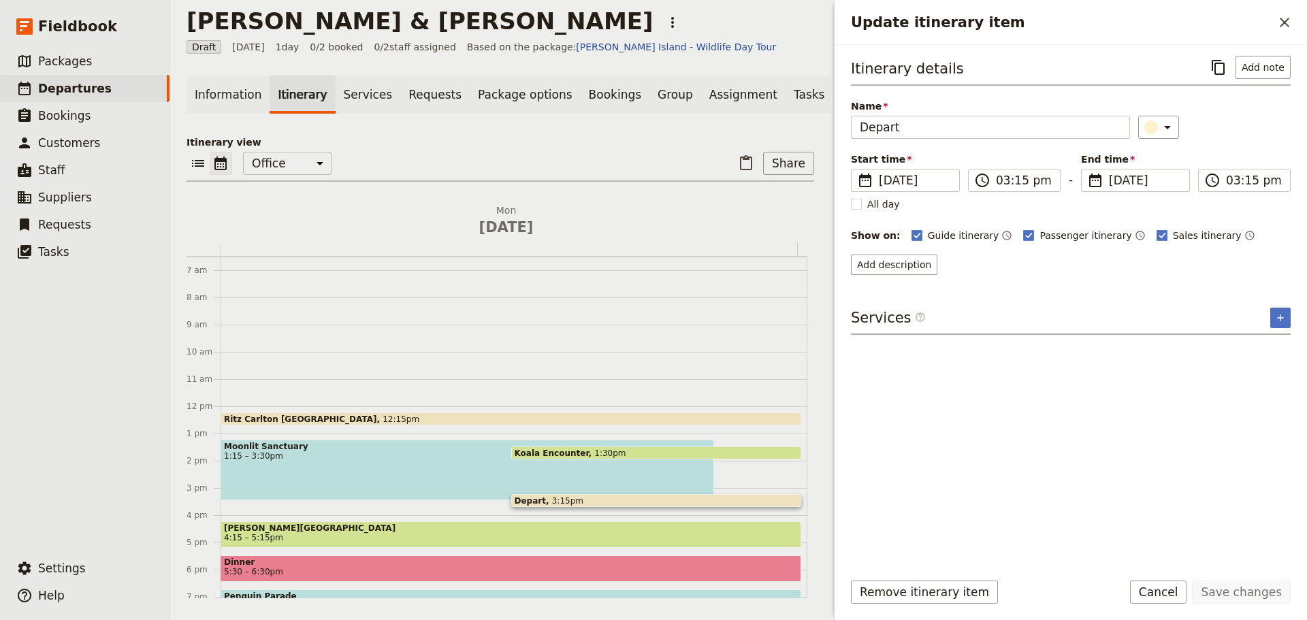
click at [359, 468] on div "Moonlit Sanctuary 1:15 – 3:30pm" at bounding box center [468, 470] width 494 height 61
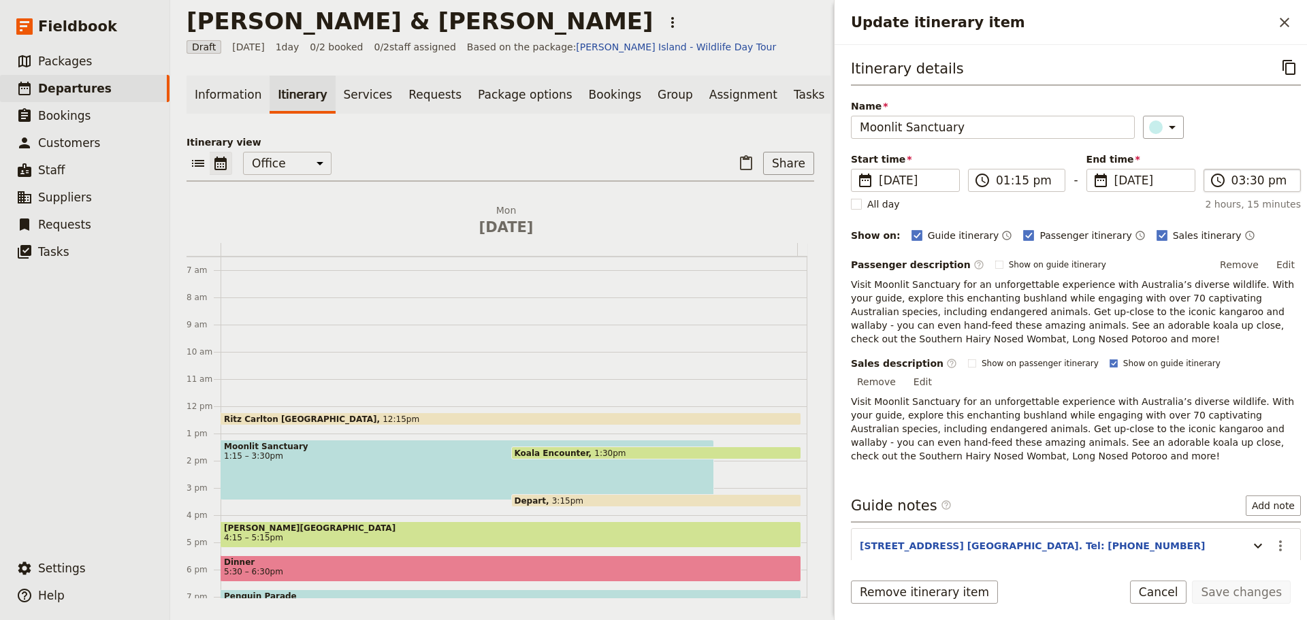
click at [1224, 178] on label "​ 03:30 pm" at bounding box center [1252, 180] width 97 height 23
click at [1232, 178] on input "03:30 pm" at bounding box center [1262, 180] width 61 height 16
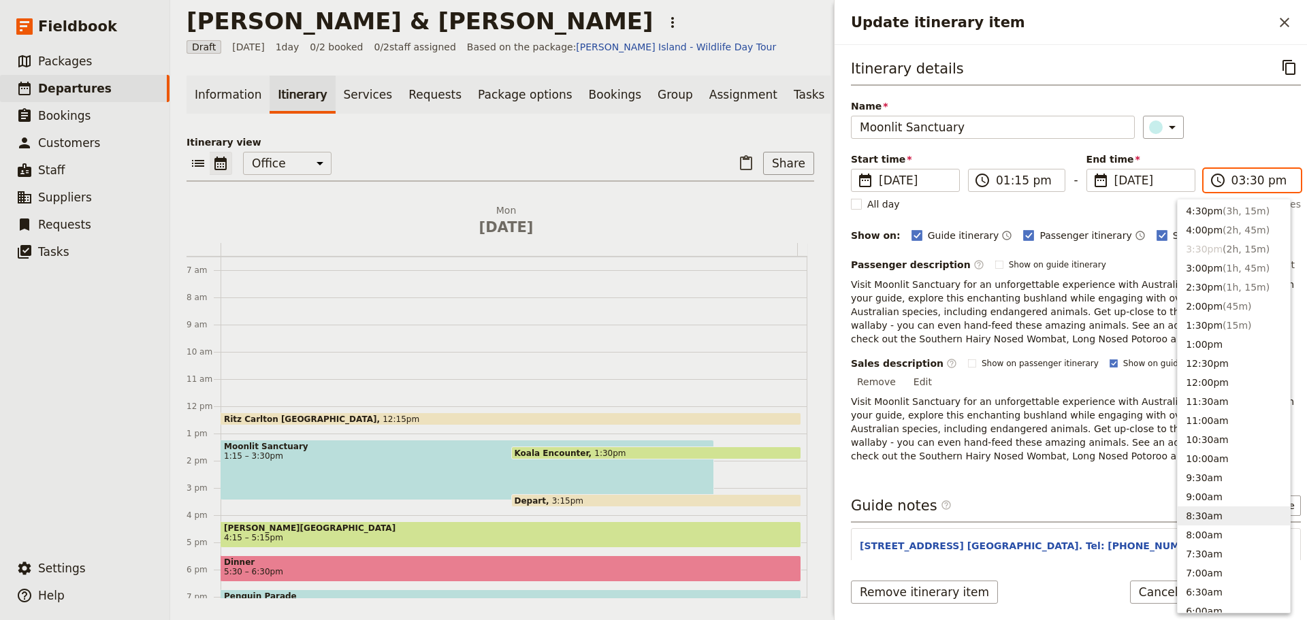
scroll to position [265, 0]
click at [1217, 270] on button "3:00pm ( 1h, 45m )" at bounding box center [1234, 270] width 112 height 19
type input "03:00 pm"
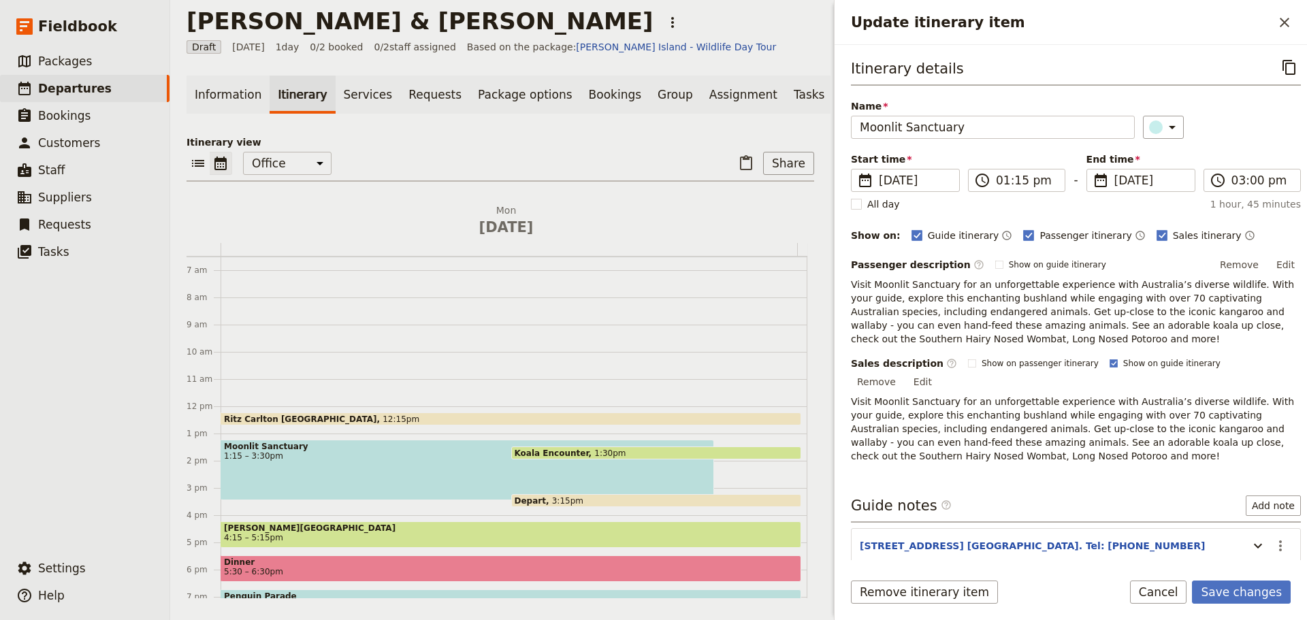
click at [1229, 134] on div "​" at bounding box center [1222, 127] width 158 height 23
click at [1248, 596] on button "Save changes" at bounding box center [1241, 592] width 99 height 23
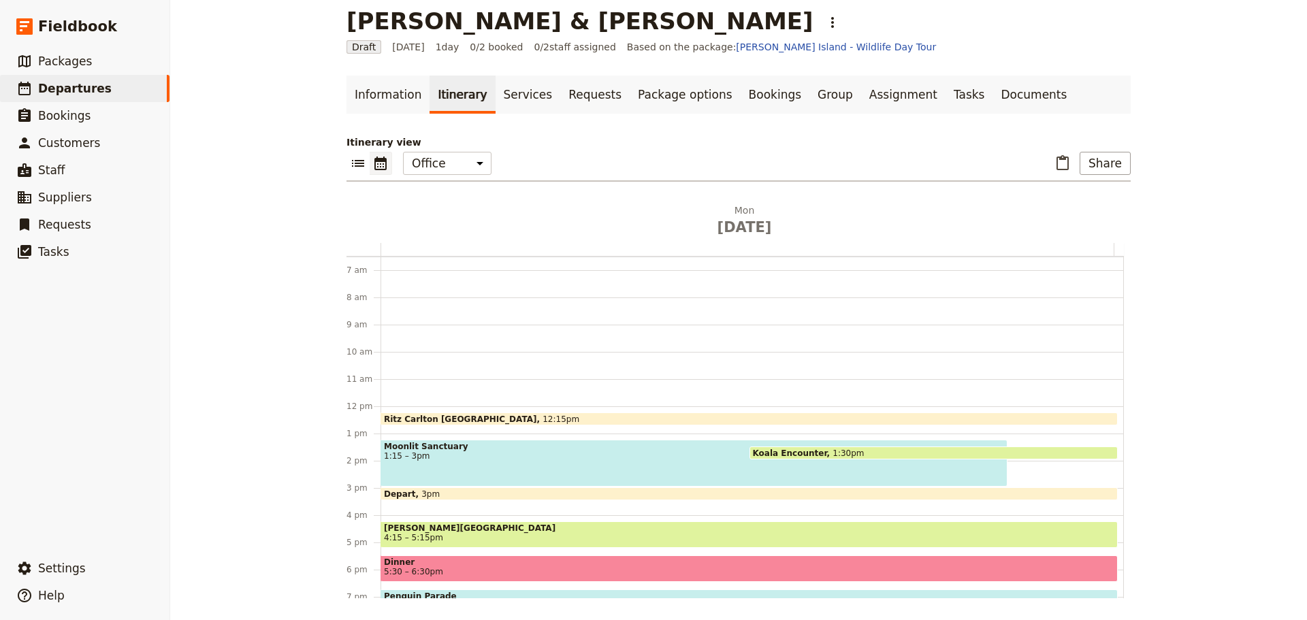
click at [438, 533] on span "4:15 – 5:15pm" at bounding box center [749, 538] width 731 height 10
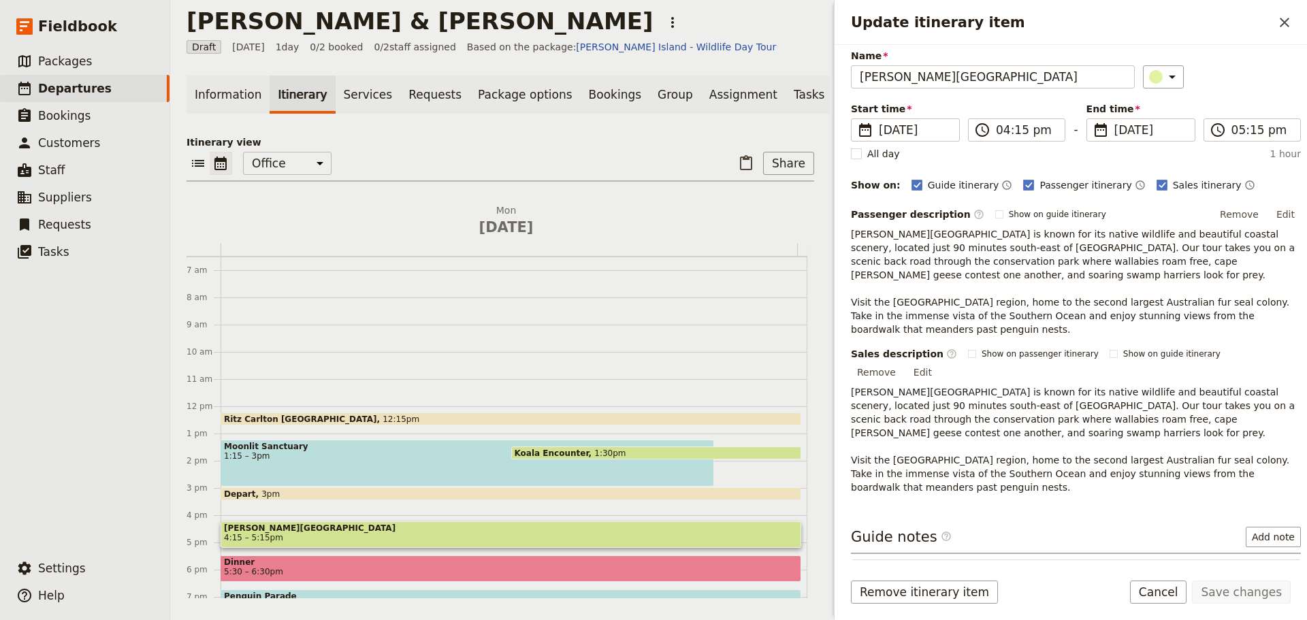
scroll to position [103, 0]
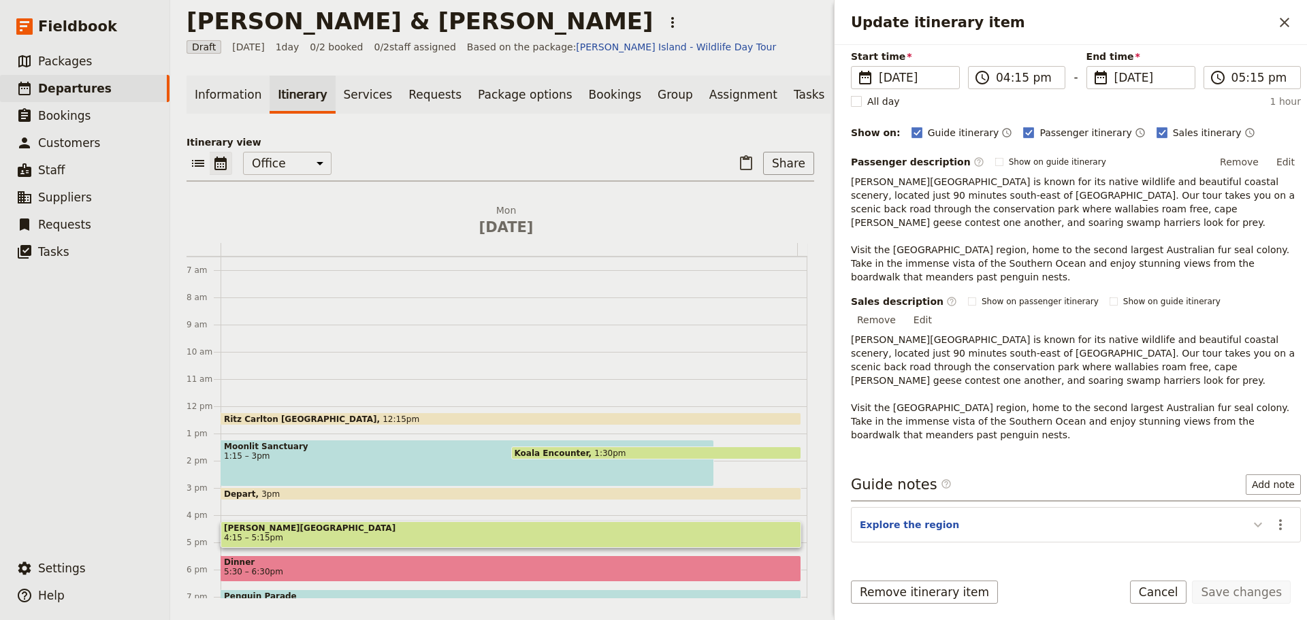
click at [1248, 513] on button "Update itinerary item" at bounding box center [1259, 524] width 22 height 22
click at [1156, 593] on button "Cancel" at bounding box center [1158, 592] width 57 height 23
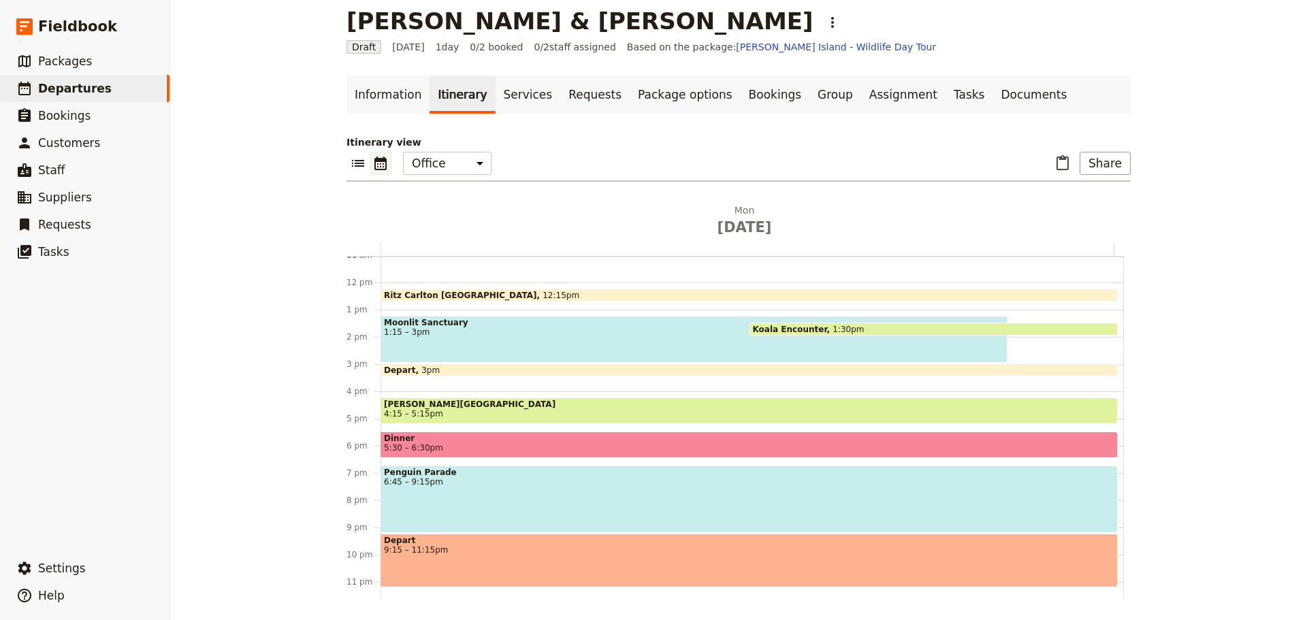
scroll to position [312, 0]
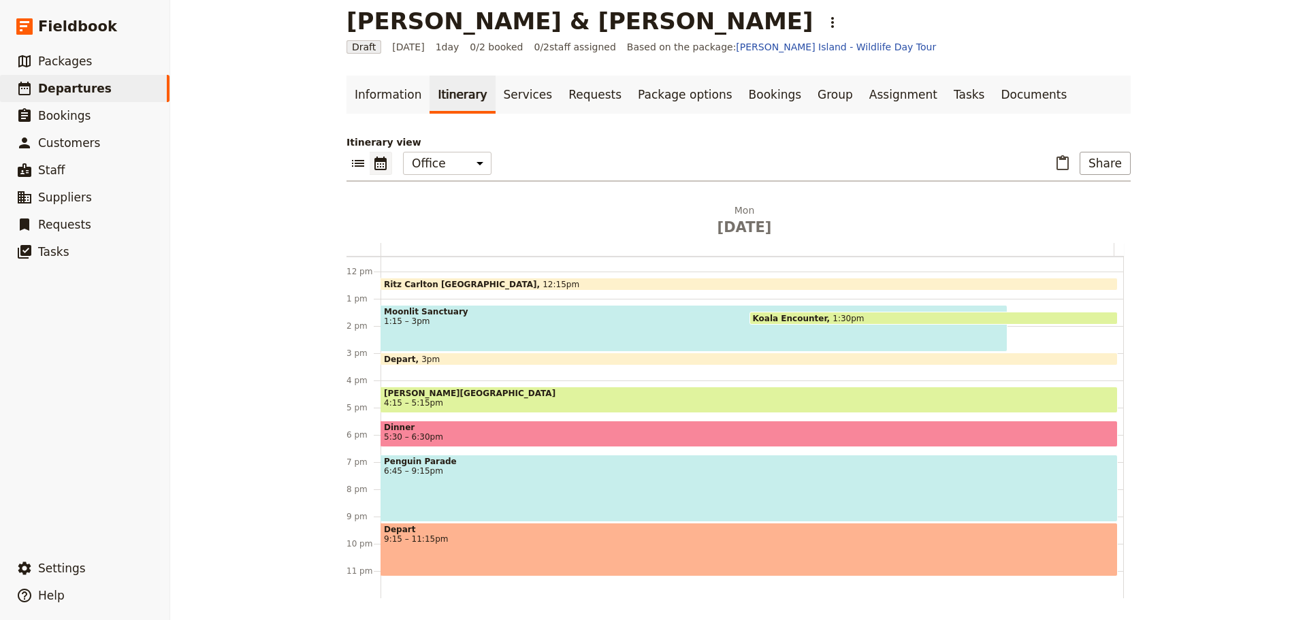
click at [486, 479] on div "Penguin Parade 6:45 – 9:15pm" at bounding box center [749, 488] width 737 height 67
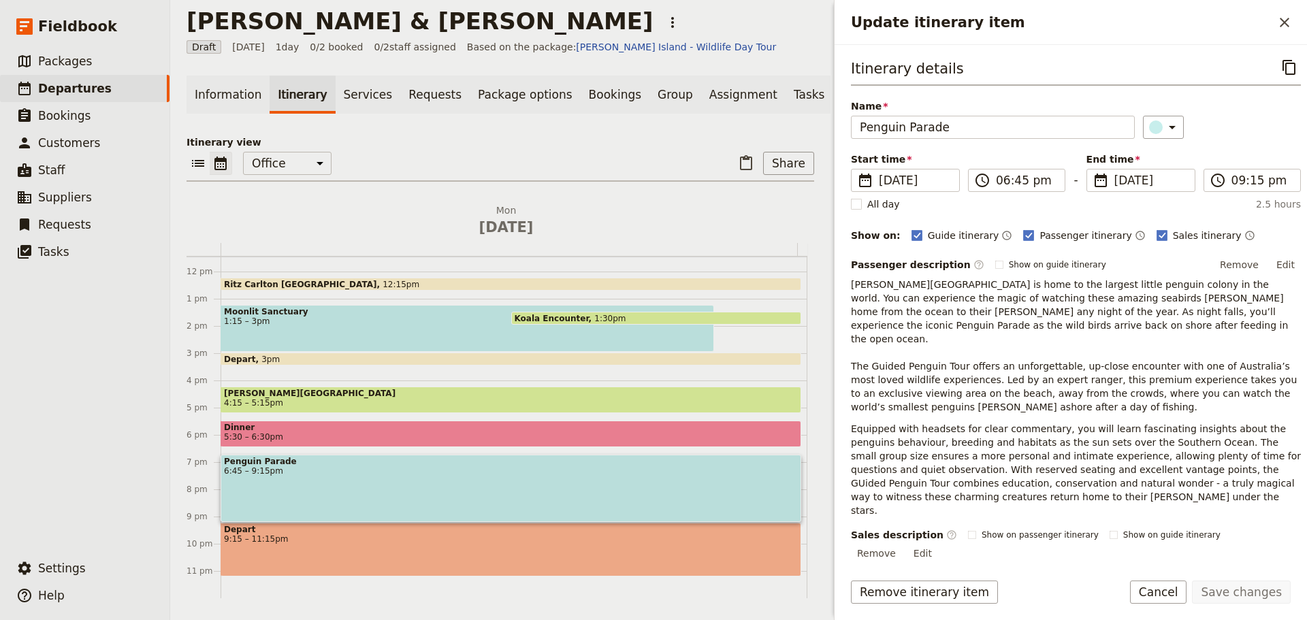
drag, startPoint x: 1152, startPoint y: 596, endPoint x: 1168, endPoint y: 592, distance: 16.8
click at [1152, 596] on button "Cancel" at bounding box center [1158, 592] width 57 height 23
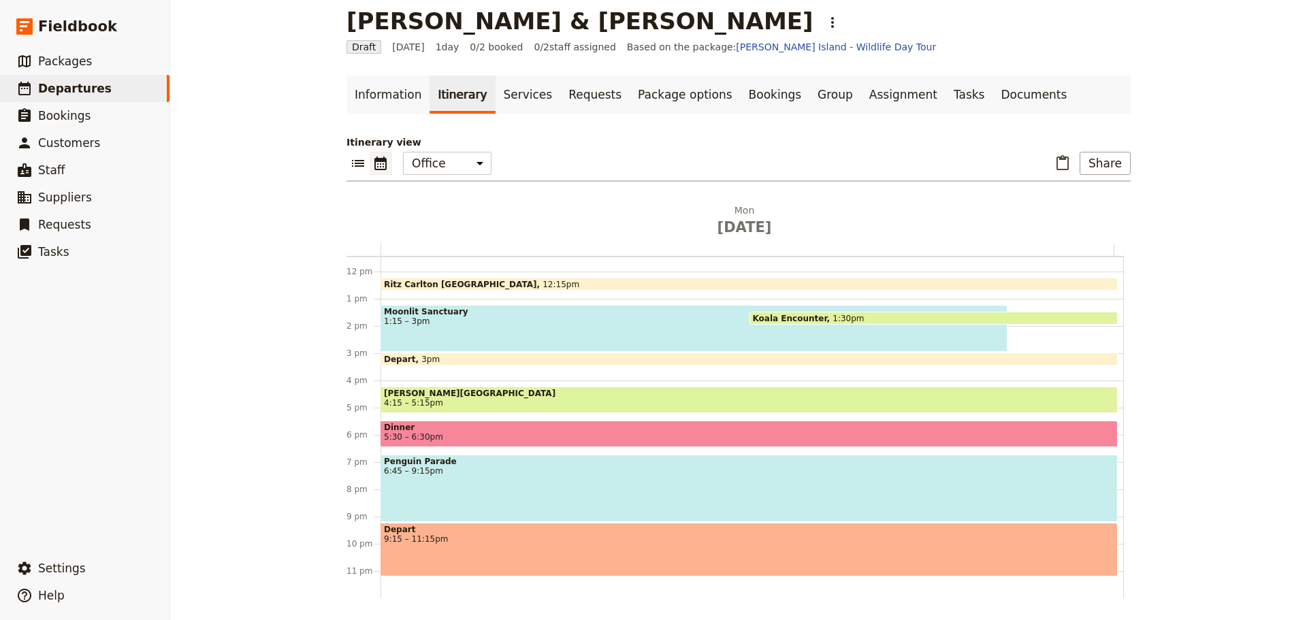
click at [439, 540] on span "9:15 – 11:15pm" at bounding box center [749, 540] width 731 height 10
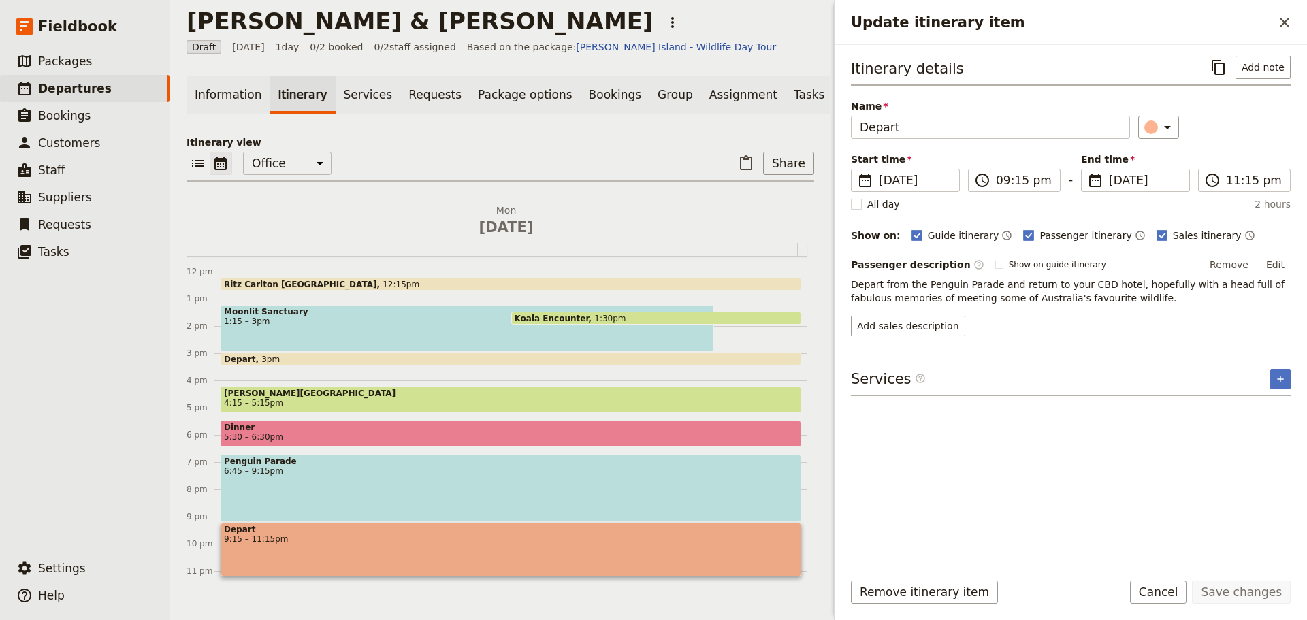
drag, startPoint x: 1165, startPoint y: 590, endPoint x: 1176, endPoint y: 579, distance: 14.9
click at [1165, 589] on button "Cancel" at bounding box center [1158, 592] width 57 height 23
